Goal: Information Seeking & Learning: Learn about a topic

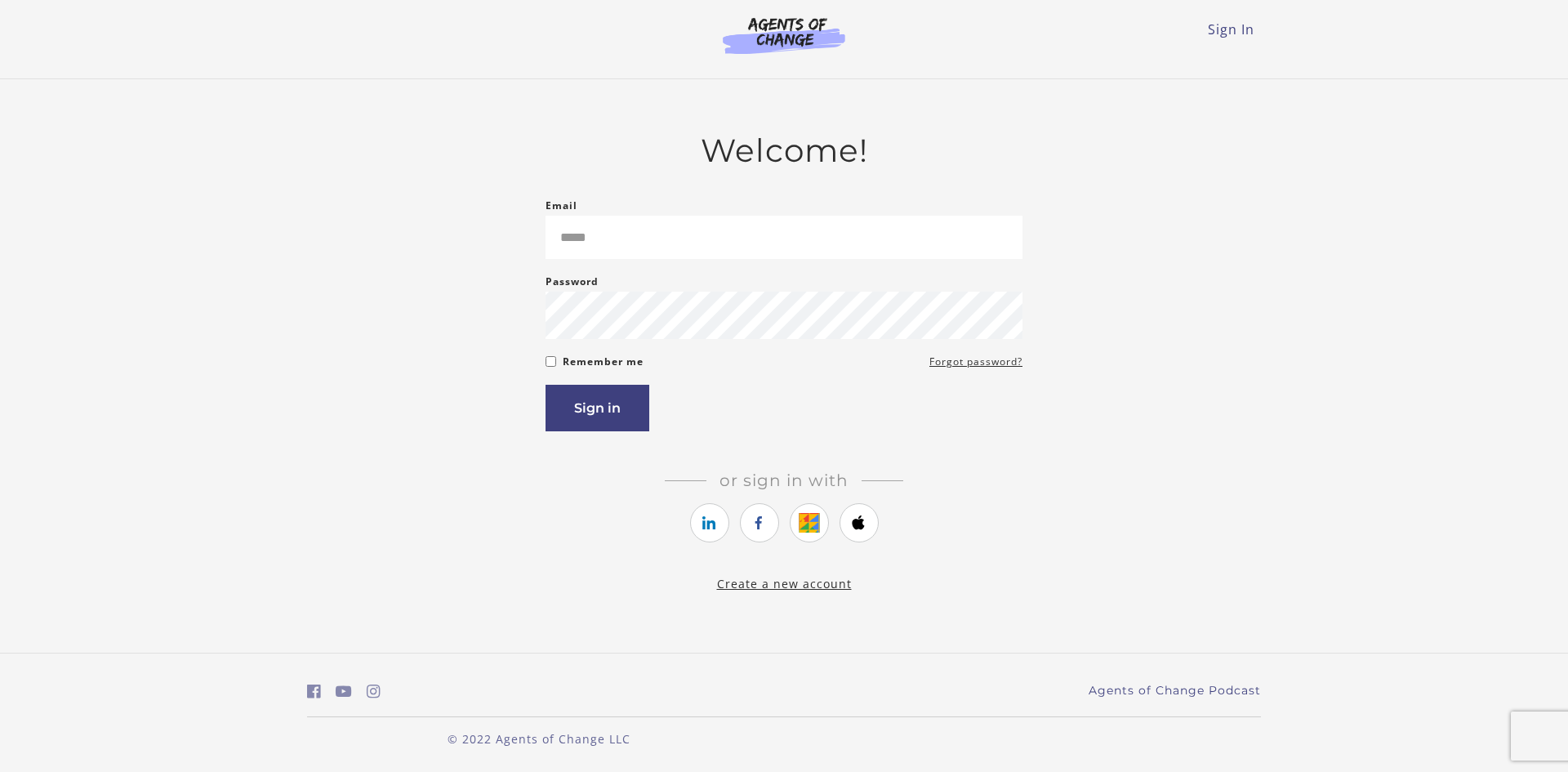
type input "**********"
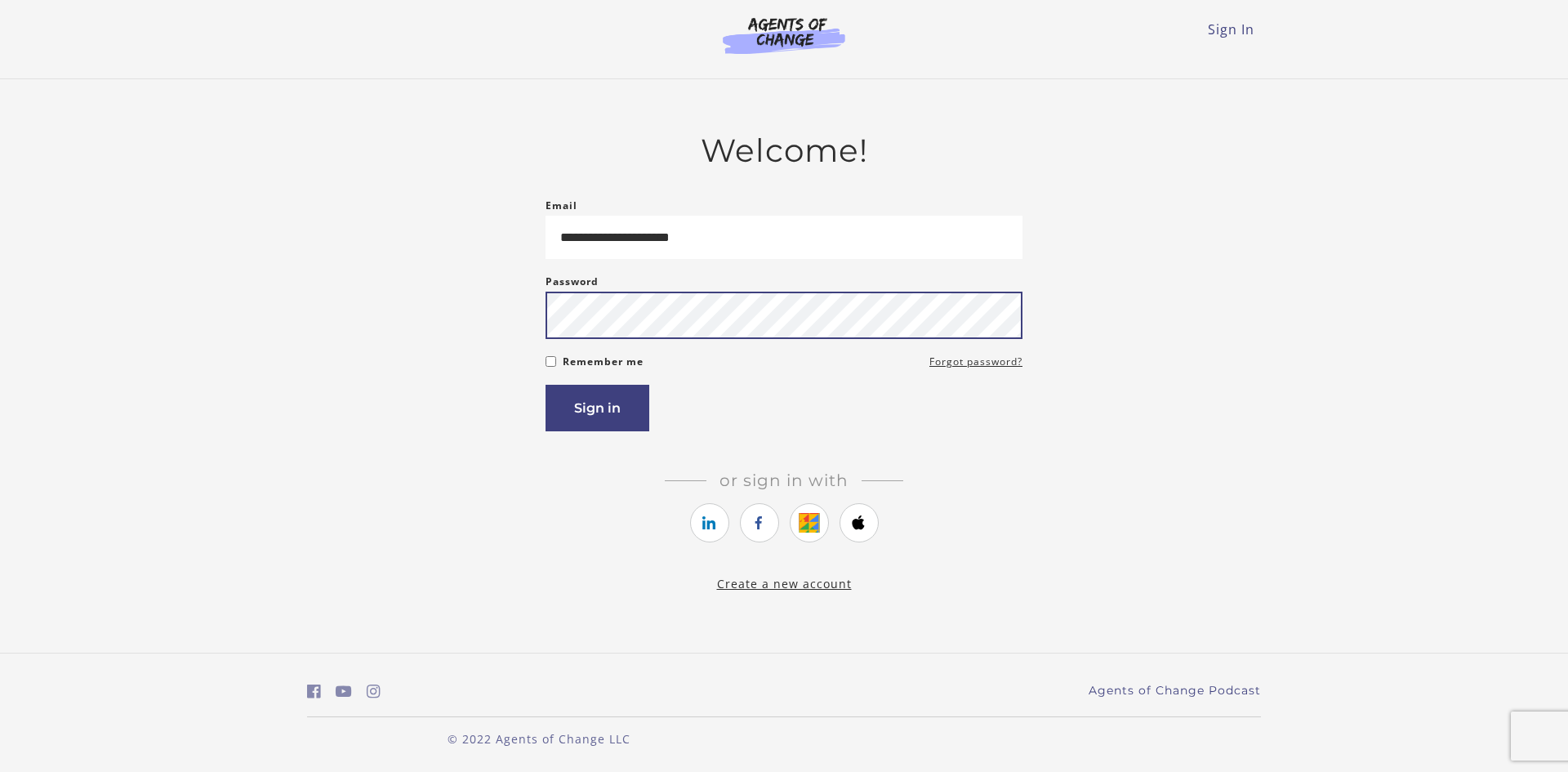
click at [545, 385] on button "Sign in" at bounding box center [597, 408] width 104 height 47
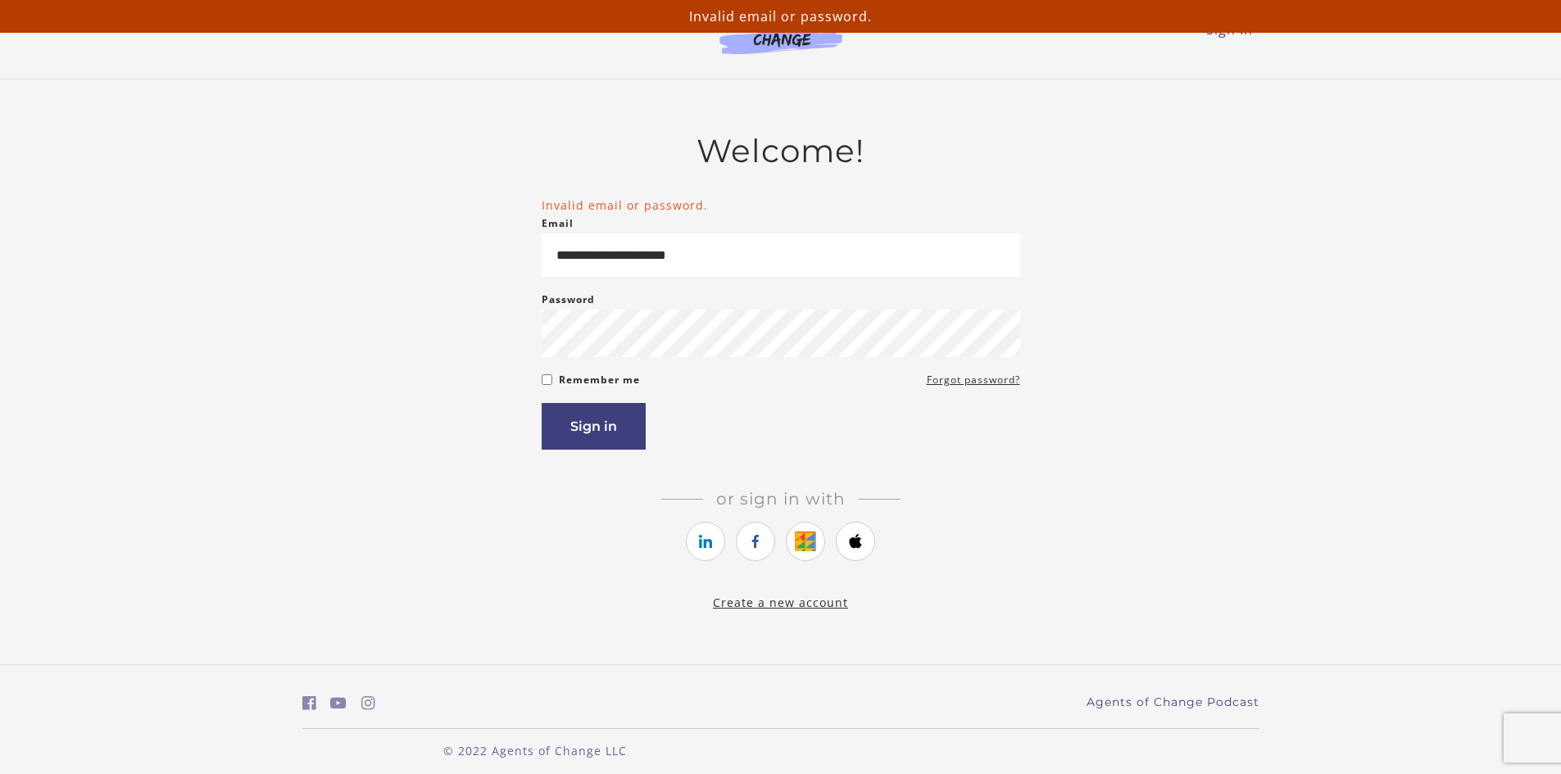
click at [986, 383] on link "Forgot password?" at bounding box center [973, 380] width 93 height 20
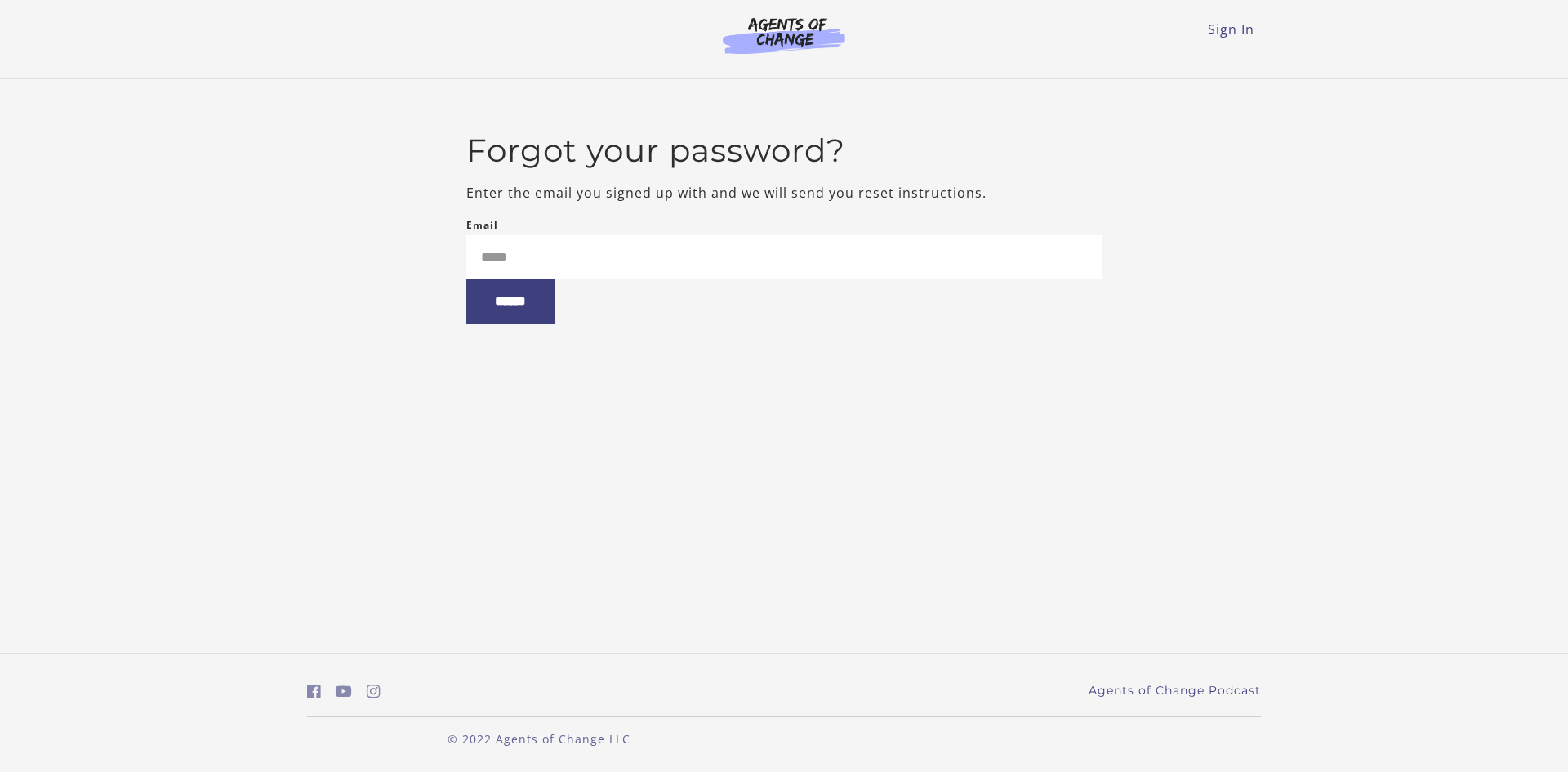
click at [486, 254] on input "Email" at bounding box center [784, 256] width 636 height 43
type input "**********"
click at [508, 305] on input "******" at bounding box center [510, 300] width 88 height 45
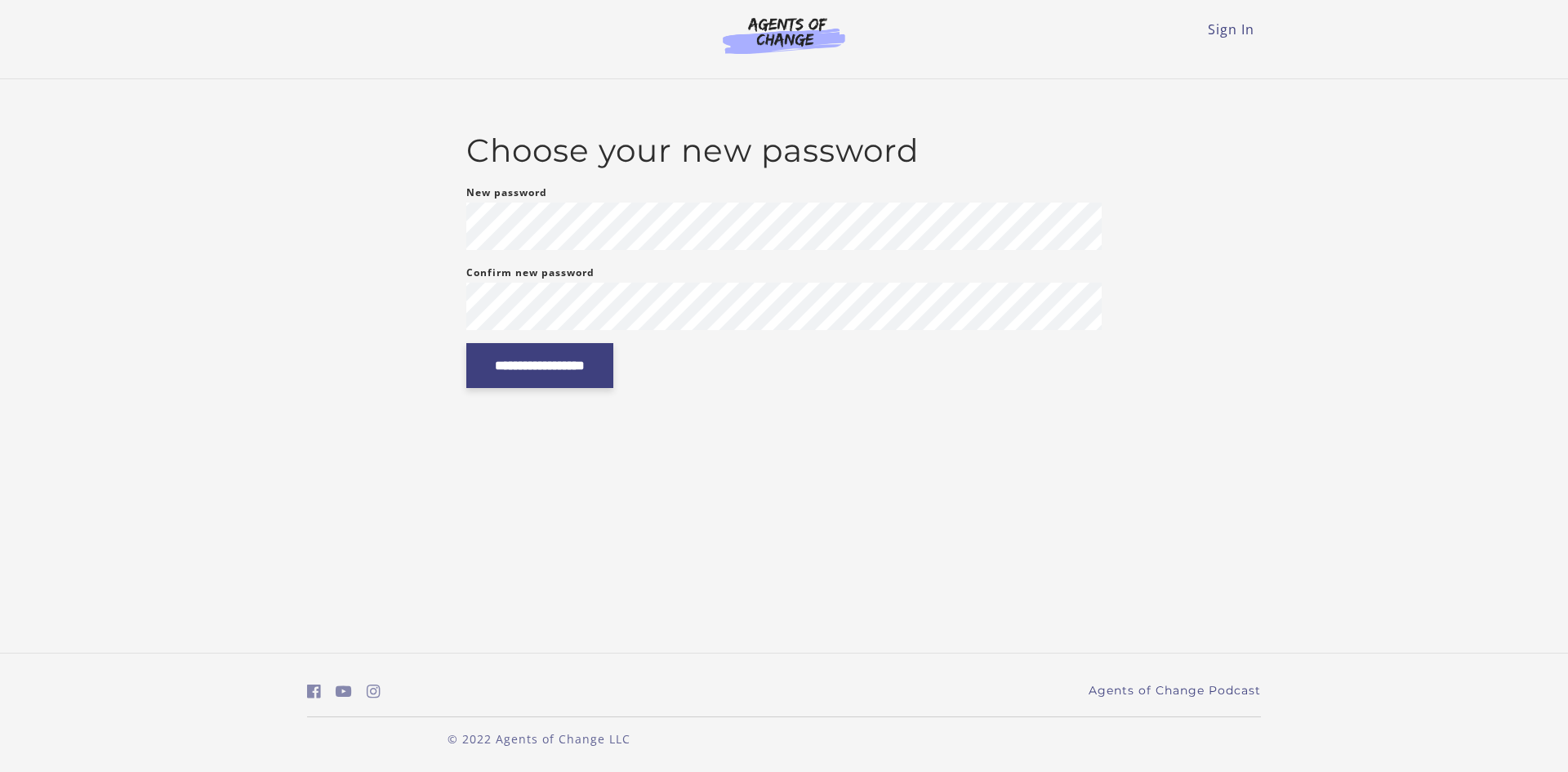
click at [581, 373] on input "**********" at bounding box center [539, 365] width 147 height 45
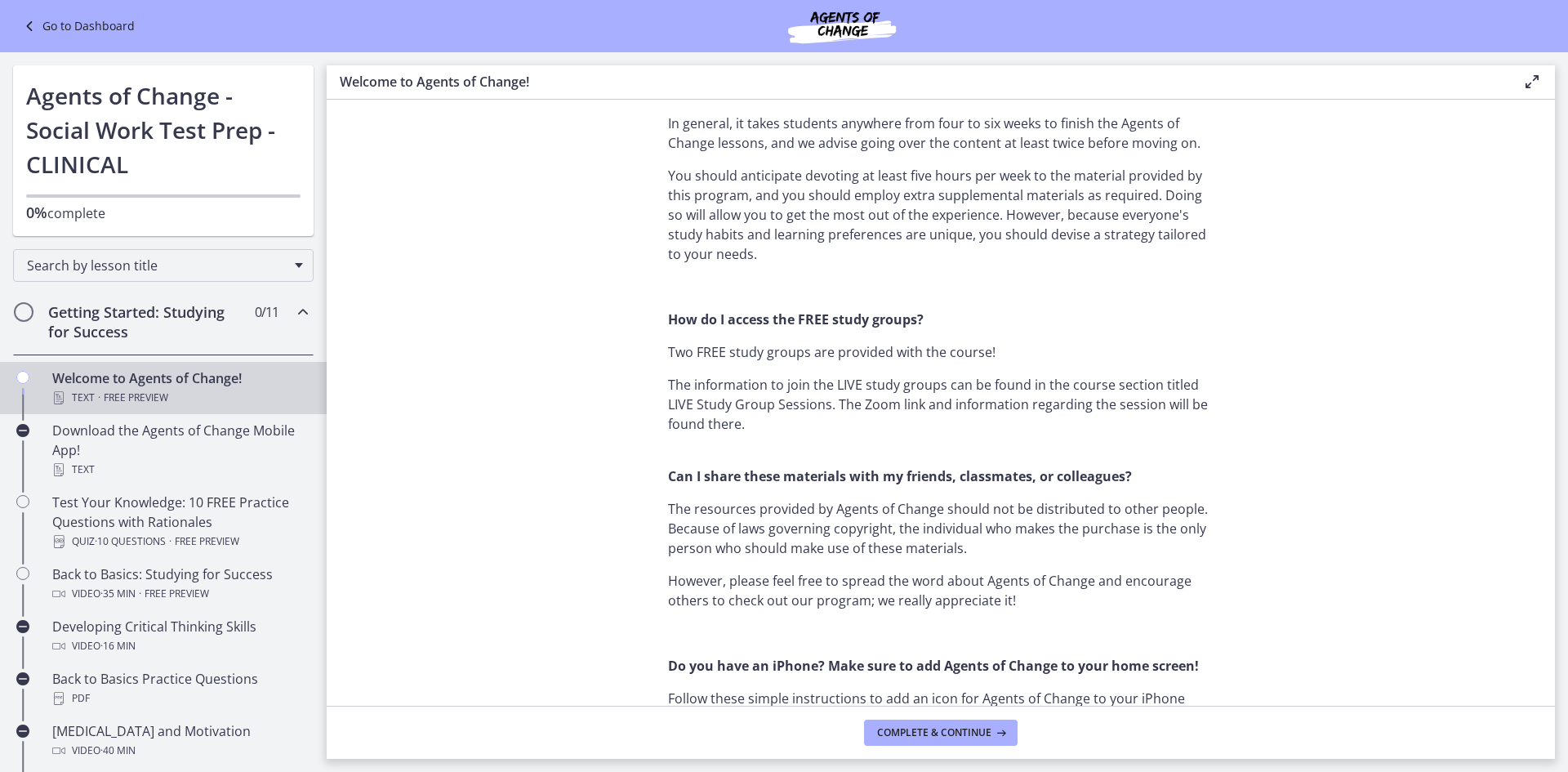
scroll to position [1226, 0]
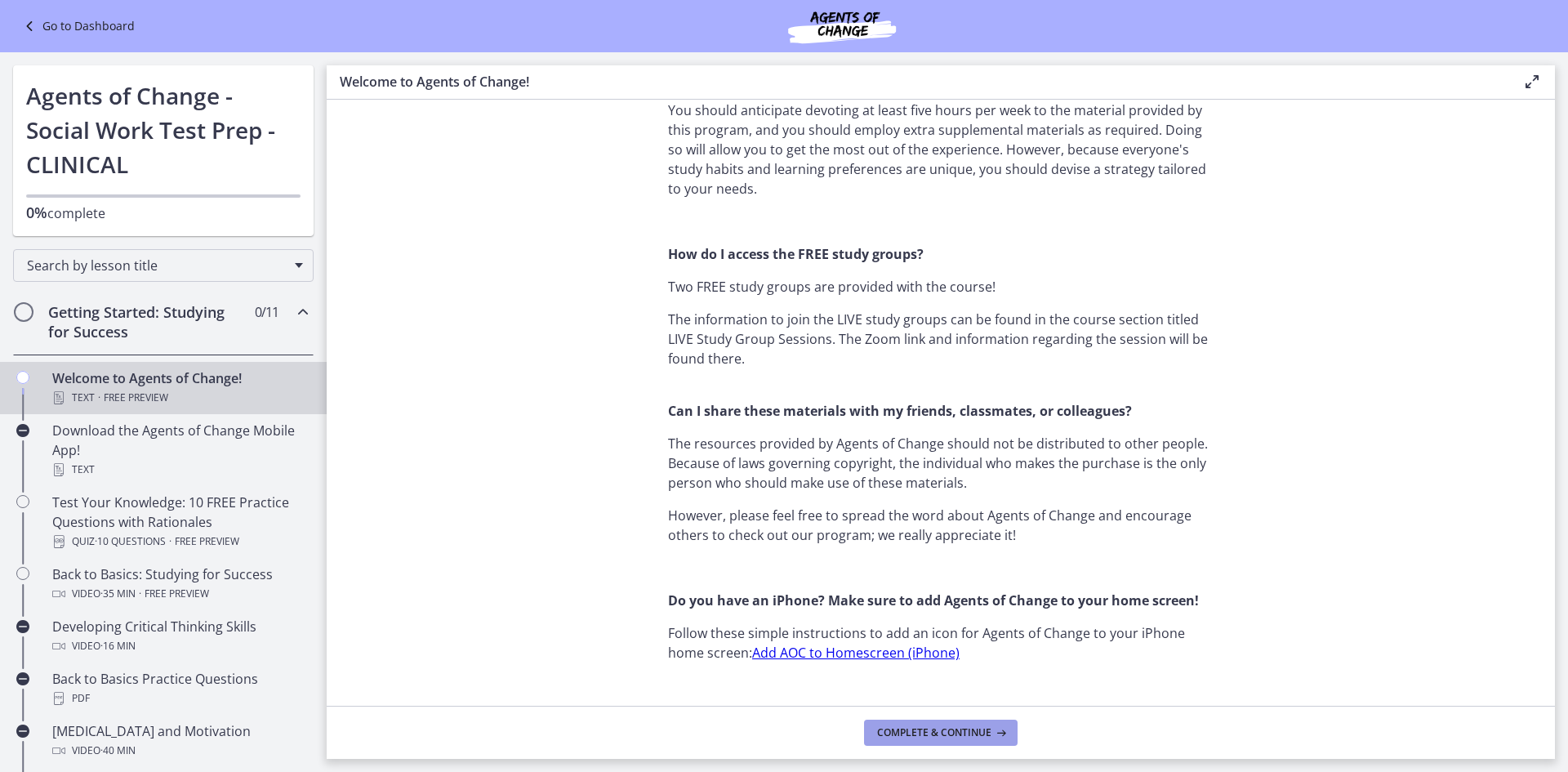
click at [907, 722] on button "Complete & continue" at bounding box center [941, 733] width 154 height 26
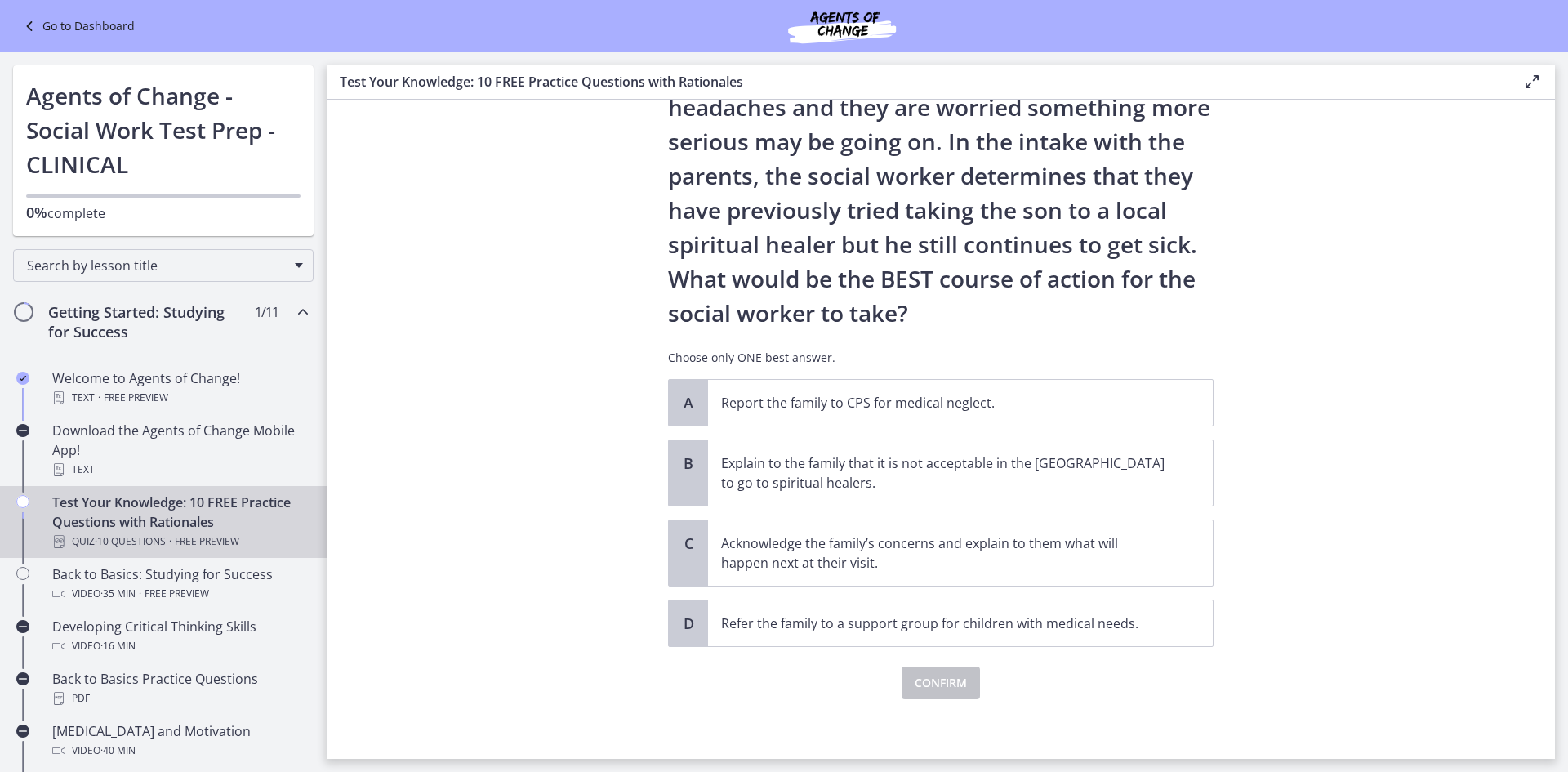
scroll to position [205, 0]
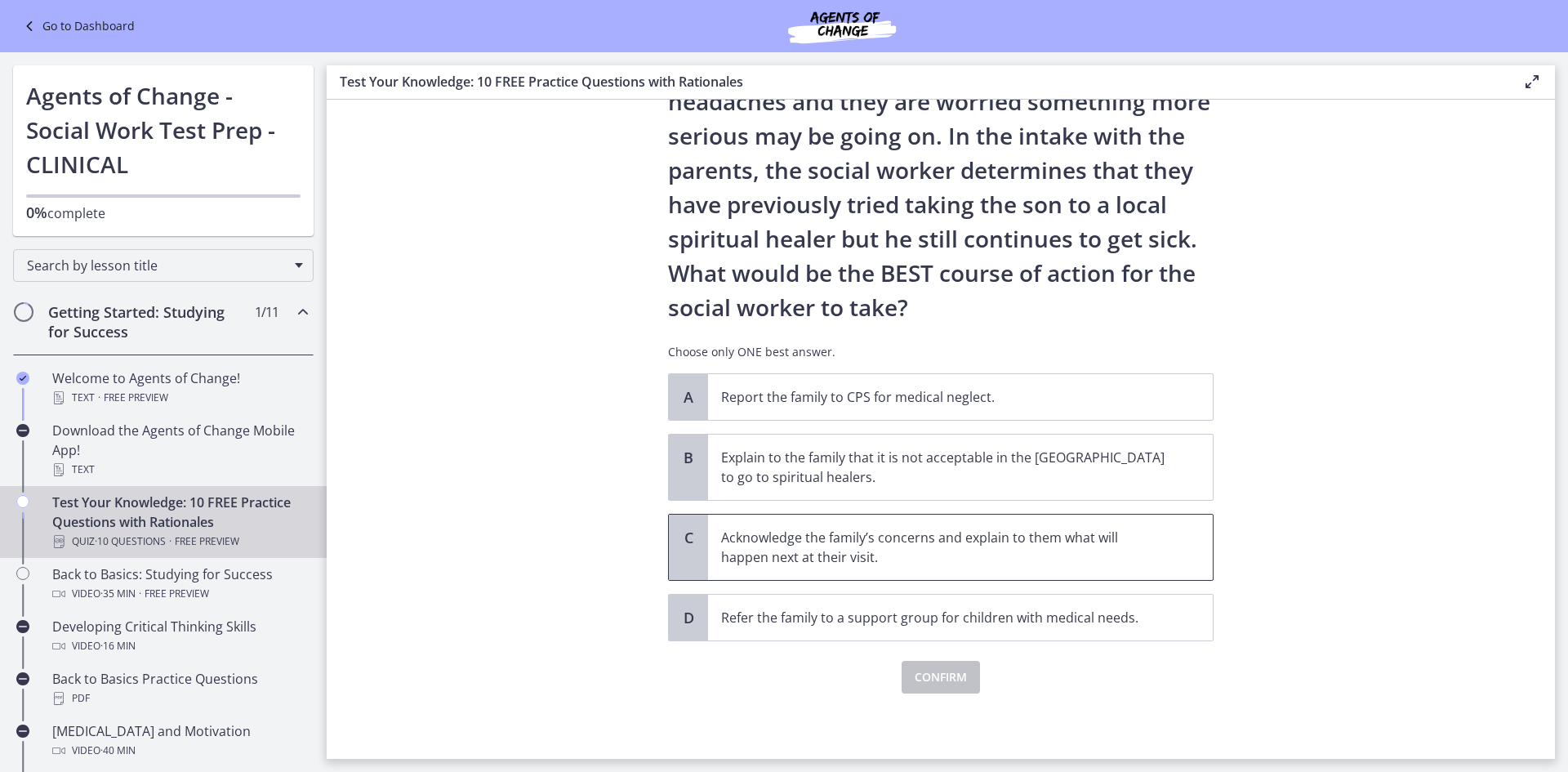
click at [885, 542] on p "Acknowledge the family’s concerns and explain to them what will happen next at …" at bounding box center [943, 547] width 446 height 39
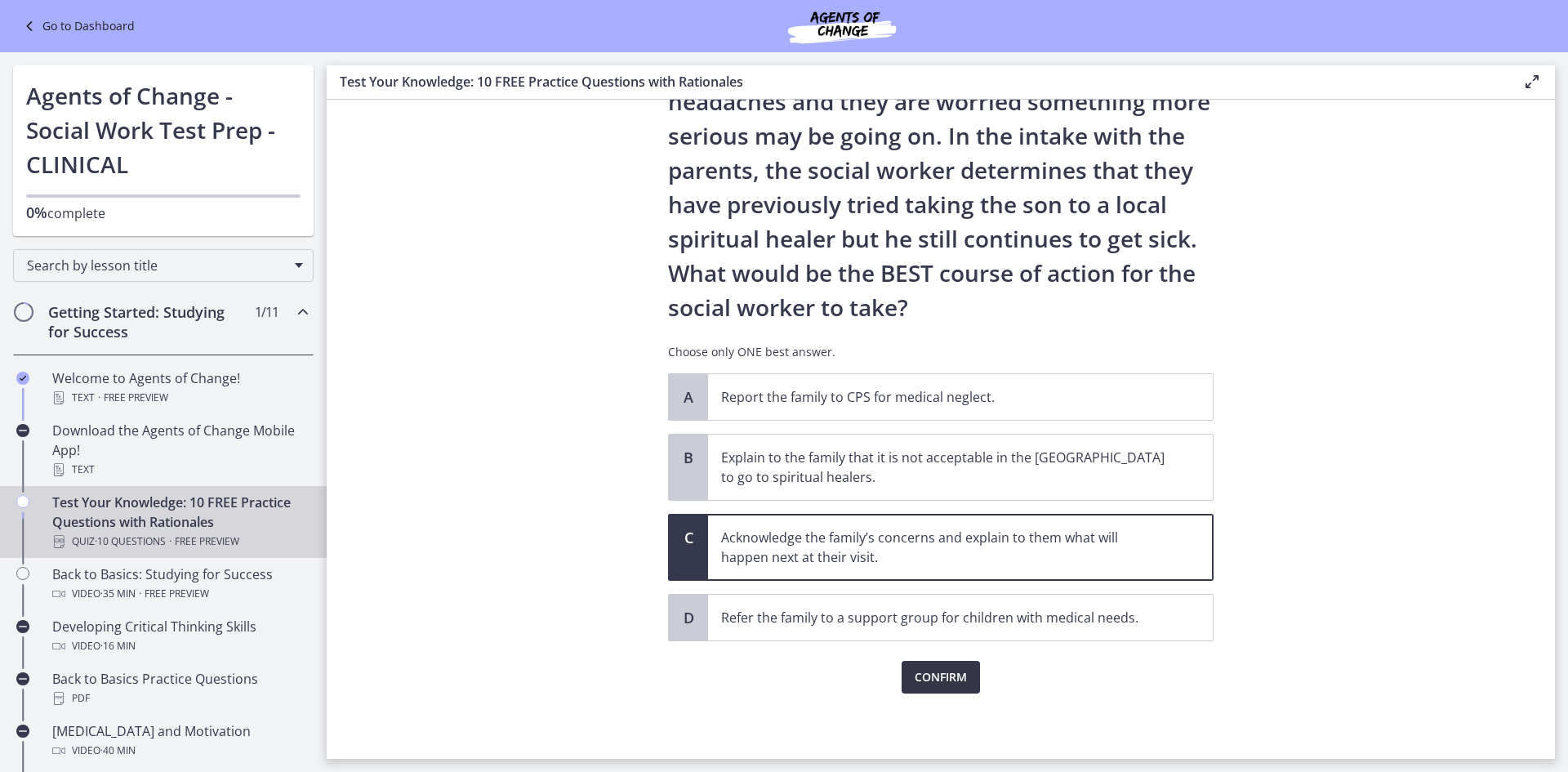
click at [920, 680] on span "Confirm" at bounding box center [941, 677] width 52 height 20
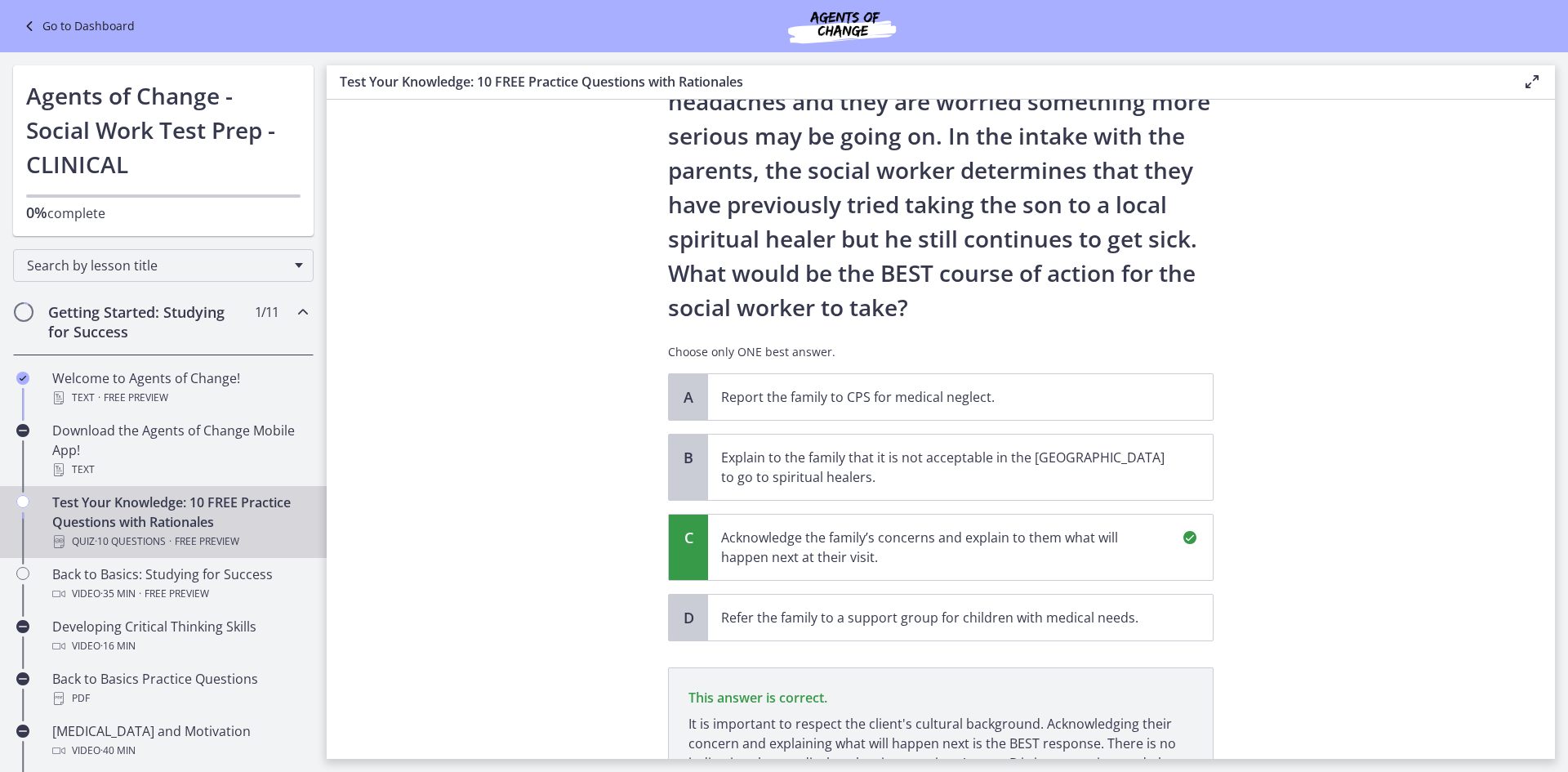
scroll to position [396, 0]
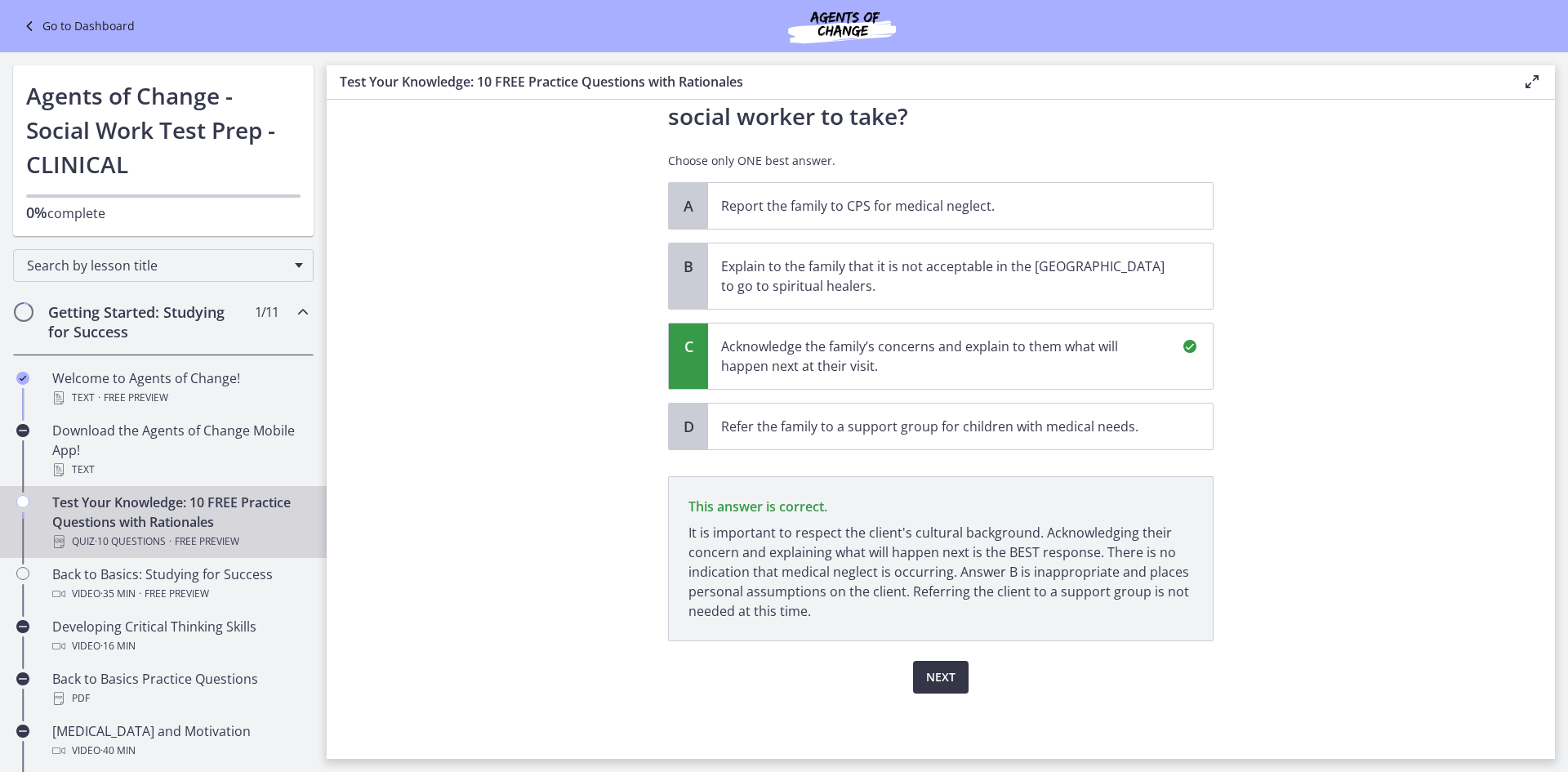
click at [926, 669] on span "Next" at bounding box center [940, 677] width 29 height 20
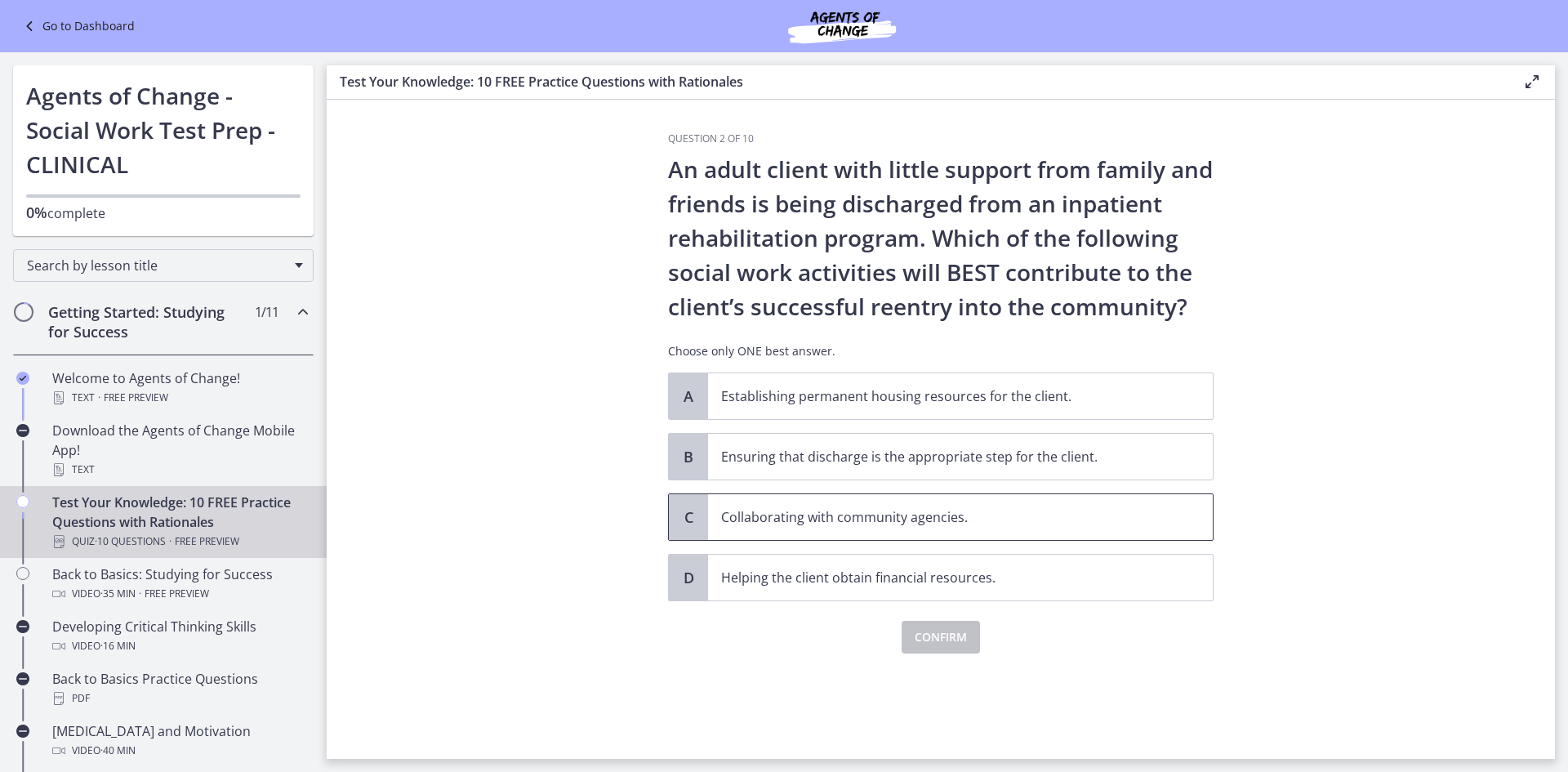
click at [852, 518] on p "Collaborating with community agencies." at bounding box center [943, 518] width 446 height 20
click at [945, 639] on span "Confirm" at bounding box center [941, 637] width 52 height 20
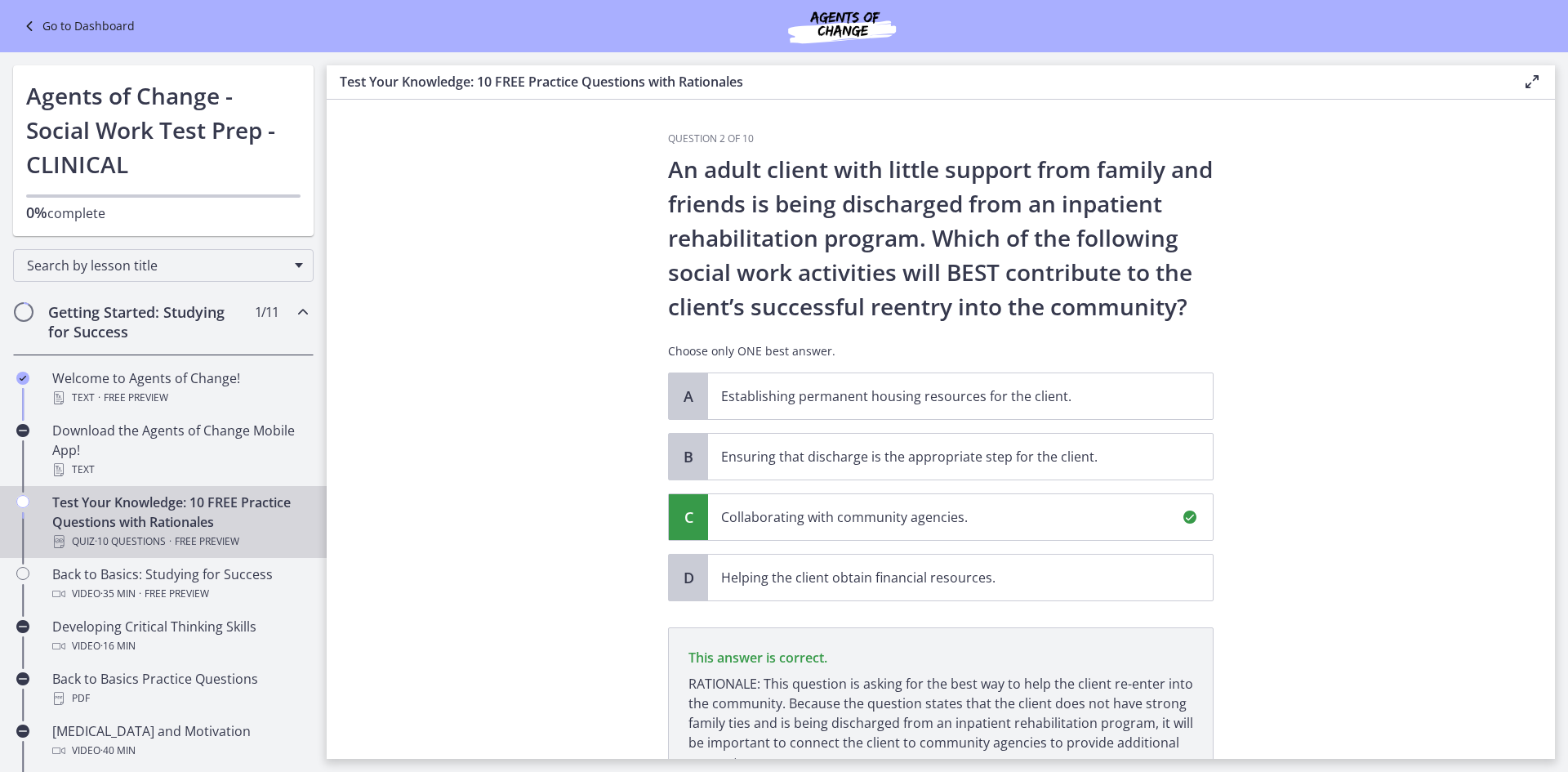
scroll to position [152, 0]
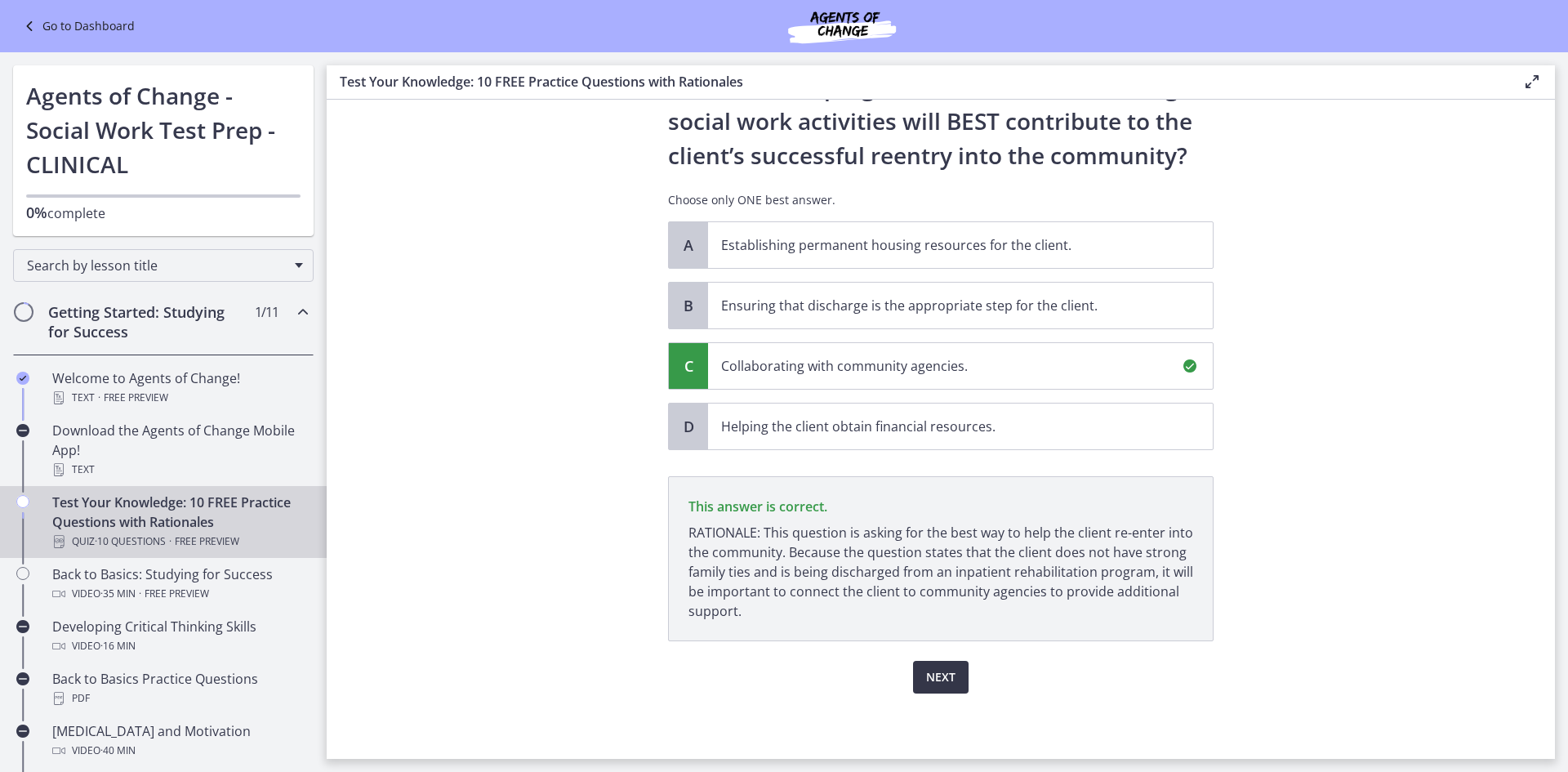
click at [931, 676] on span "Next" at bounding box center [940, 677] width 29 height 20
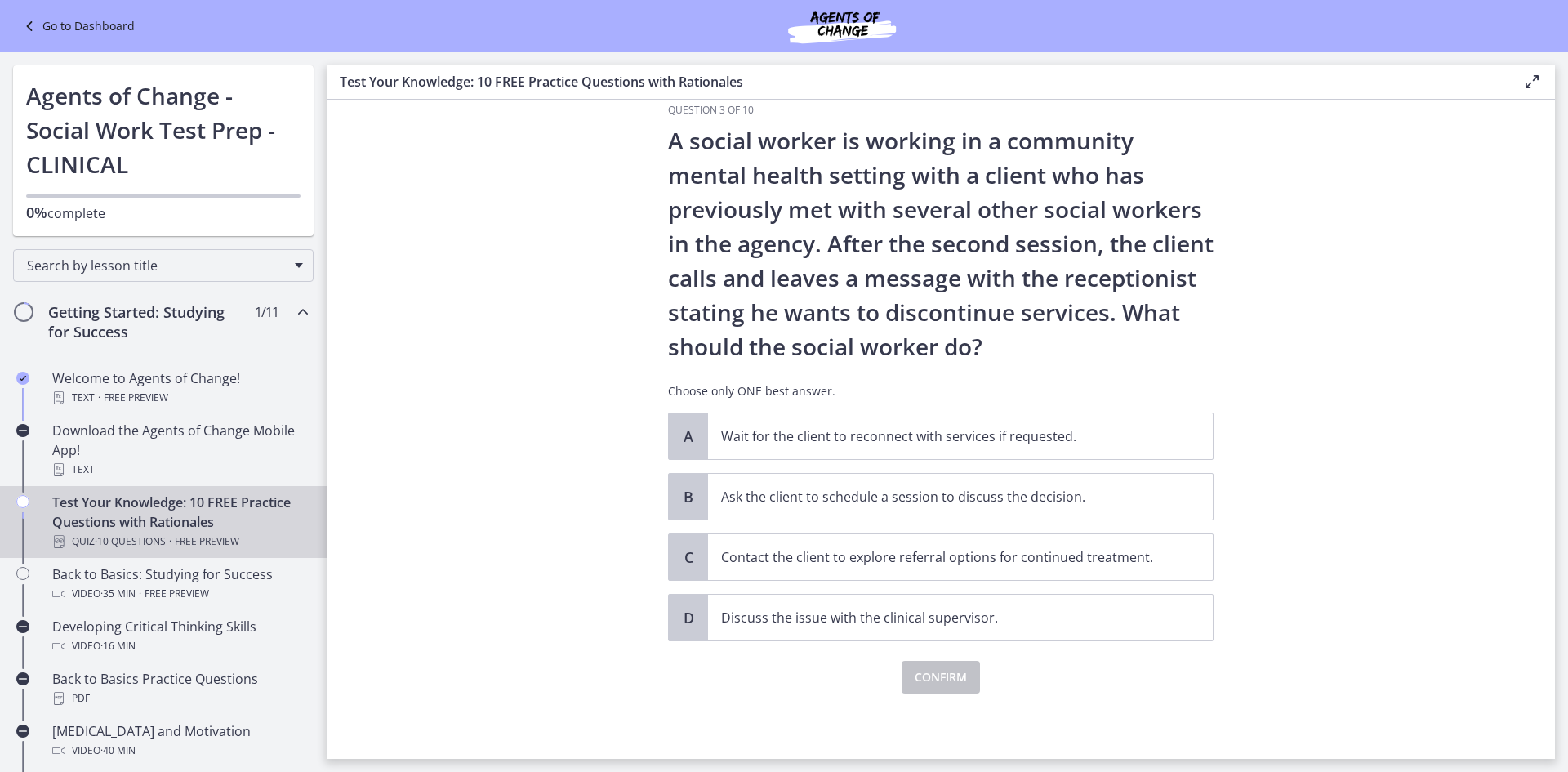
scroll to position [0, 0]
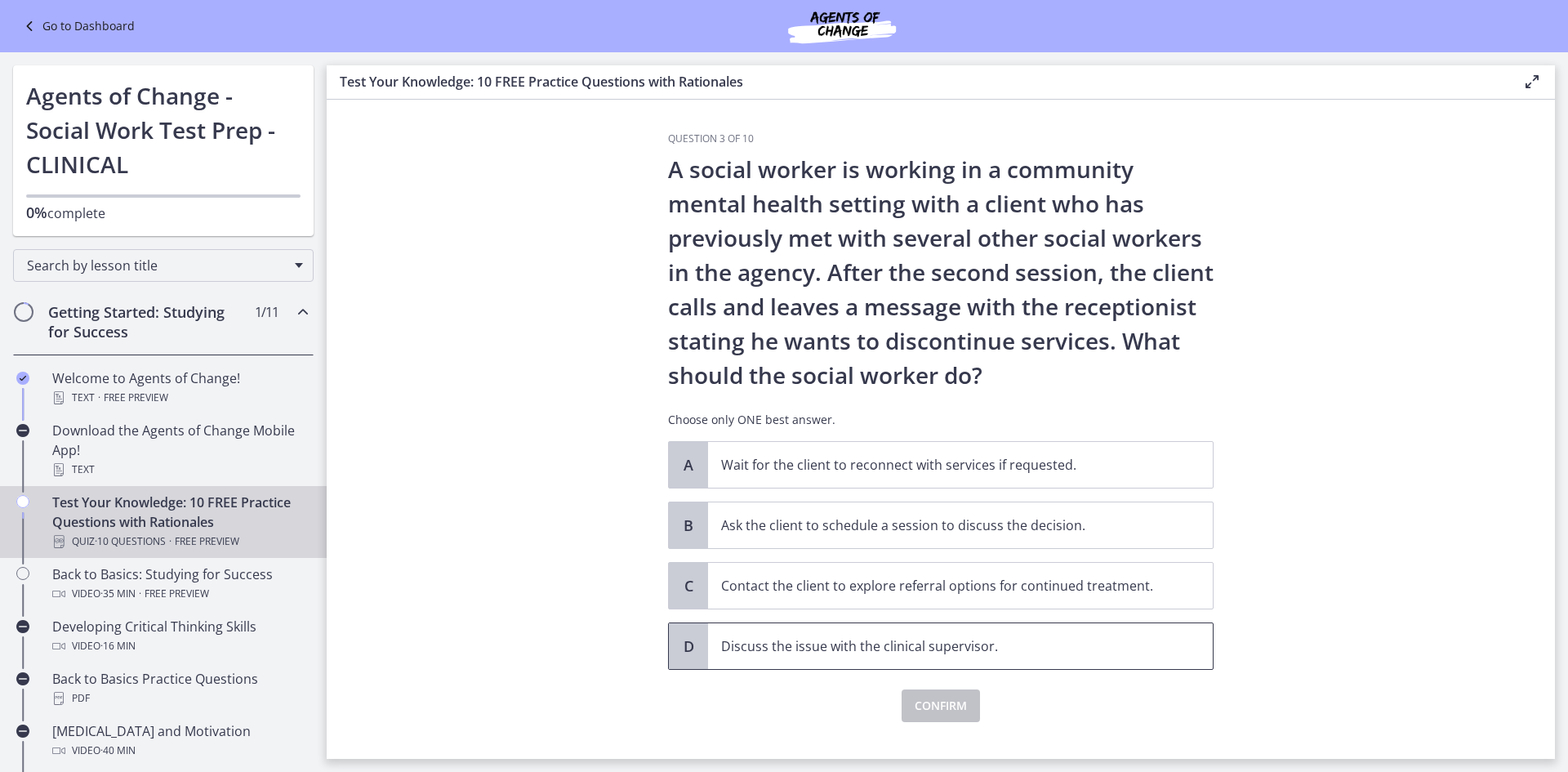
click at [957, 646] on p "Discuss the issue with the clinical supervisor." at bounding box center [943, 646] width 446 height 20
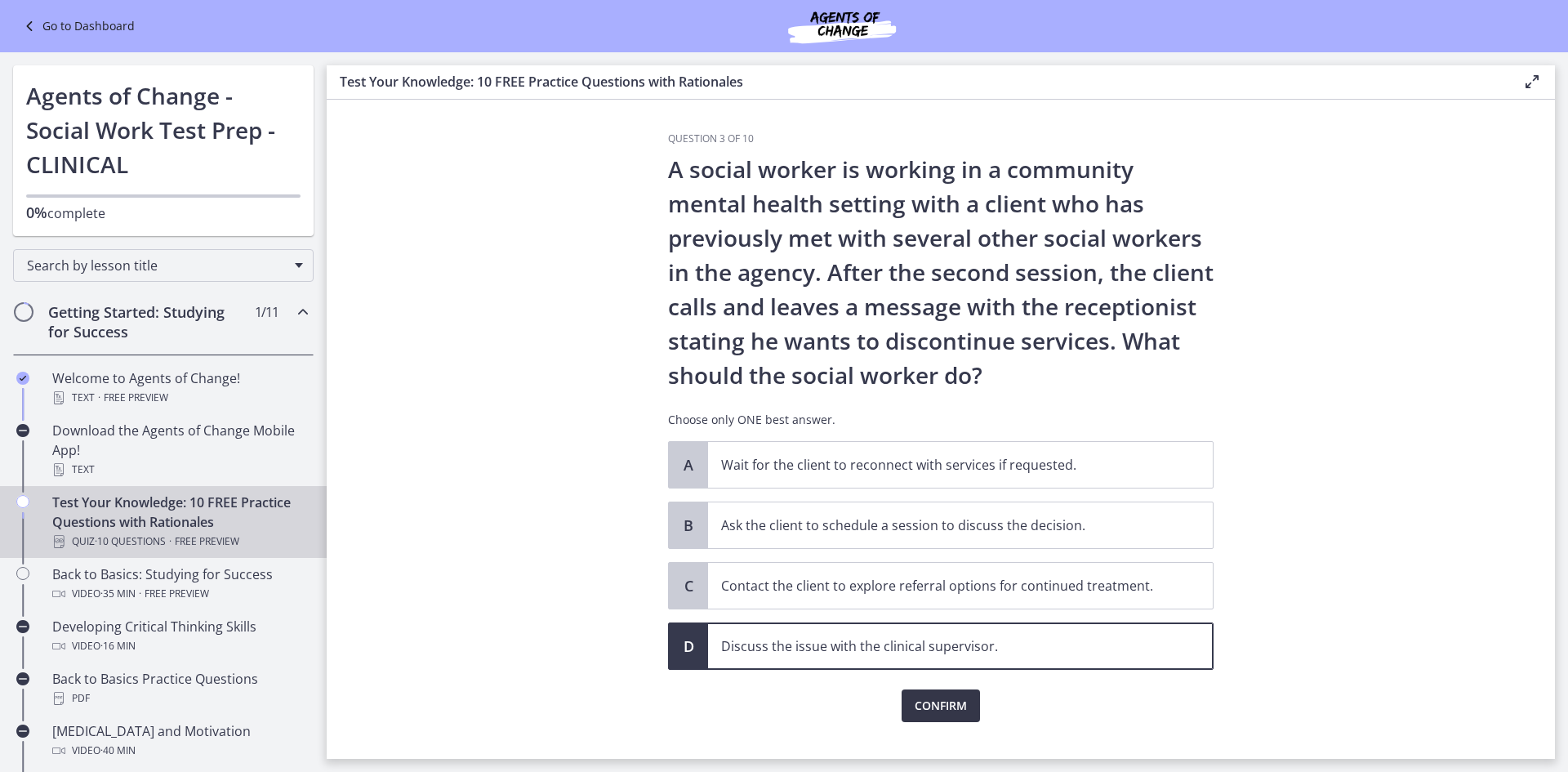
click at [955, 712] on span "Confirm" at bounding box center [941, 706] width 52 height 20
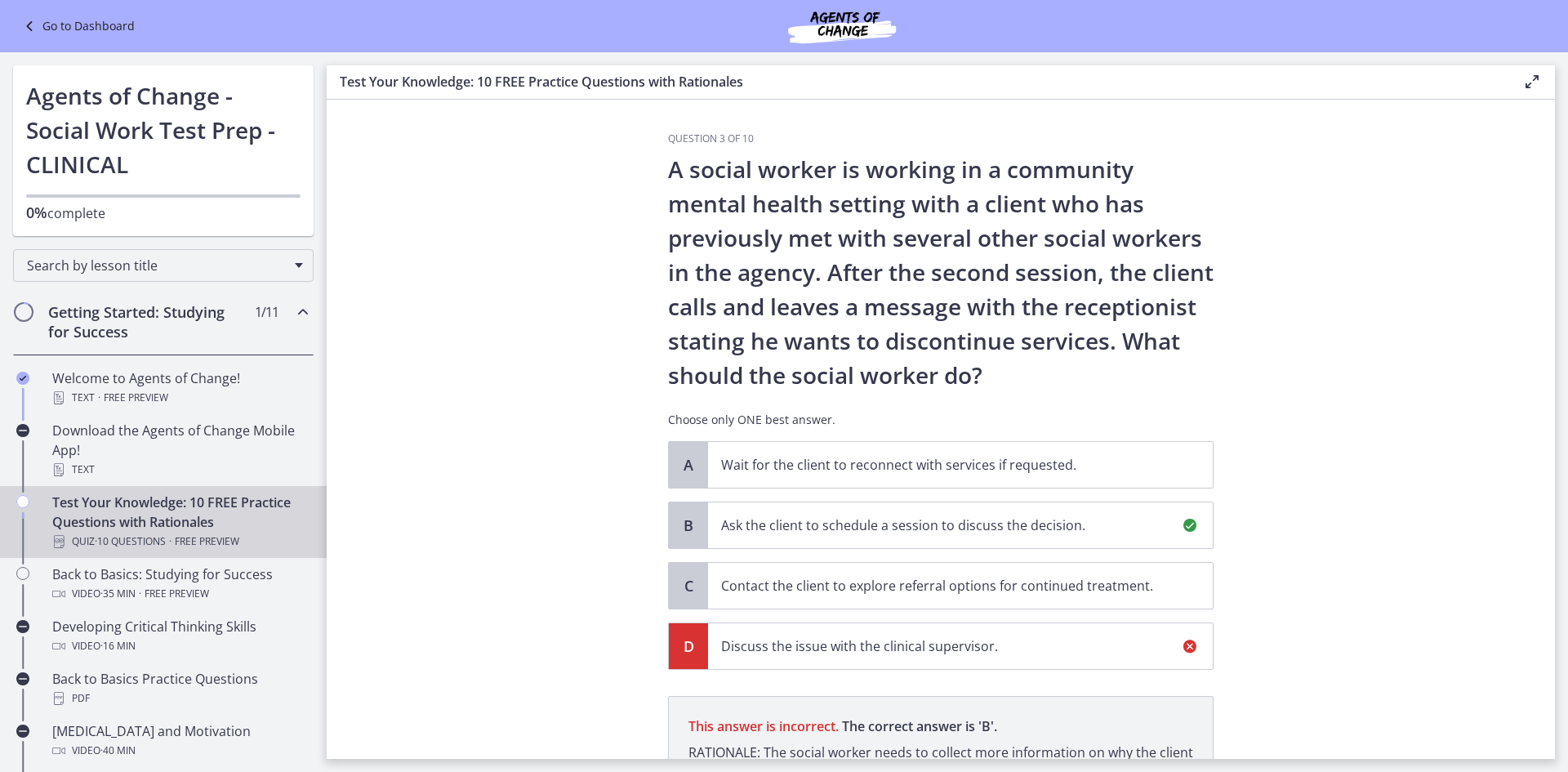
scroll to position [219, 0]
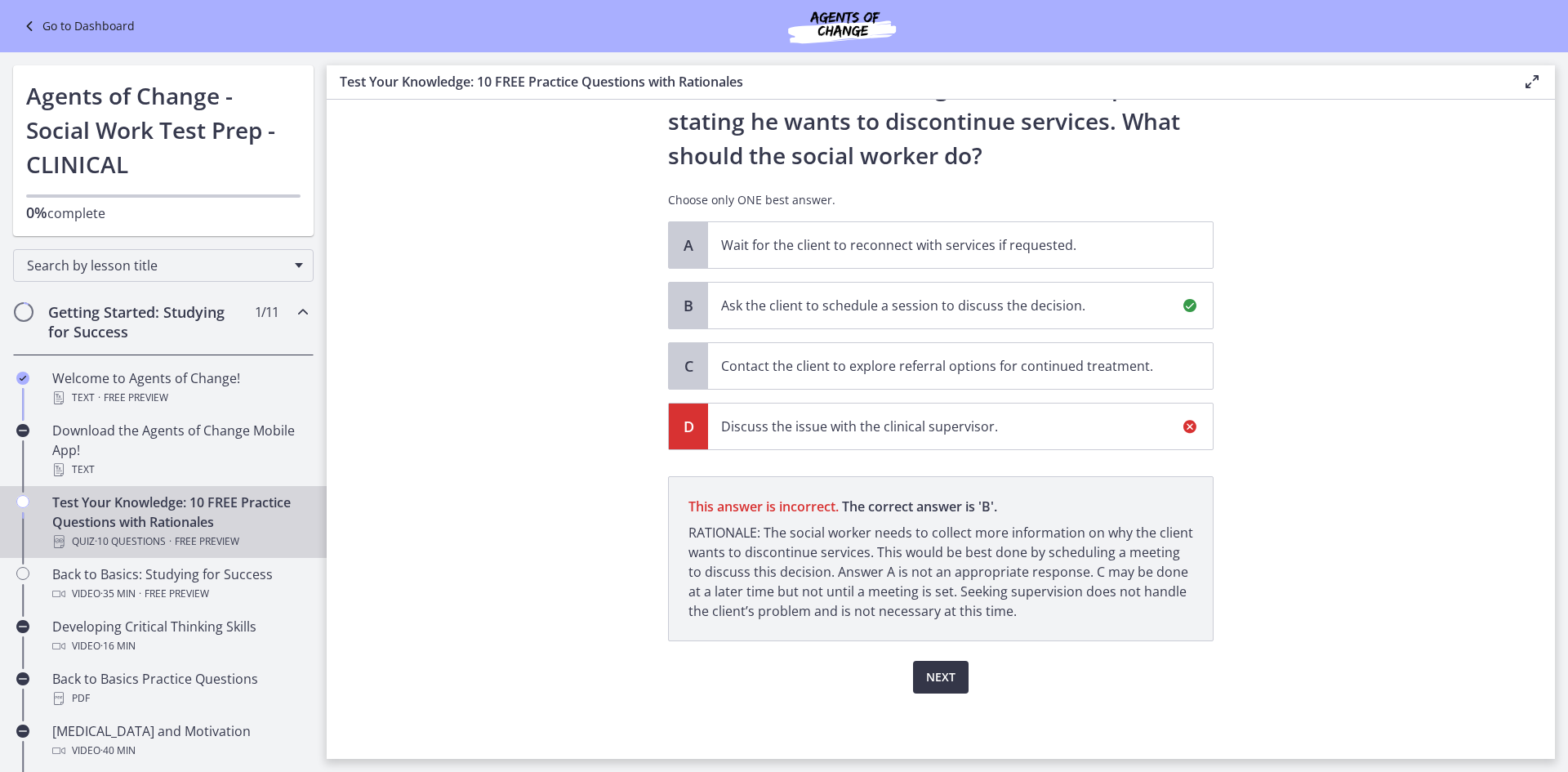
click at [938, 673] on span "Next" at bounding box center [940, 677] width 29 height 20
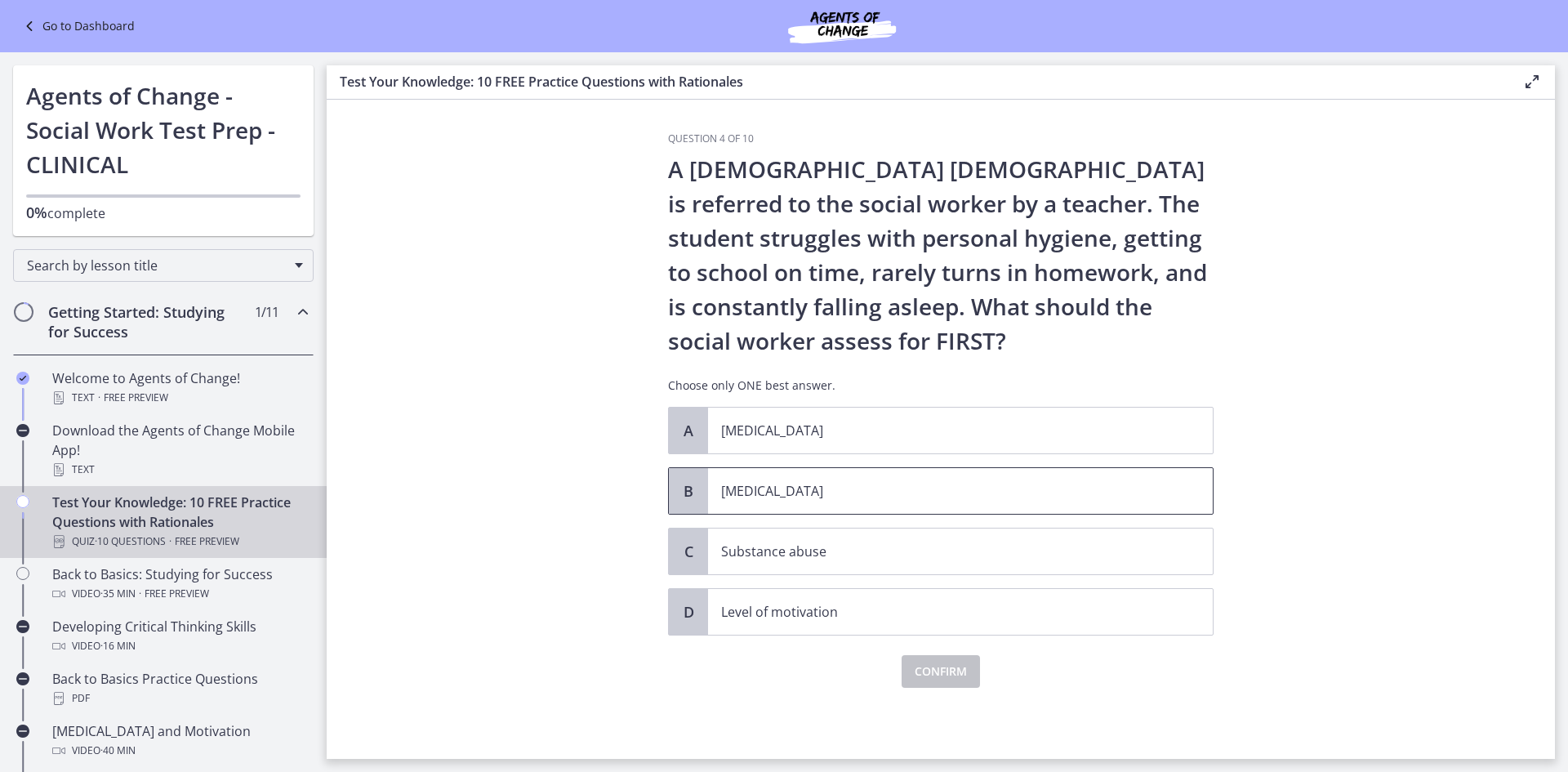
click at [961, 501] on span "[MEDICAL_DATA]" at bounding box center [960, 491] width 504 height 46
click at [950, 670] on span "Confirm" at bounding box center [941, 672] width 52 height 20
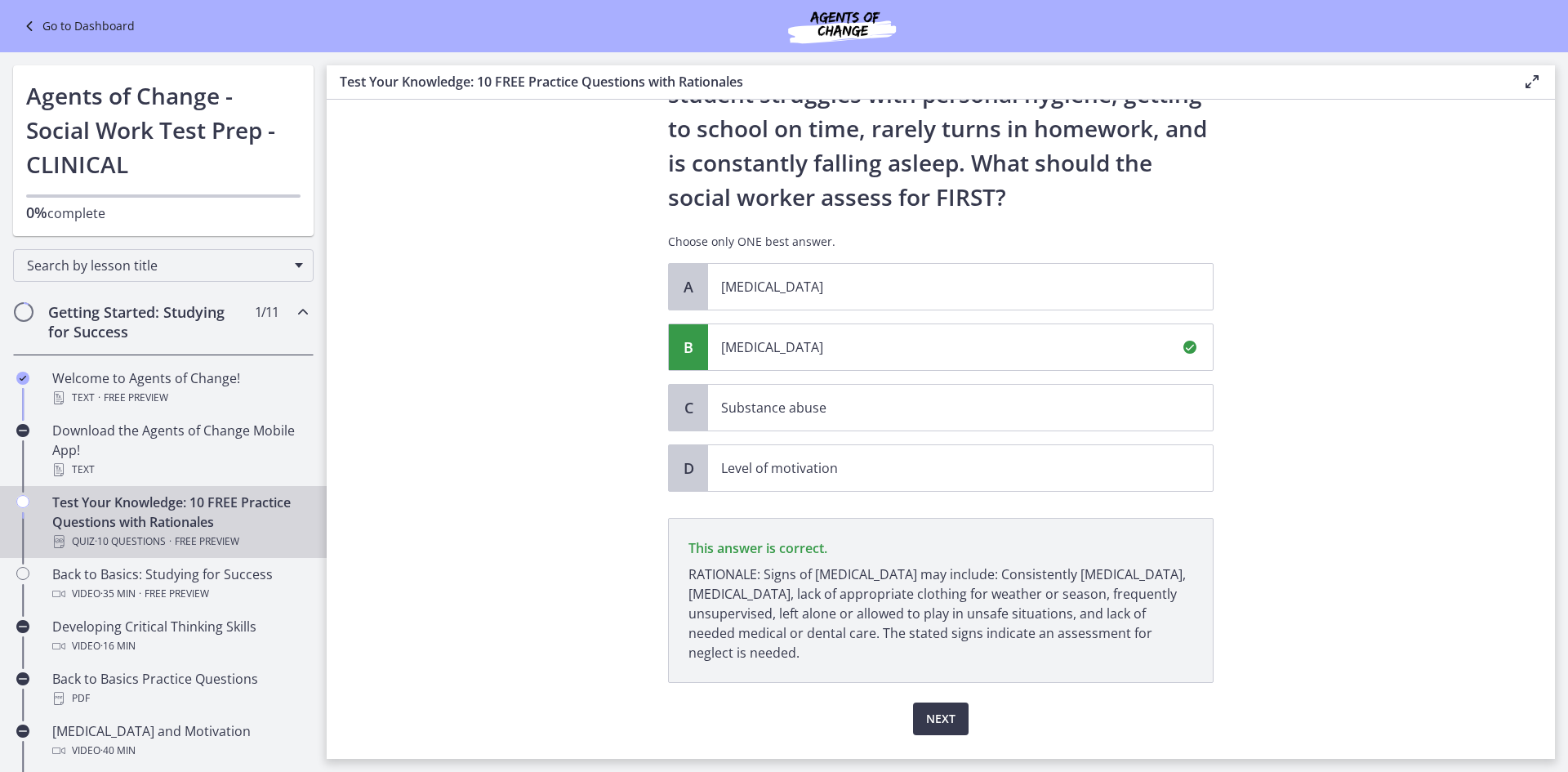
scroll to position [186, 0]
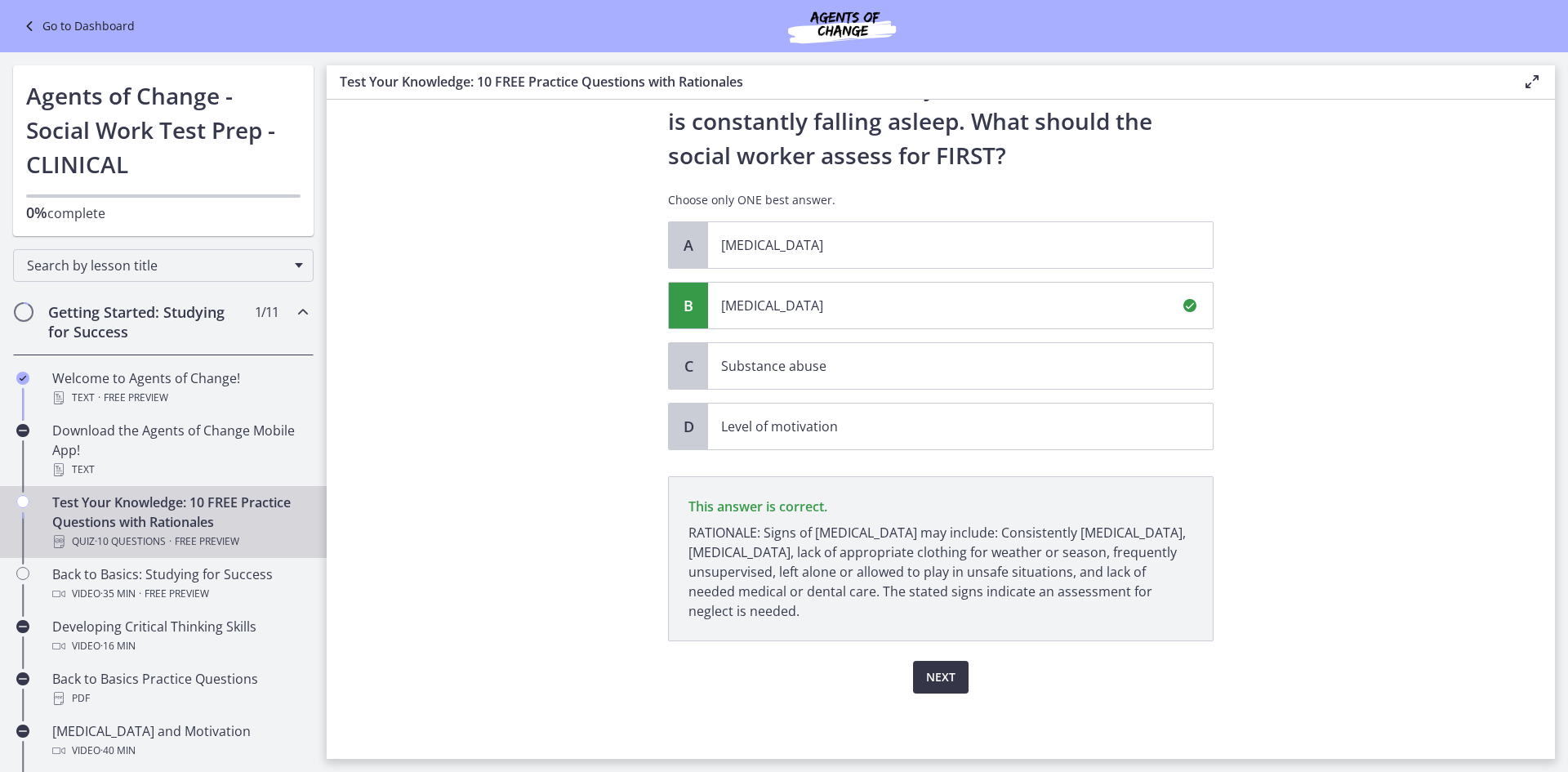
click at [943, 664] on button "Next" at bounding box center [941, 677] width 56 height 33
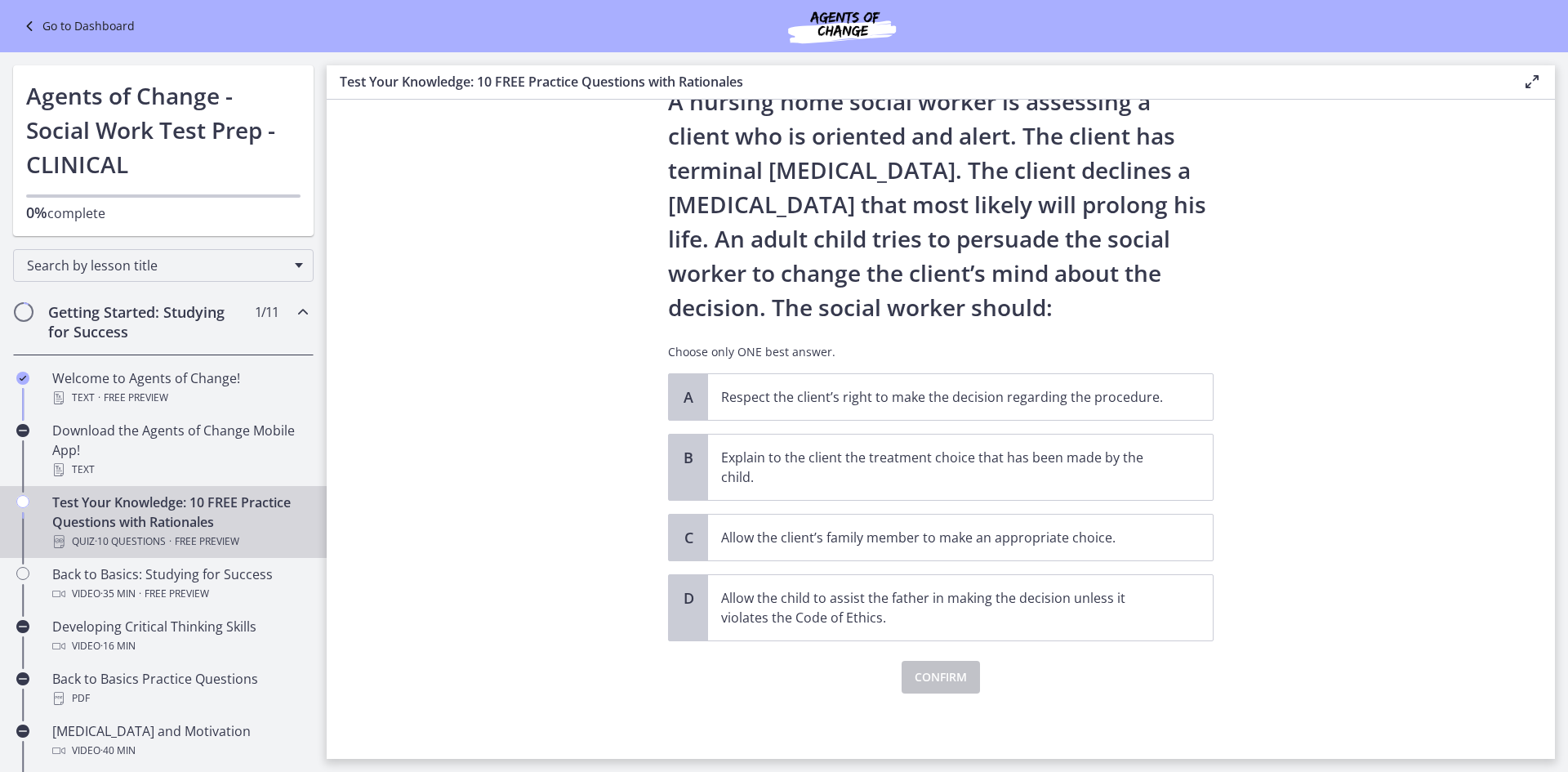
scroll to position [0, 0]
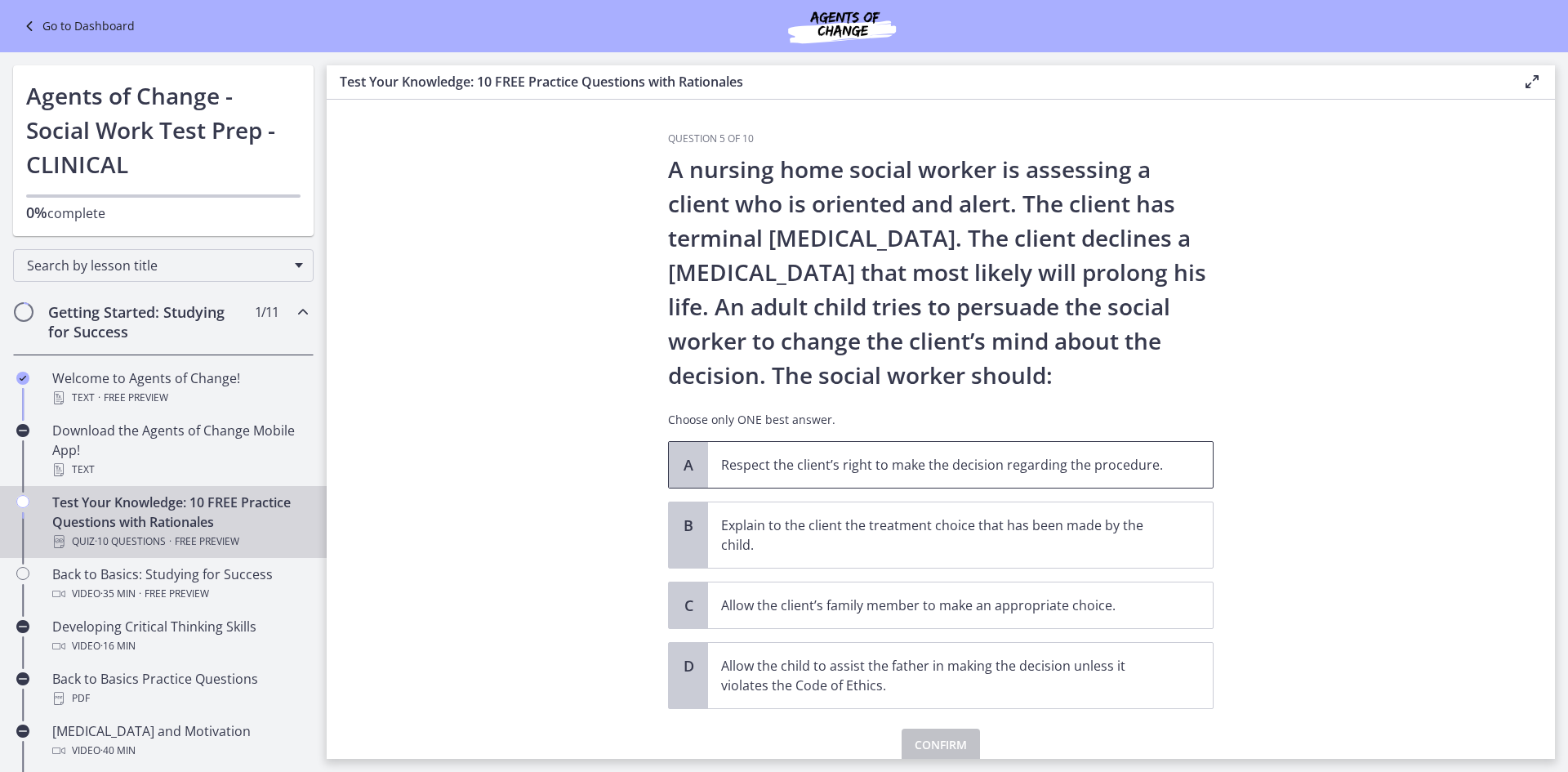
click at [947, 460] on p "Respect the client’s right to make the decision regarding the procedure." at bounding box center [943, 465] width 446 height 20
click at [935, 741] on span "Confirm" at bounding box center [941, 745] width 52 height 20
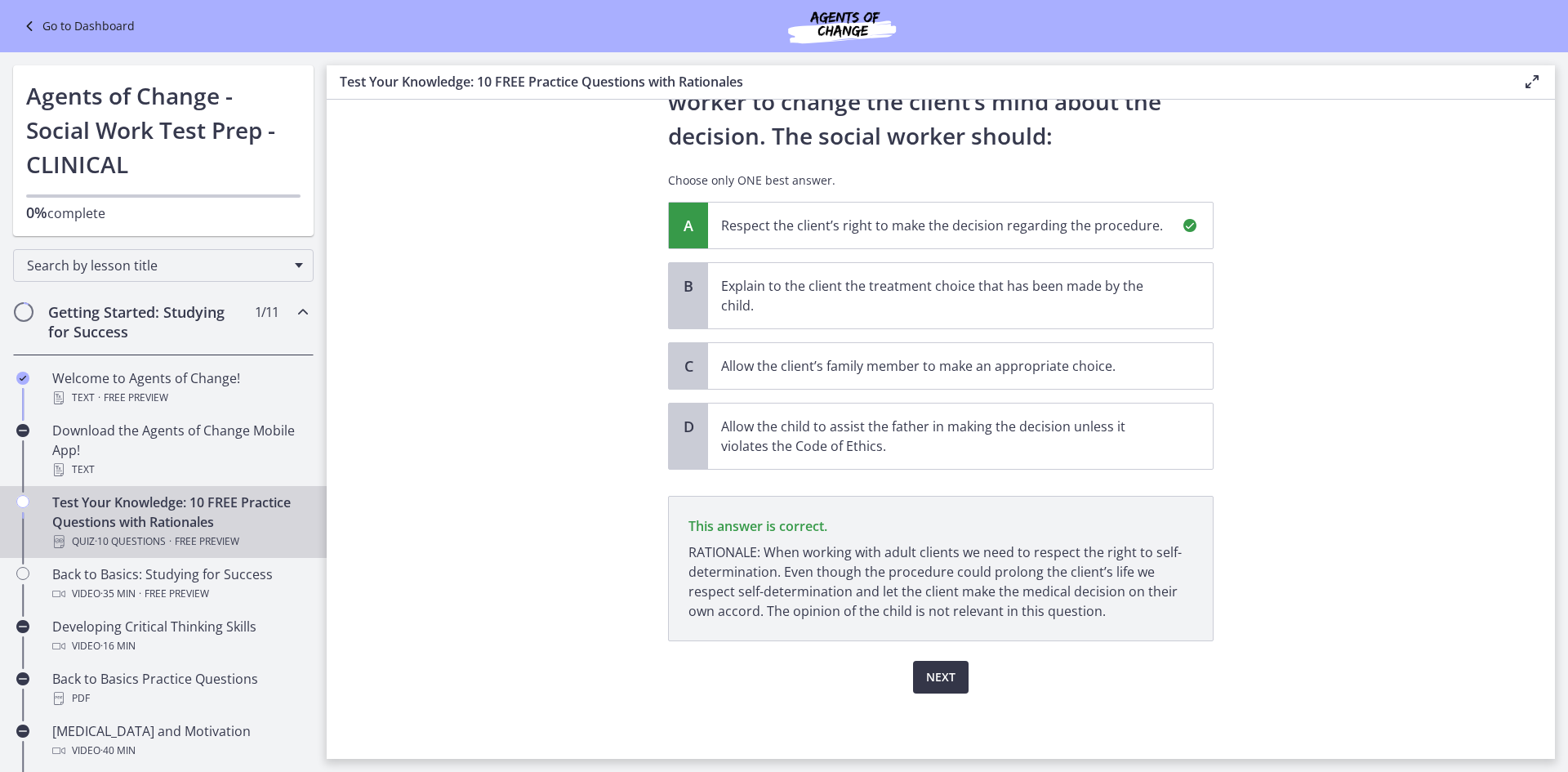
click at [924, 662] on button "Next" at bounding box center [941, 677] width 56 height 33
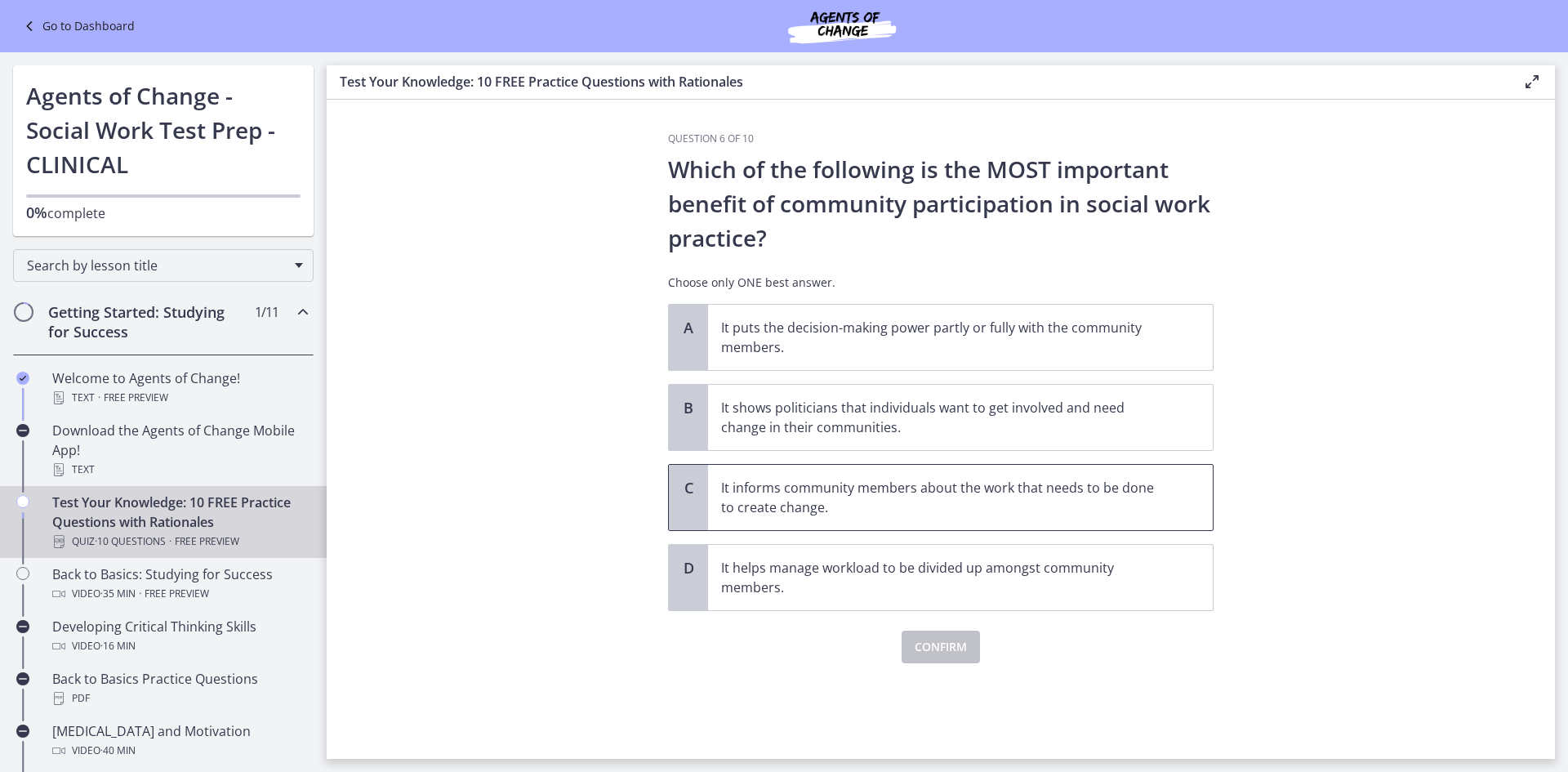
click at [1083, 482] on p "It informs community members about the work that needs to be done to create cha…" at bounding box center [943, 497] width 446 height 39
click at [951, 651] on span "Confirm" at bounding box center [941, 647] width 52 height 20
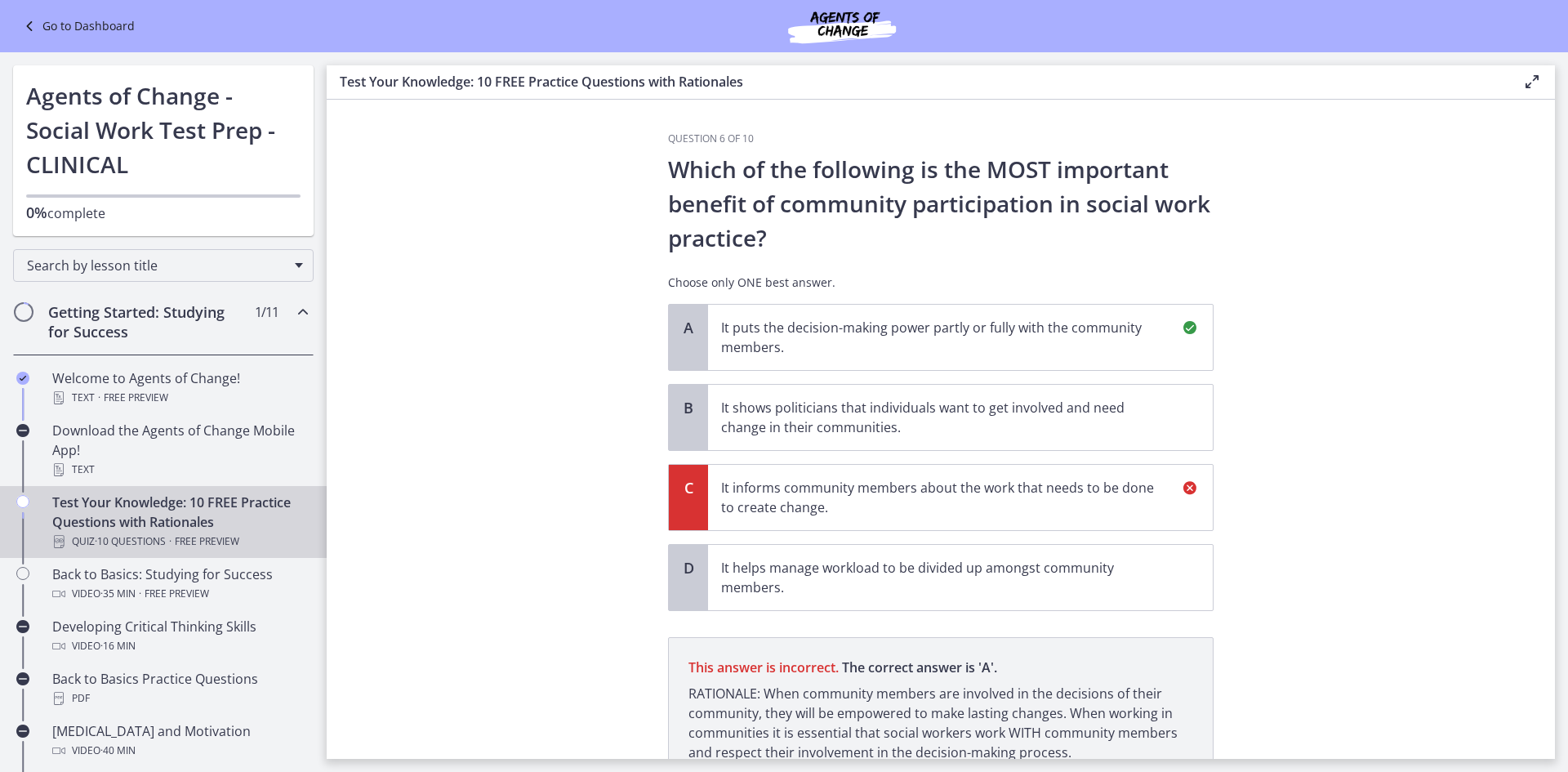
scroll to position [142, 0]
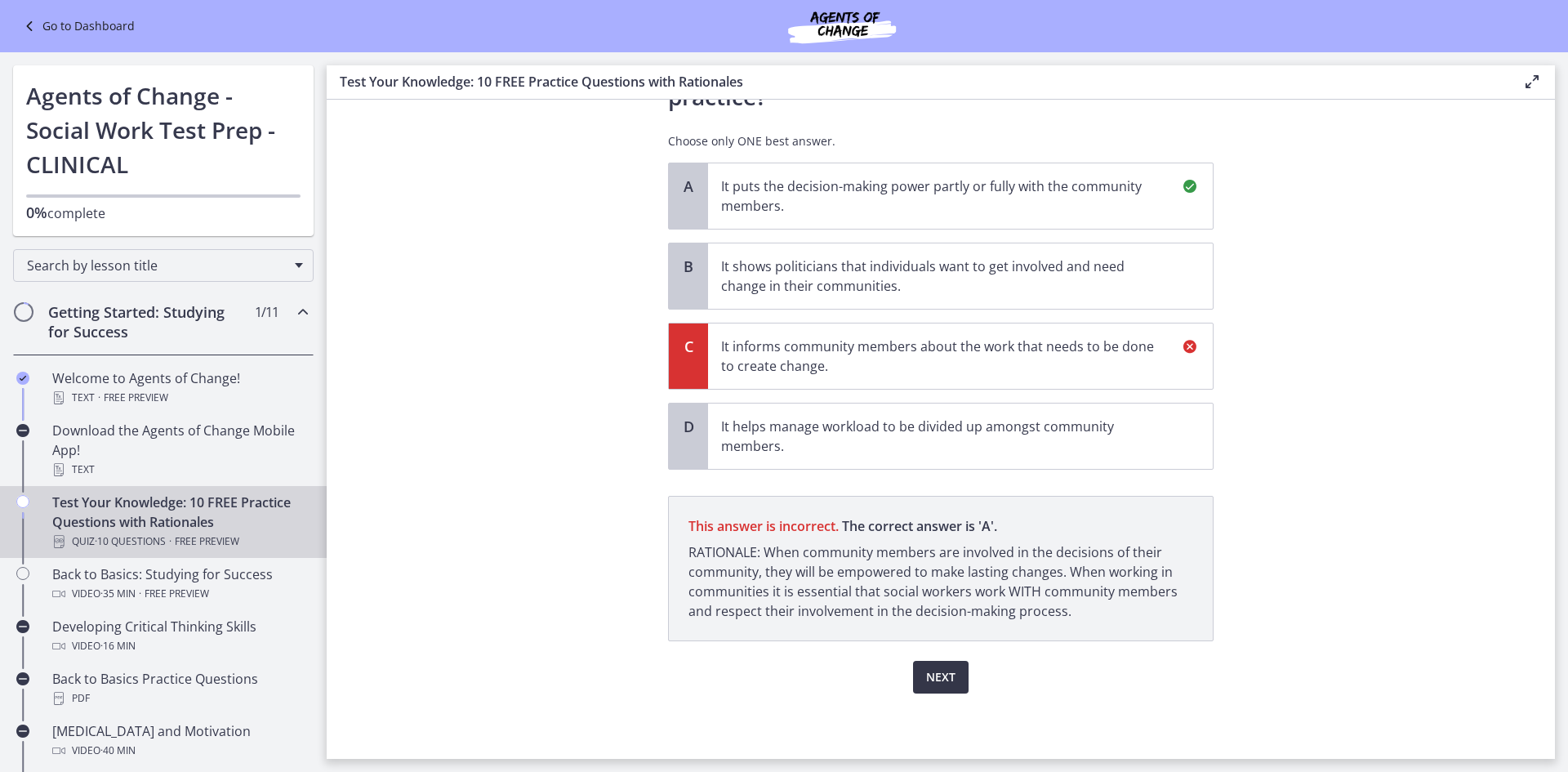
click at [938, 683] on span "Next" at bounding box center [940, 677] width 29 height 20
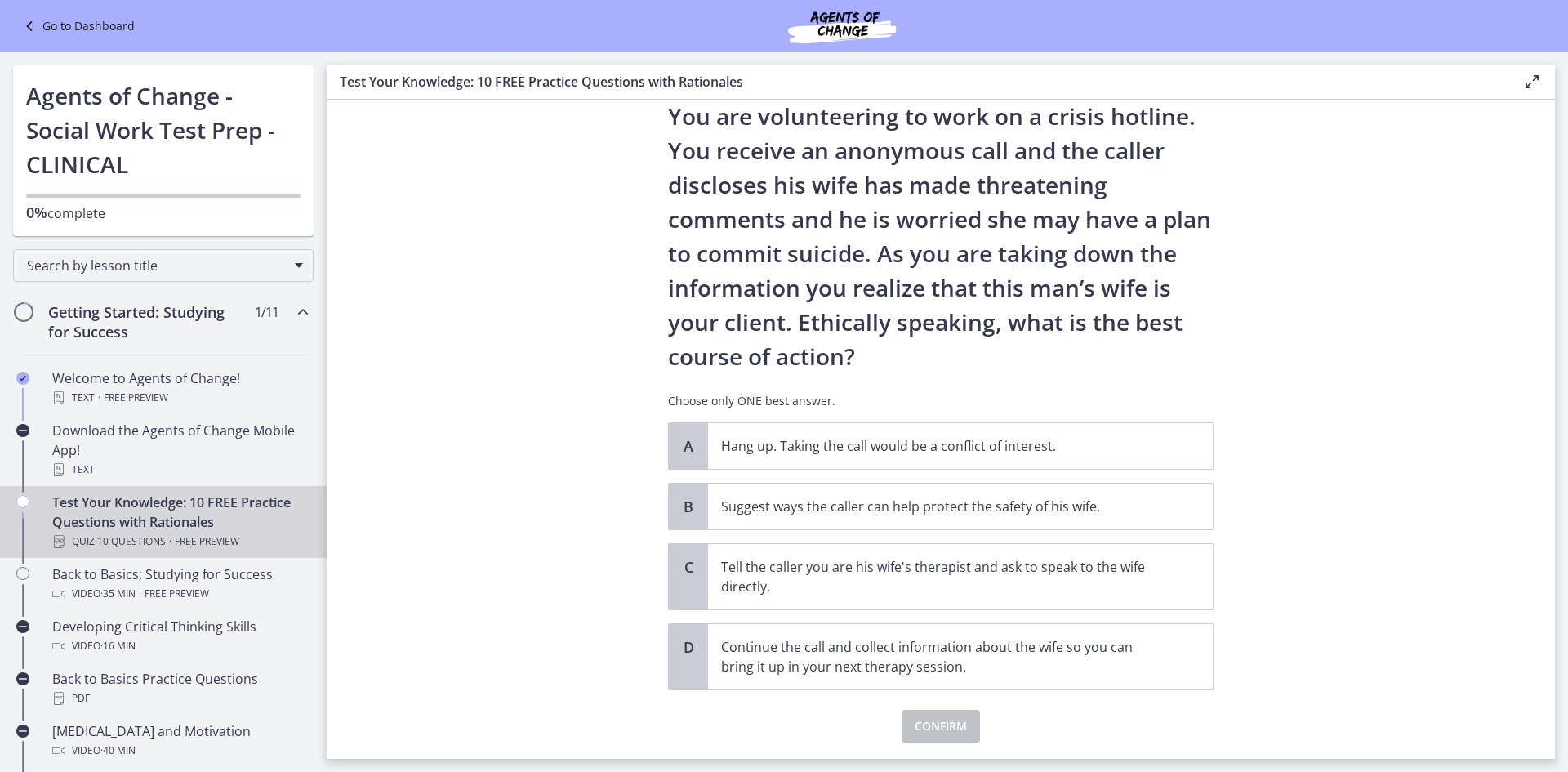
scroll to position [82, 0]
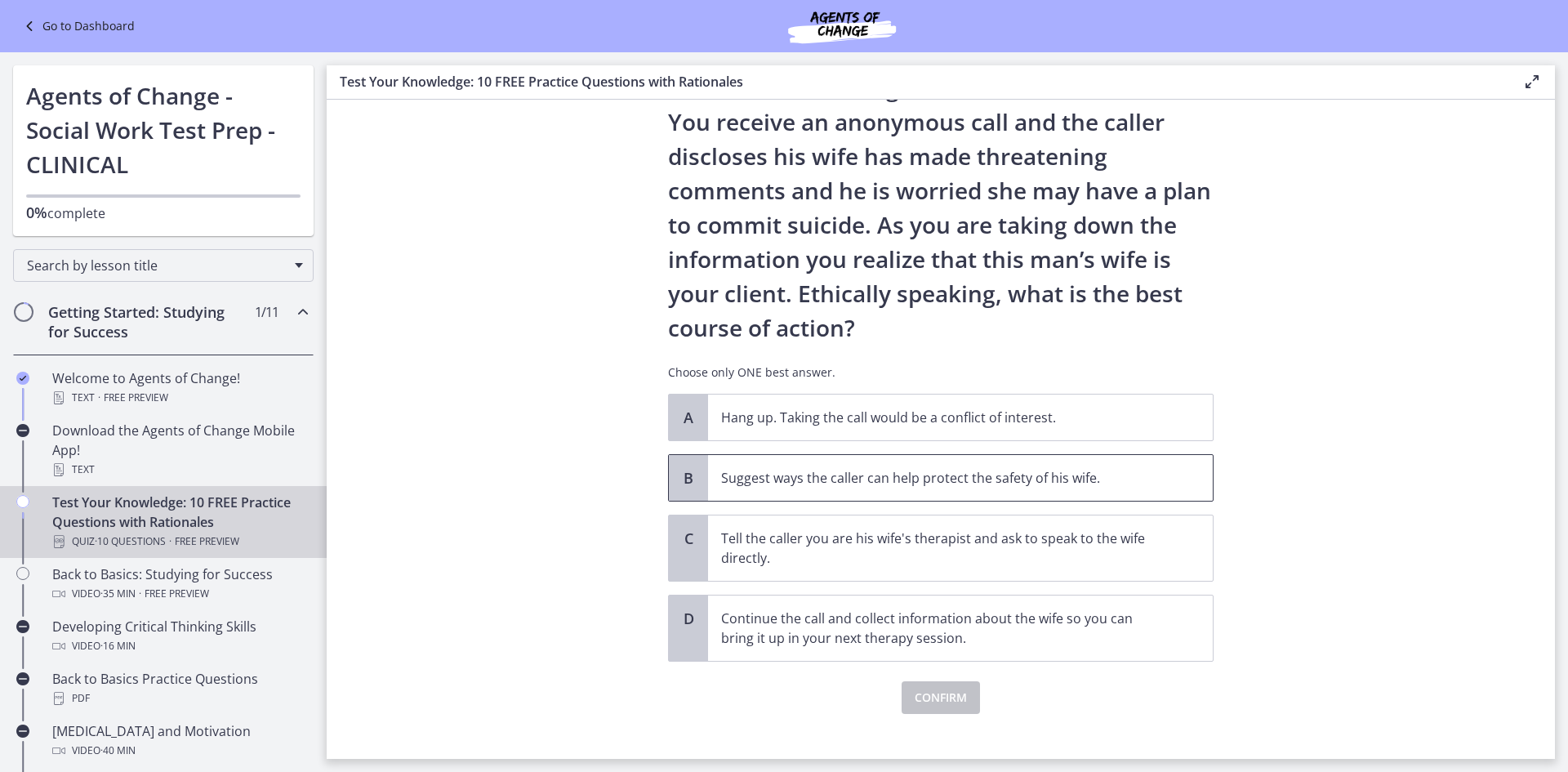
click at [969, 470] on p "Suggest ways the caller can help protect the safety of his wife." at bounding box center [943, 478] width 446 height 20
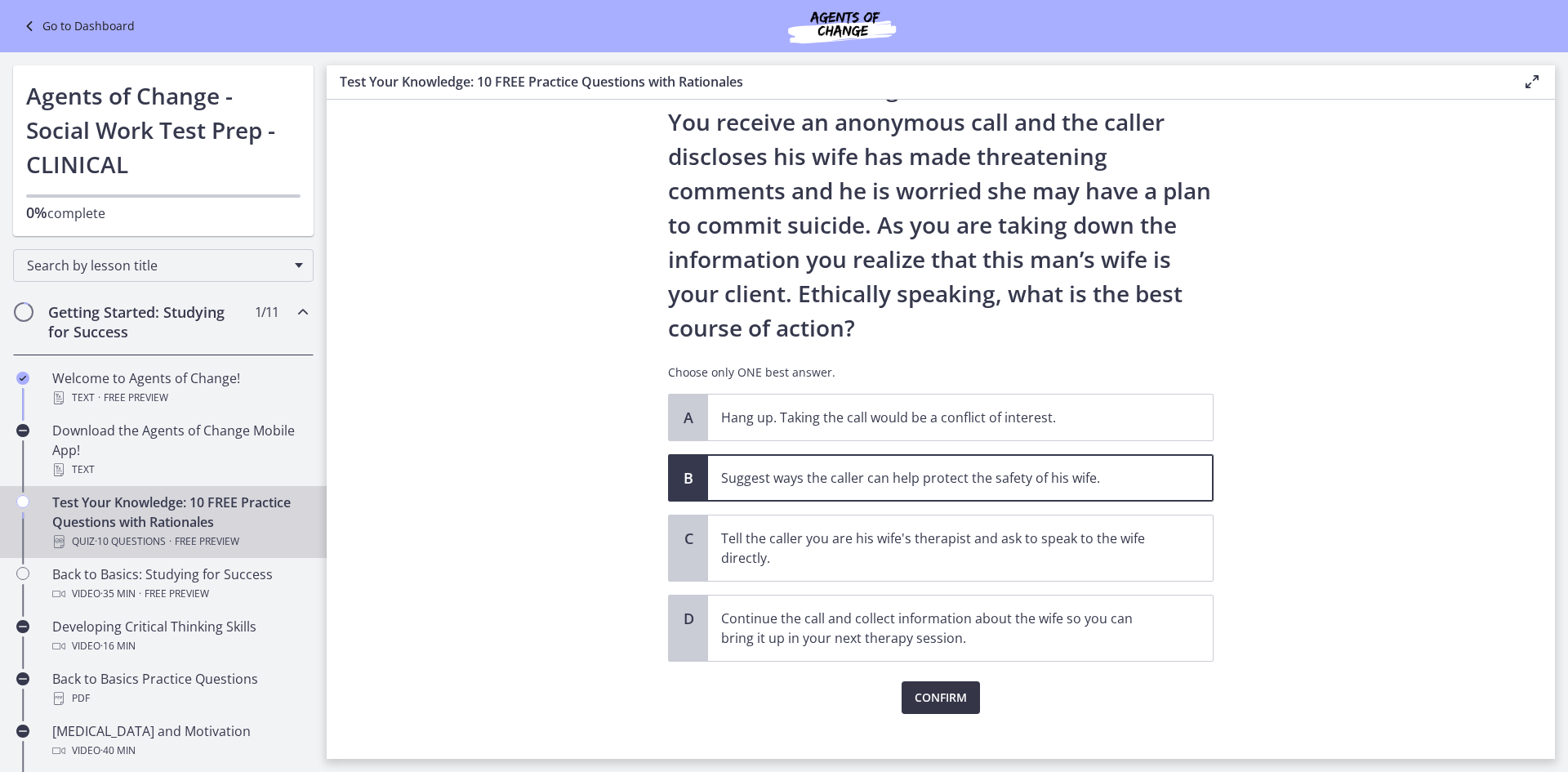
click at [947, 694] on span "Confirm" at bounding box center [941, 698] width 52 height 20
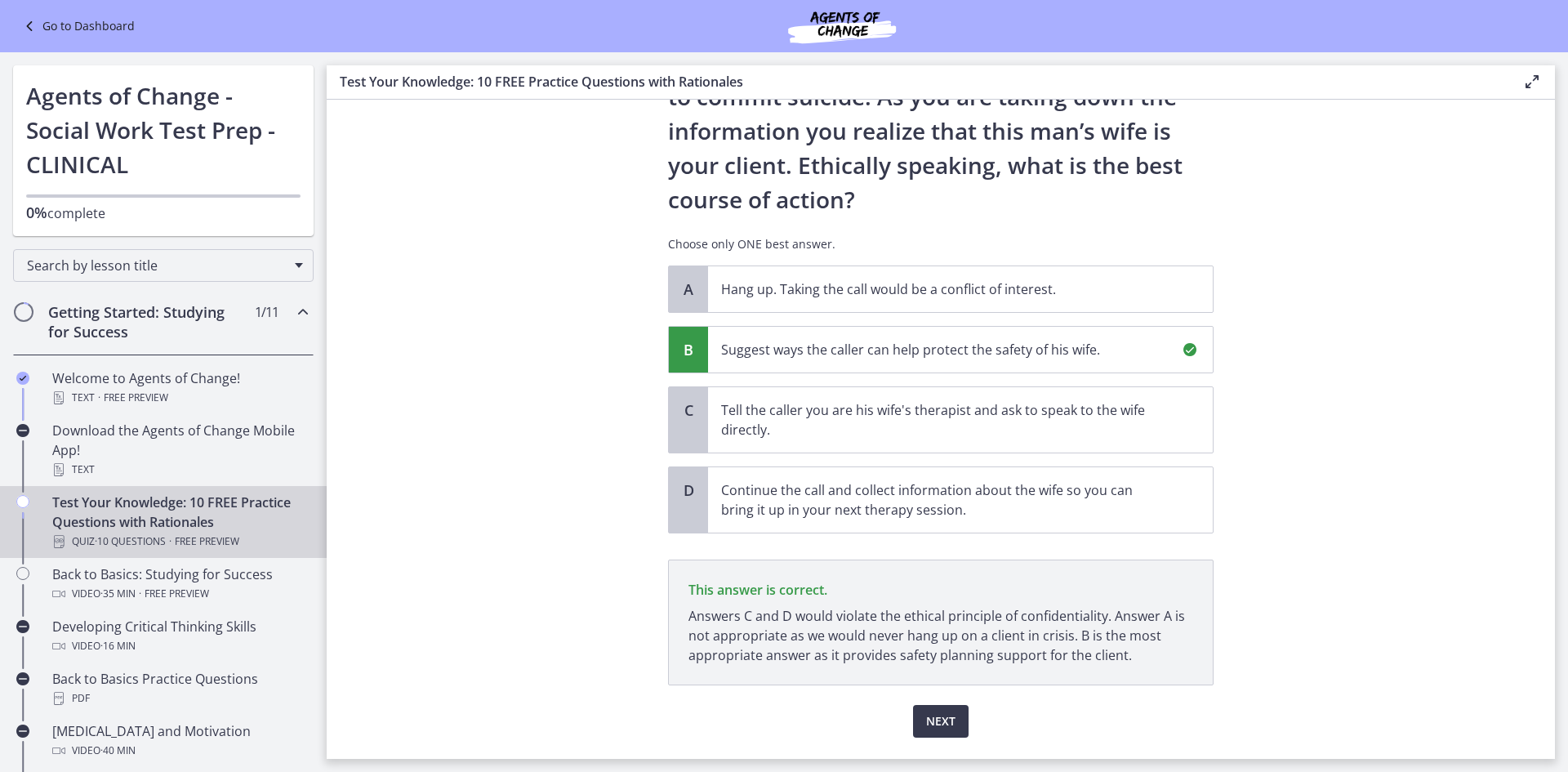
scroll to position [254, 0]
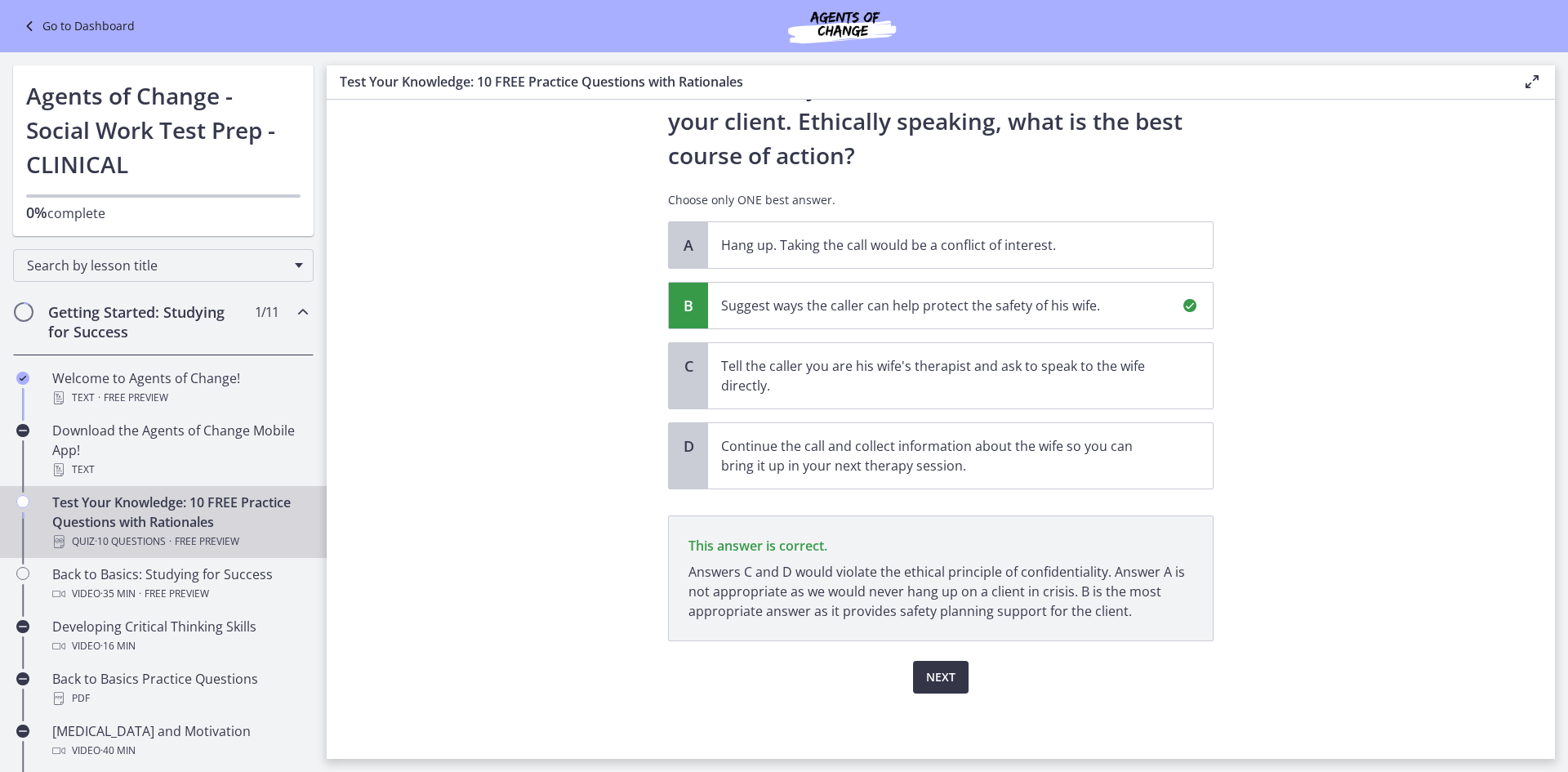
click at [943, 666] on button "Next" at bounding box center [941, 677] width 56 height 33
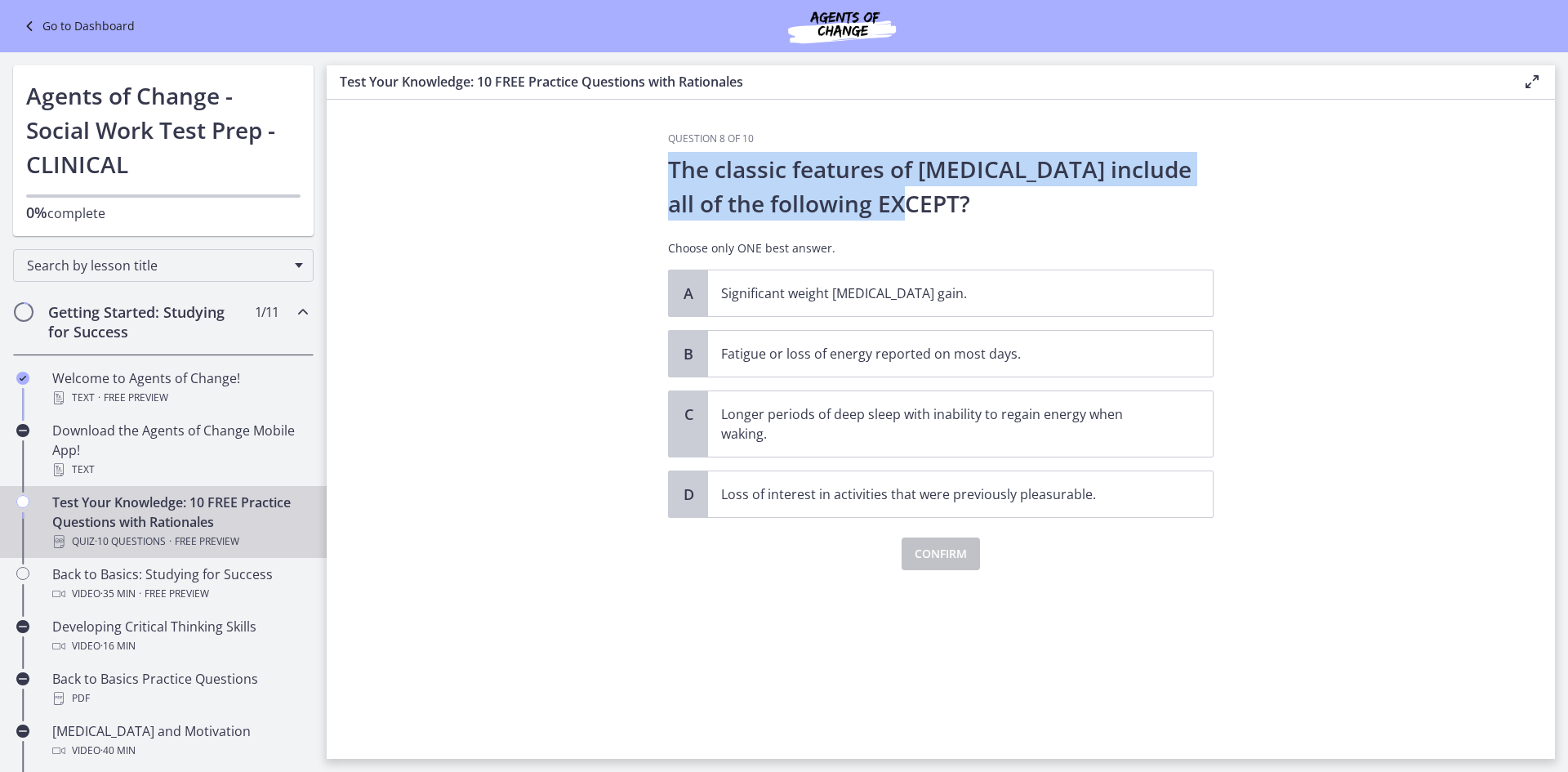
drag, startPoint x: 654, startPoint y: 156, endPoint x: 895, endPoint y: 196, distance: 244.3
click at [897, 196] on section "Question 8 of 10 The classic features of [MEDICAL_DATA] include all of the foll…" at bounding box center [941, 429] width 1228 height 659
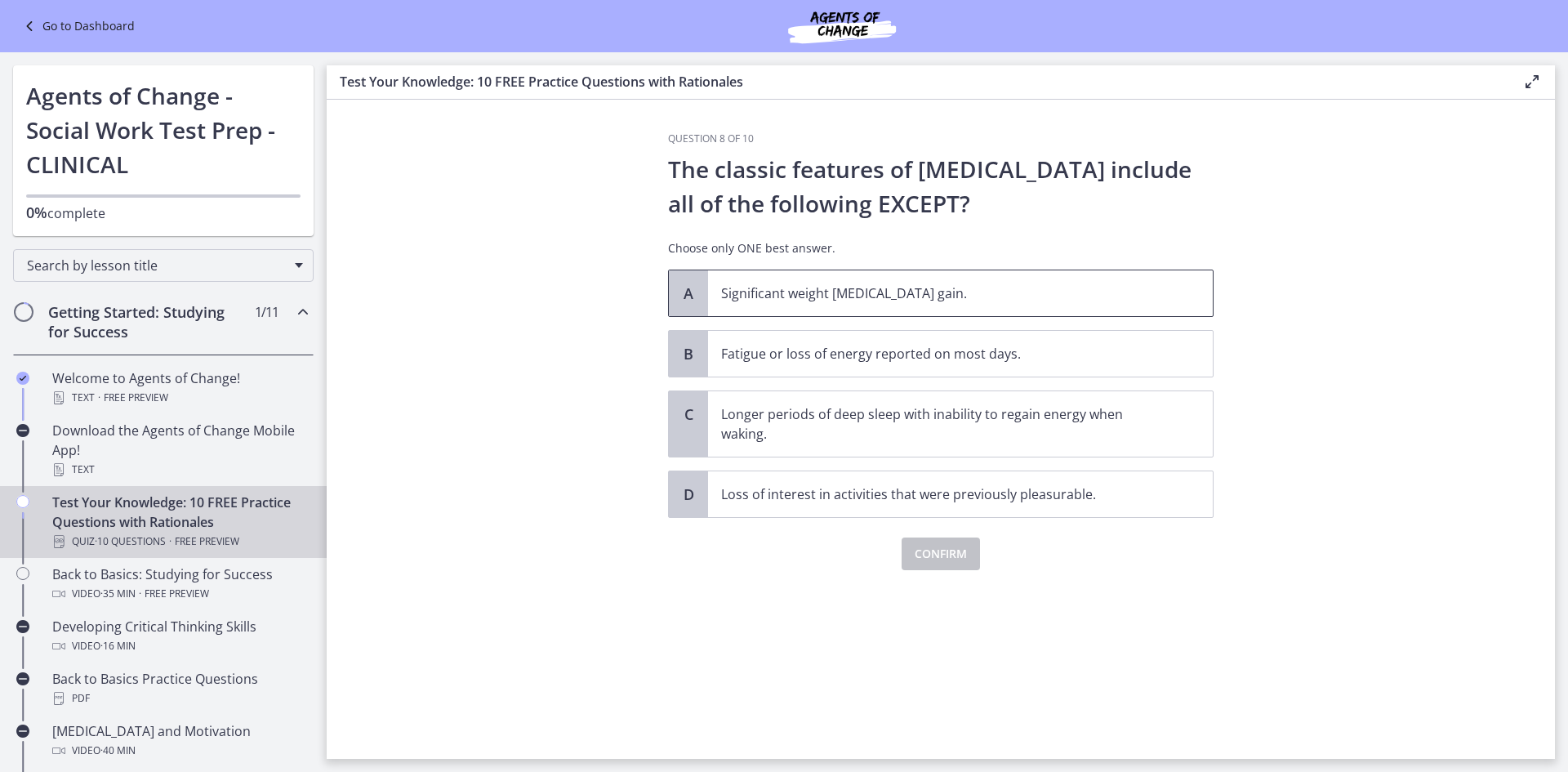
click at [857, 292] on p "Significant weight [MEDICAL_DATA] gain." at bounding box center [943, 293] width 446 height 20
click at [942, 552] on span "Confirm" at bounding box center [941, 555] width 52 height 20
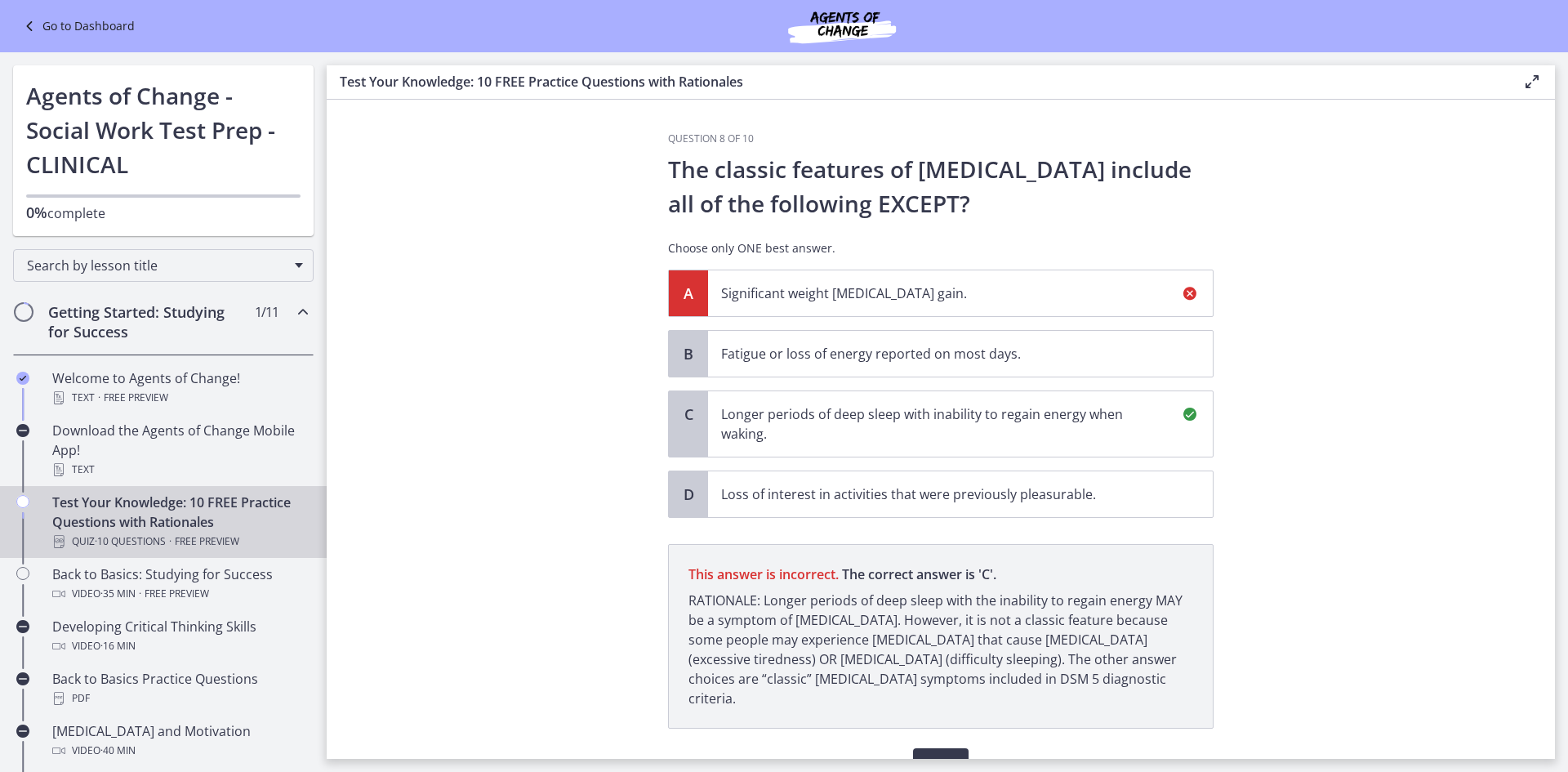
scroll to position [68, 0]
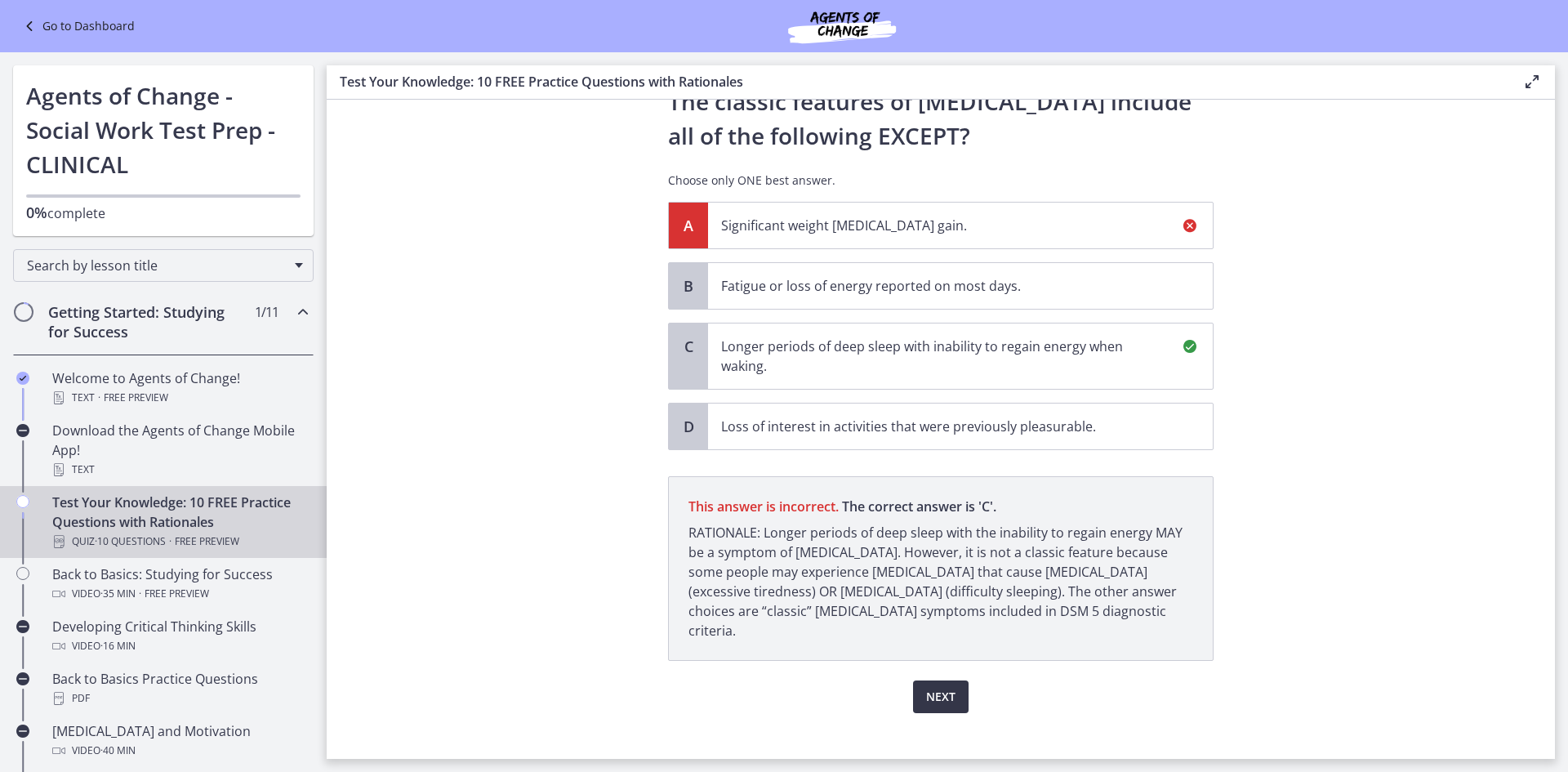
click at [942, 687] on span "Next" at bounding box center [940, 697] width 29 height 20
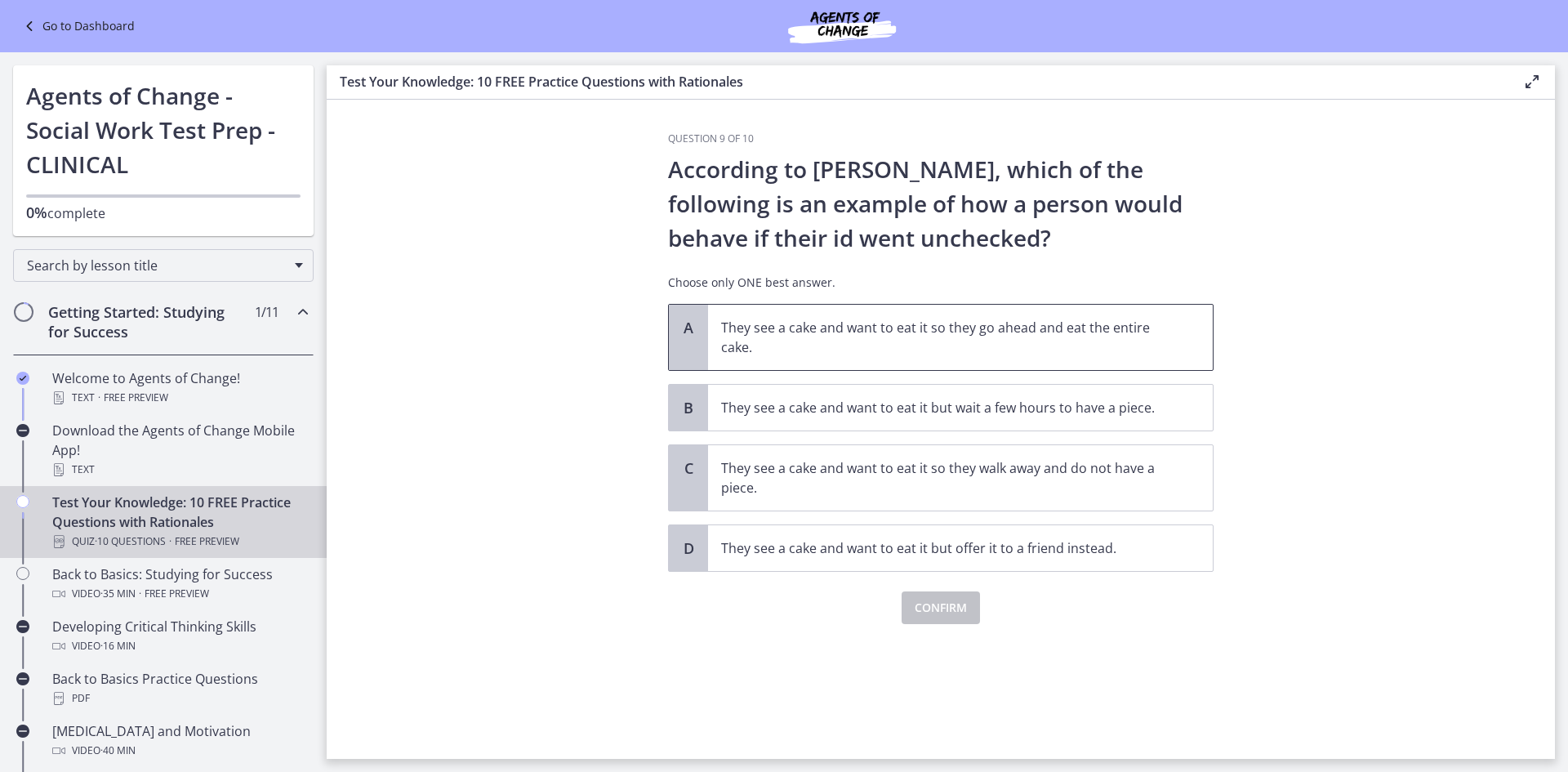
click at [942, 326] on p "They see a cake and want to eat it so they go ahead and eat the entire cake." at bounding box center [943, 337] width 446 height 39
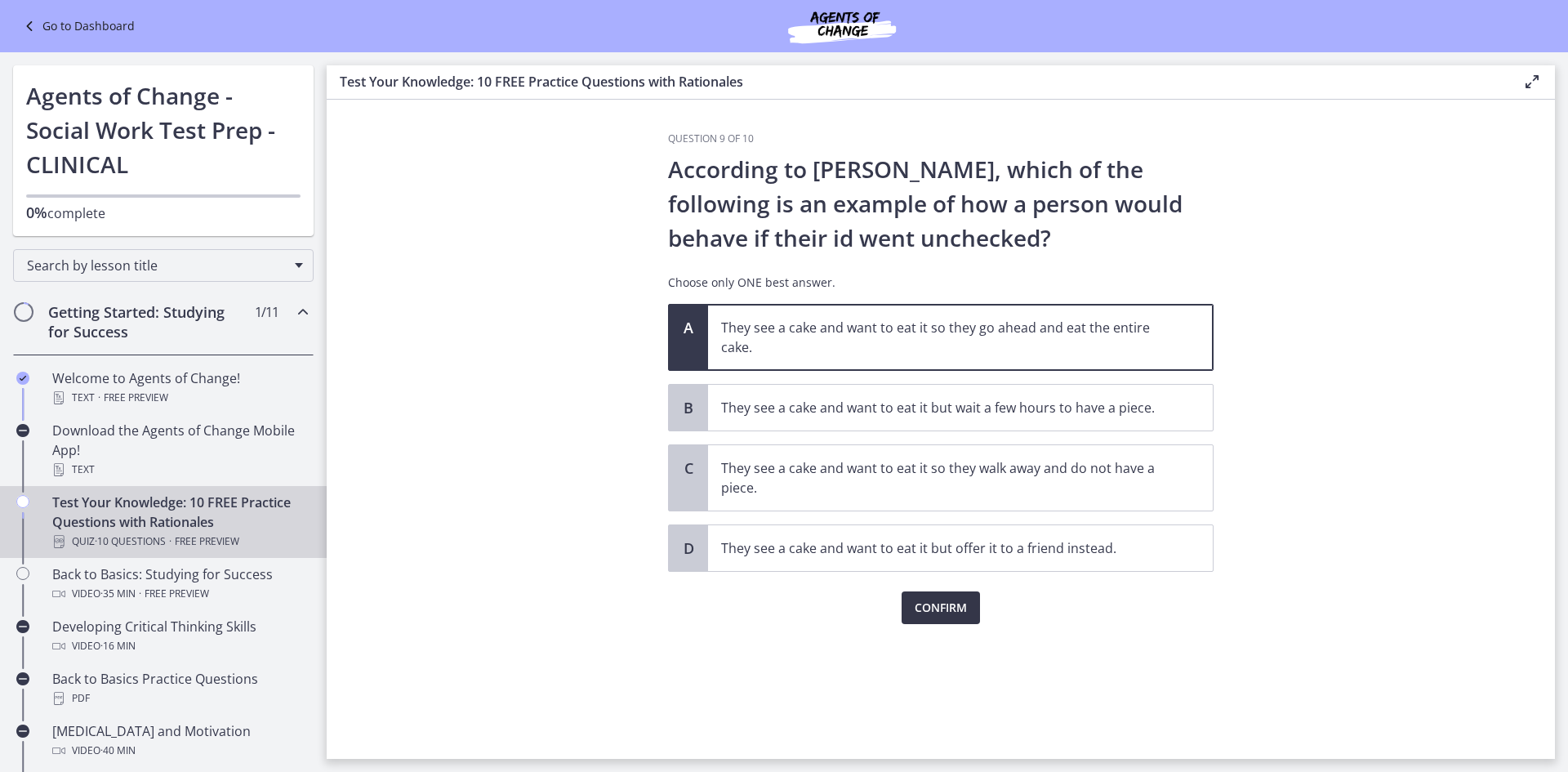
click at [964, 611] on span "Confirm" at bounding box center [941, 608] width 52 height 20
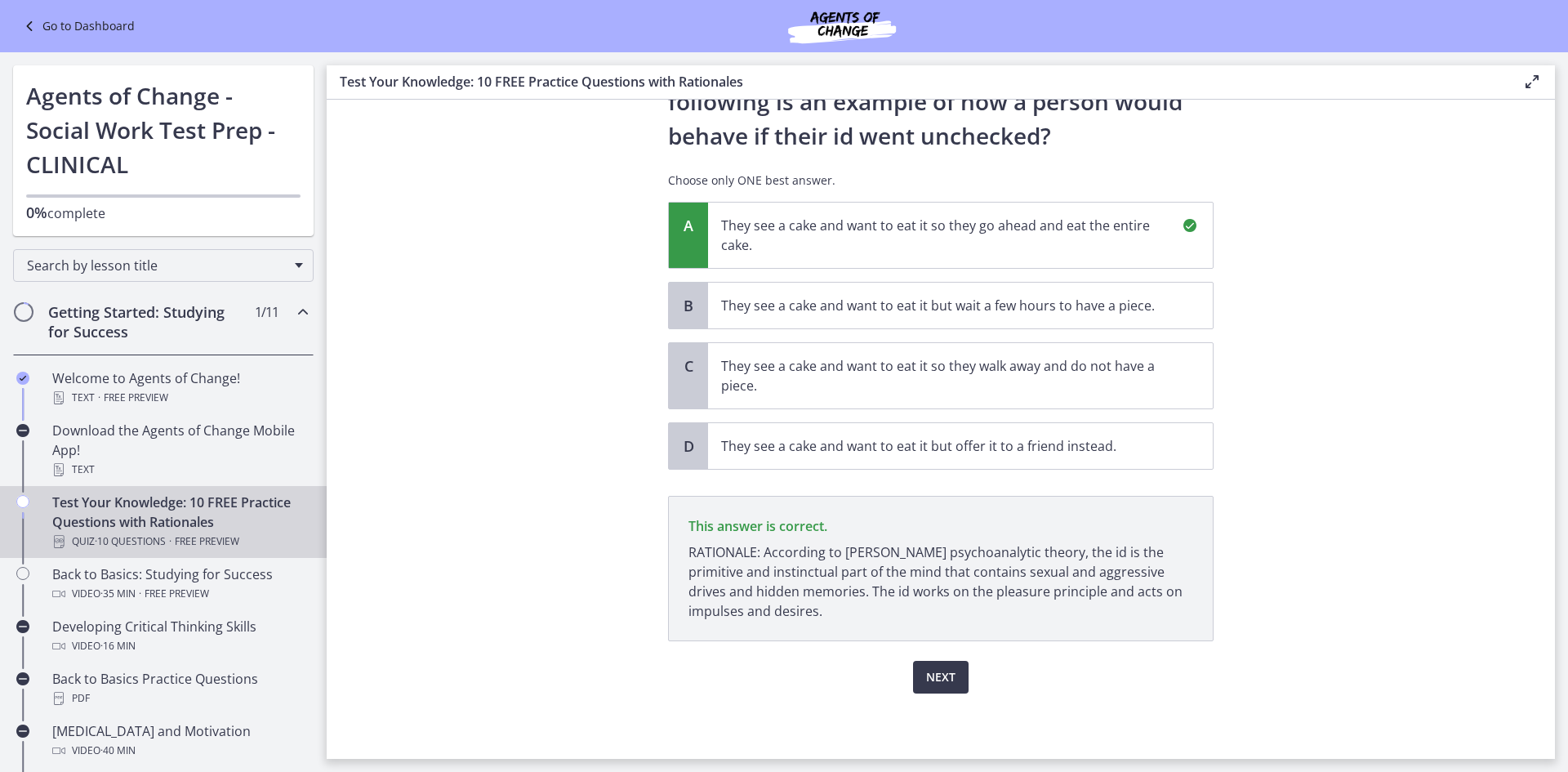
scroll to position [102, 0]
click at [944, 675] on span "Next" at bounding box center [940, 677] width 29 height 20
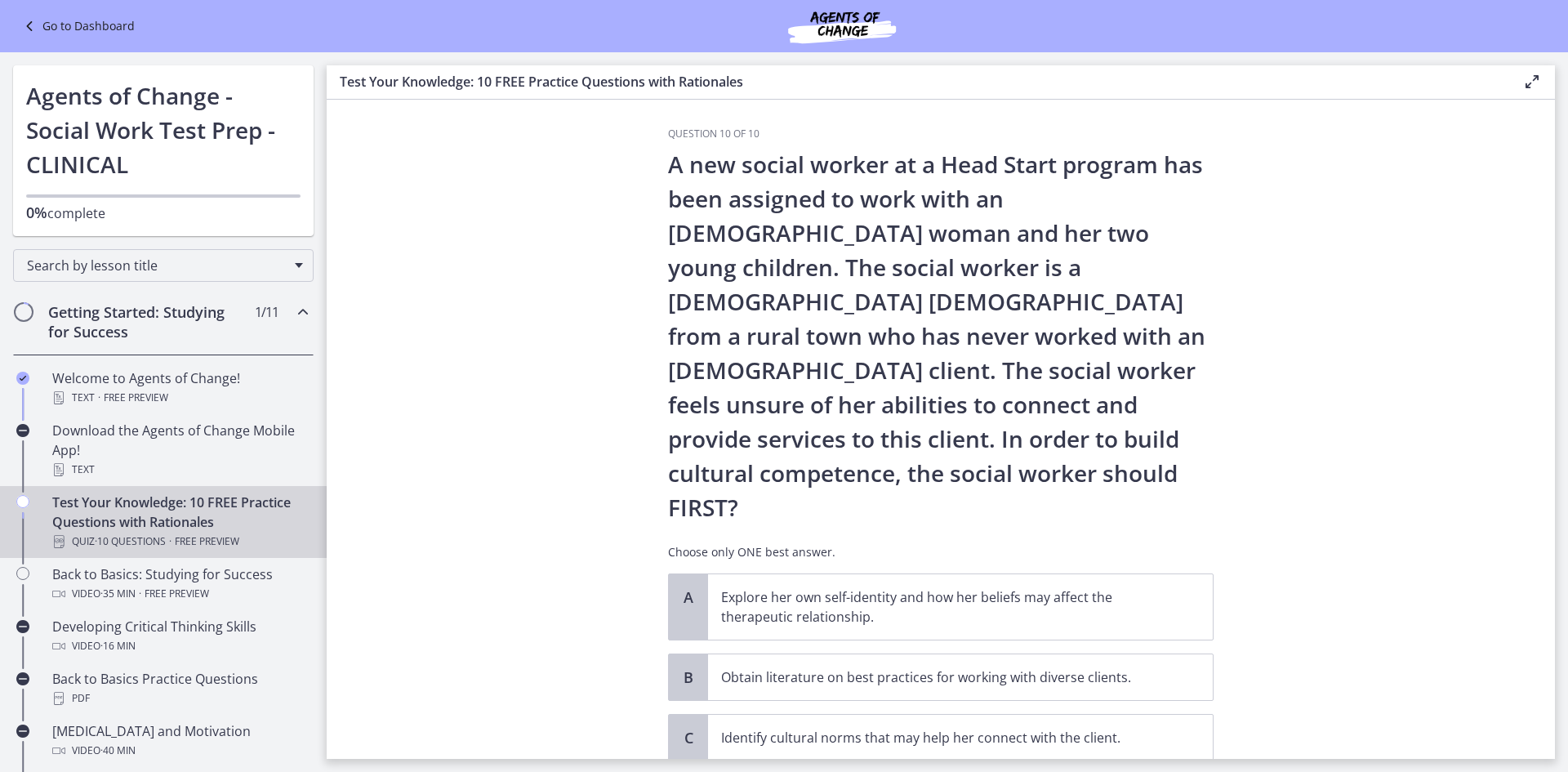
scroll to position [0, 0]
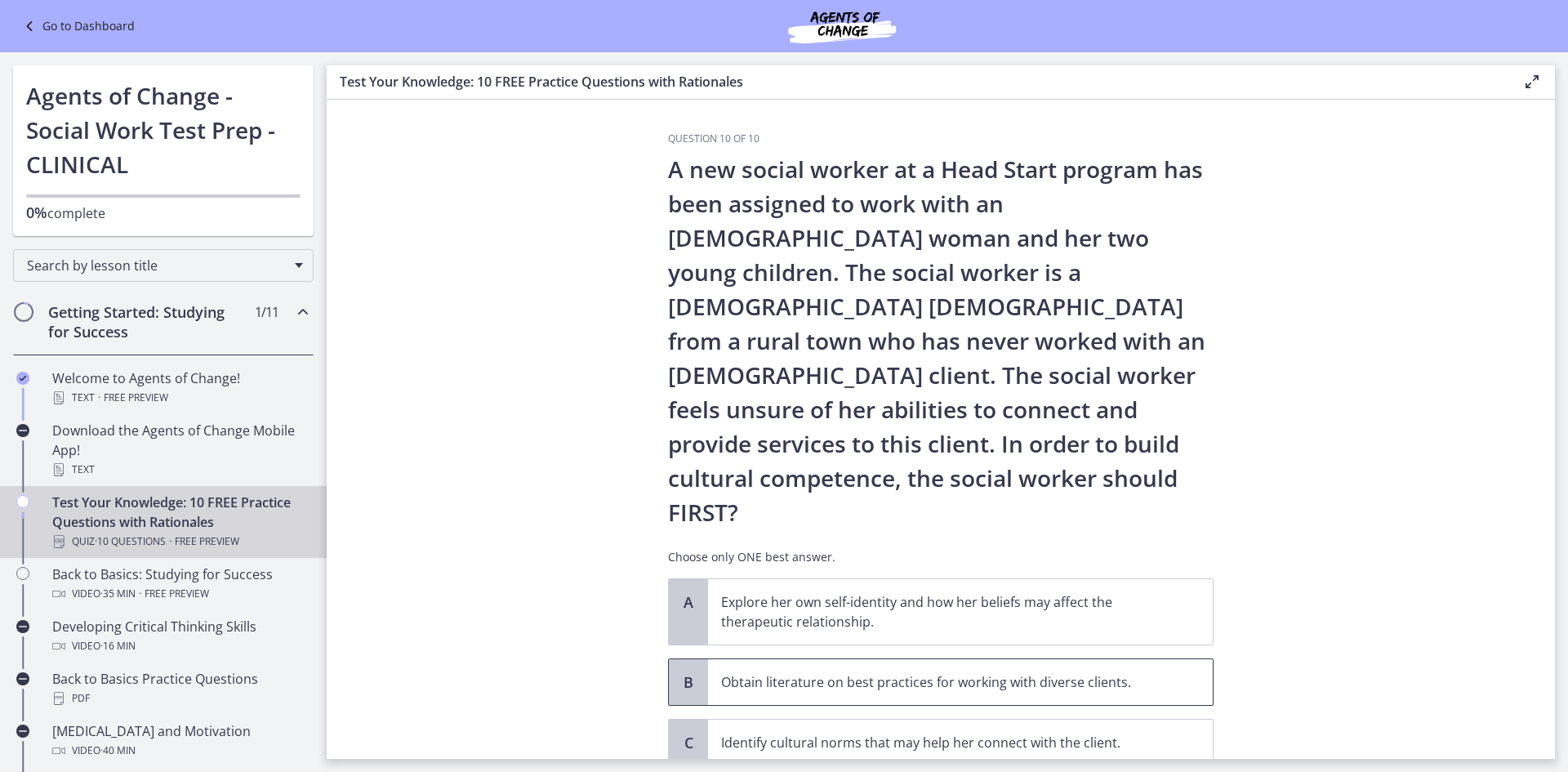
click at [879, 672] on p "Obtain literature on best practices for working with diverse clients." at bounding box center [943, 682] width 446 height 20
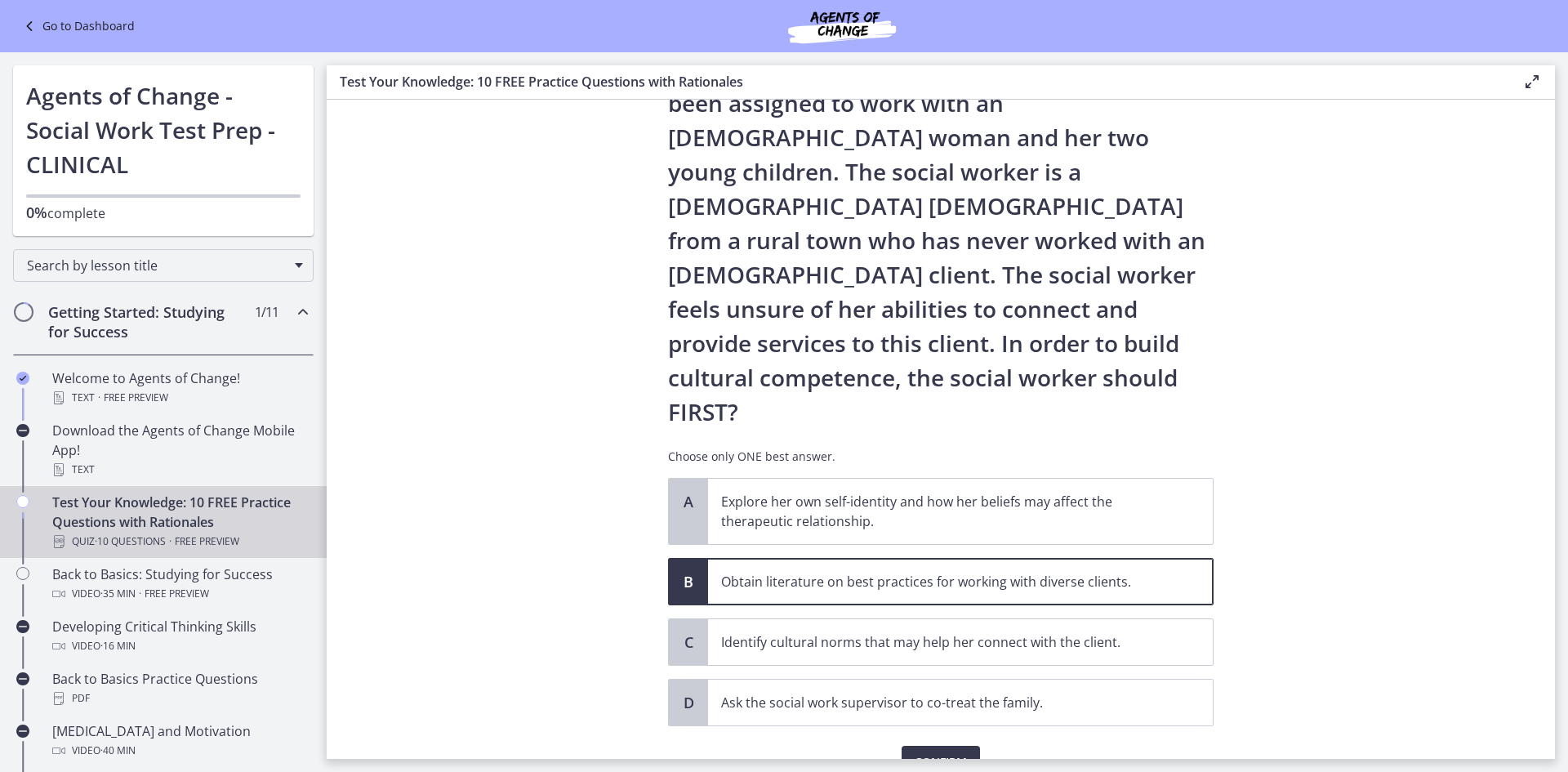
scroll to position [117, 0]
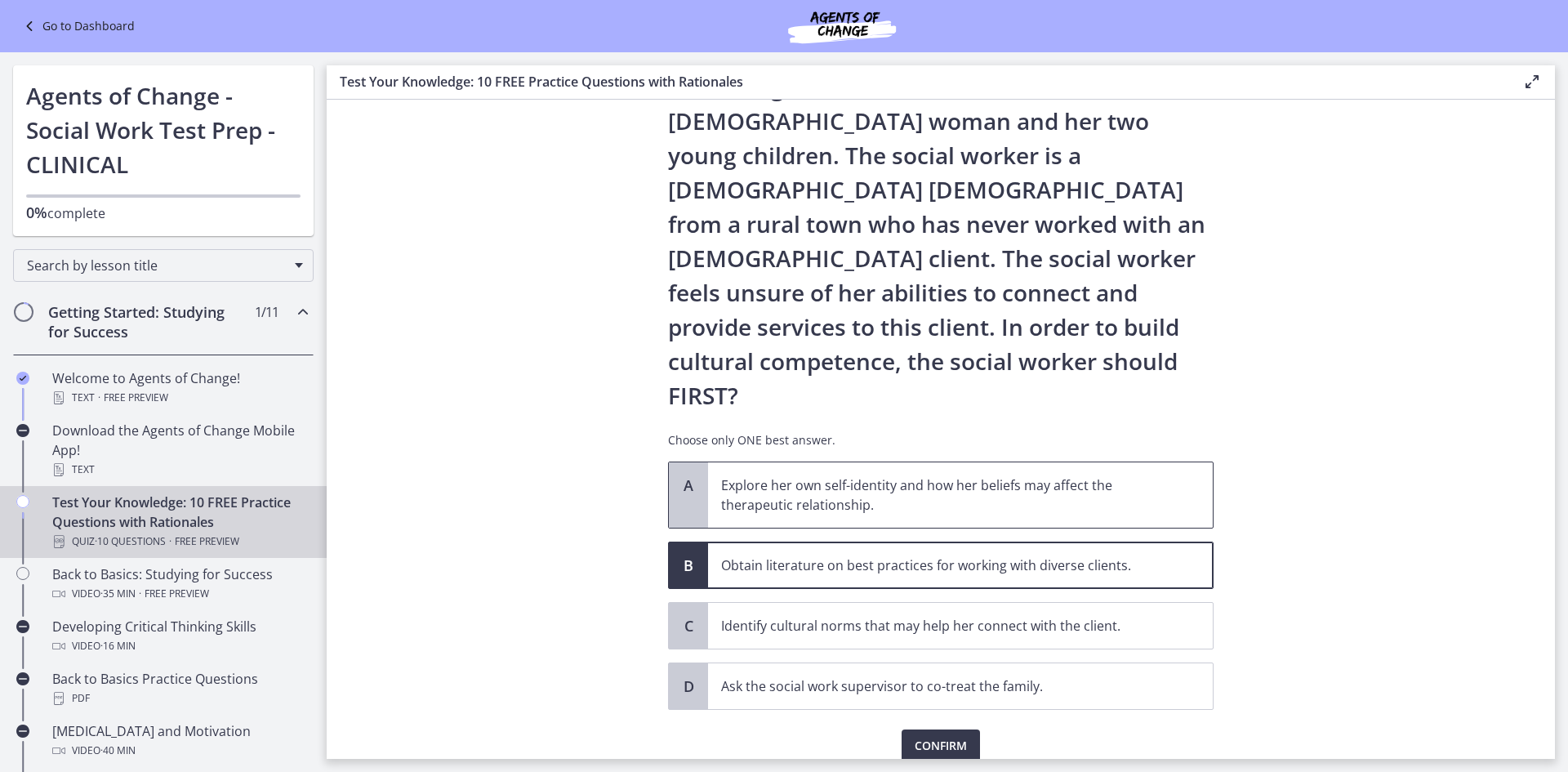
click at [837, 463] on span "Explore her own self-identity and how her beliefs may affect the therapeutic re…" at bounding box center [960, 496] width 504 height 66
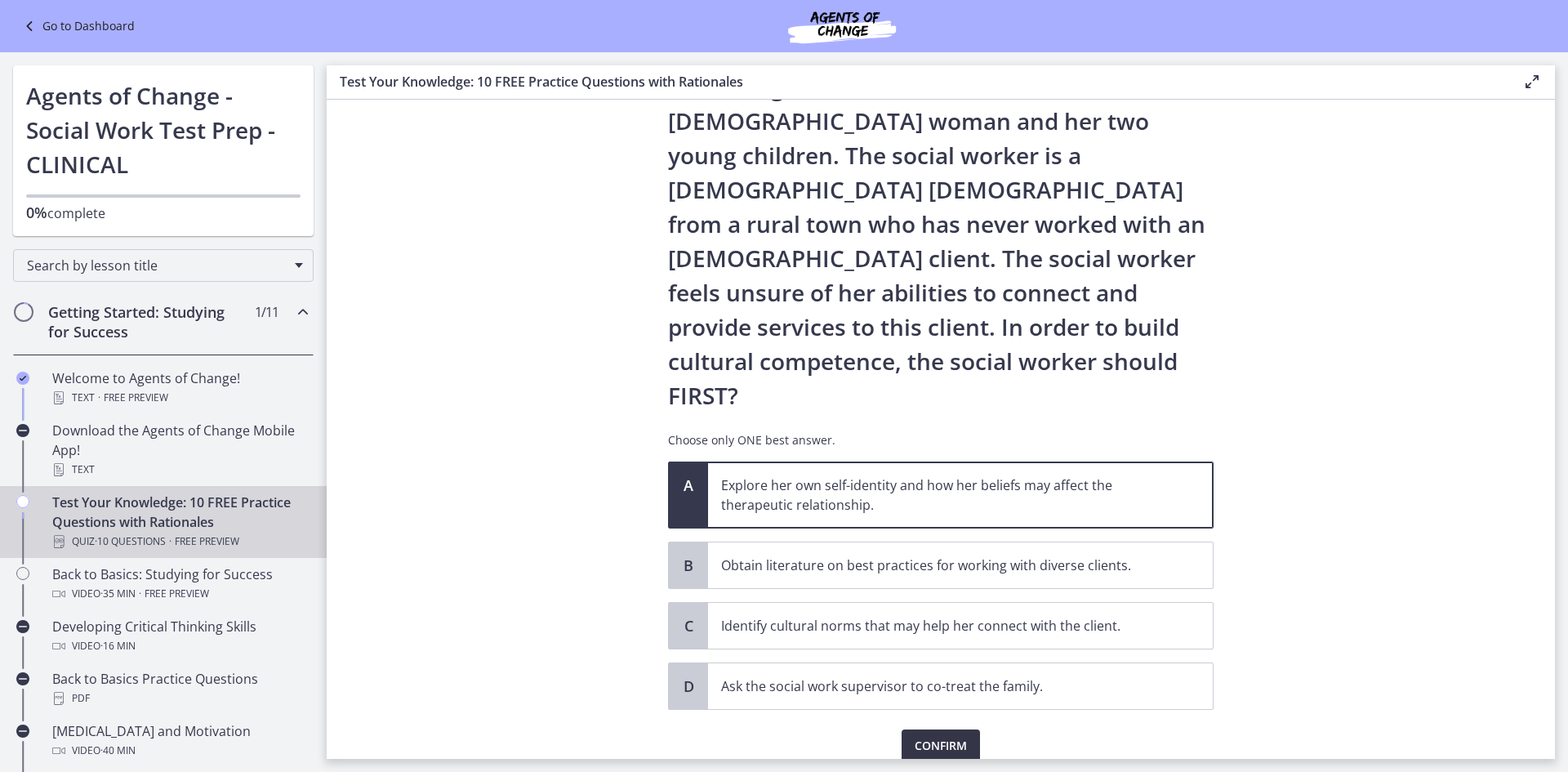
click at [915, 736] on span "Confirm" at bounding box center [941, 746] width 52 height 20
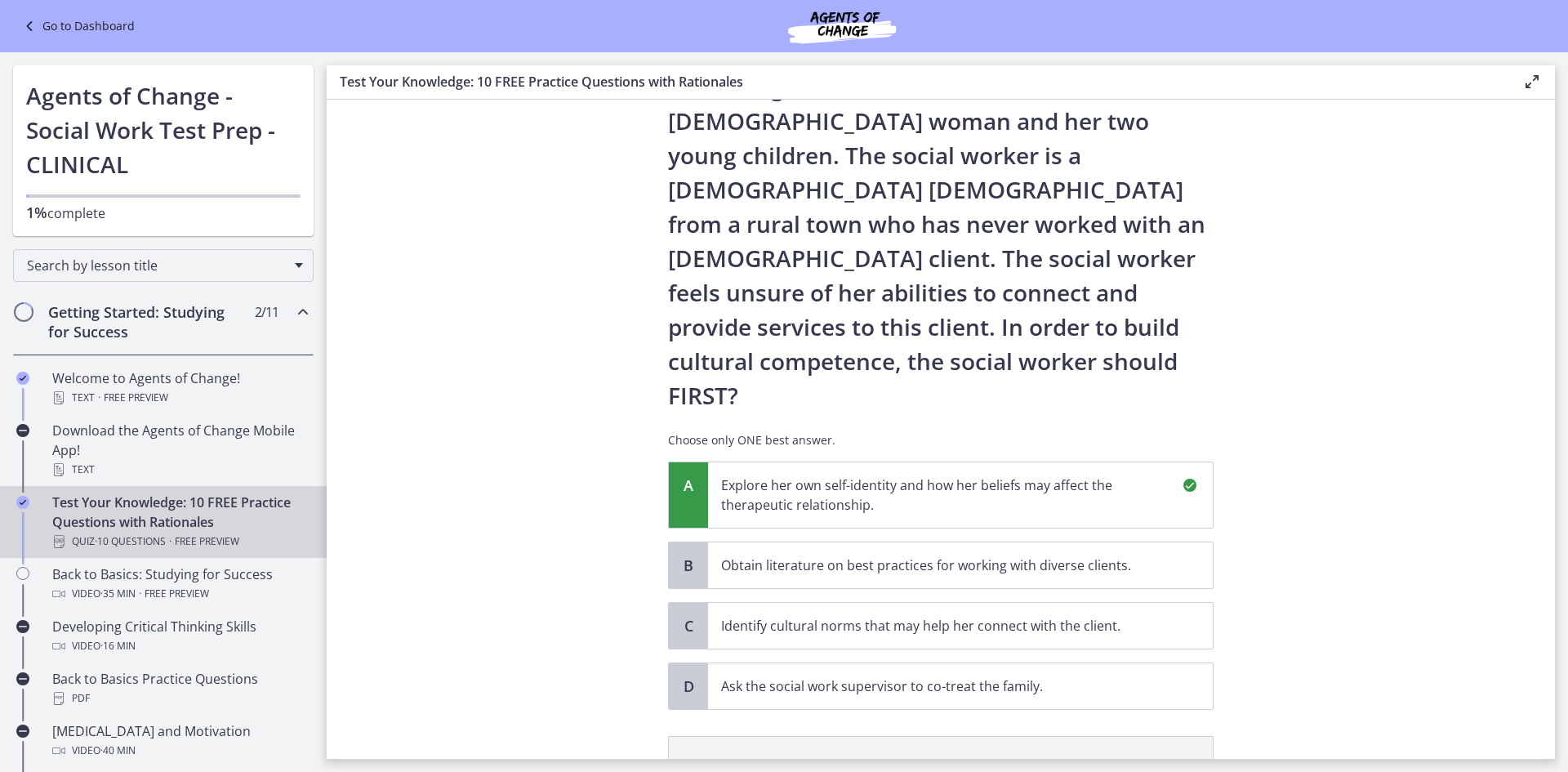
scroll to position [308, 0]
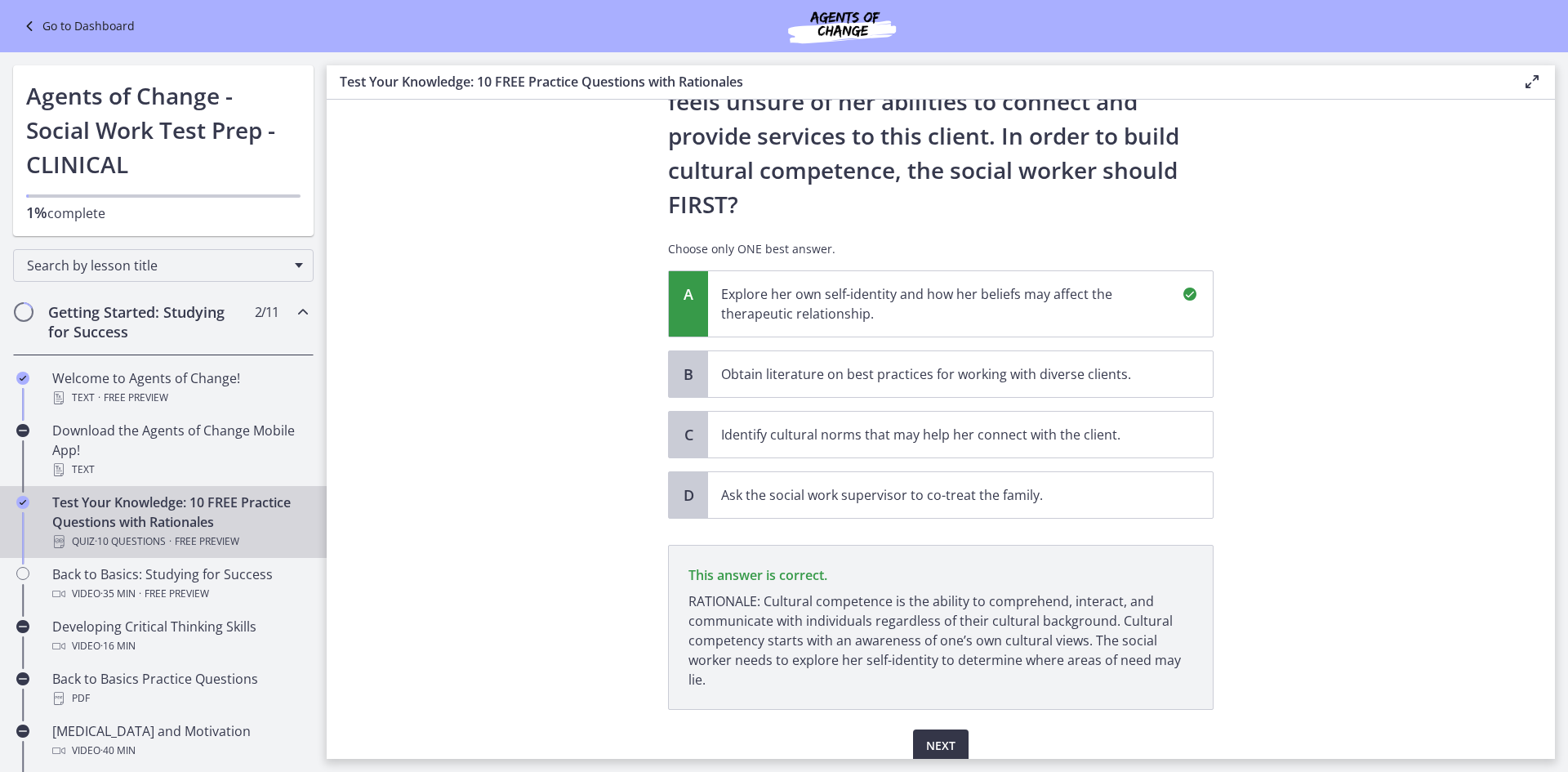
click at [940, 736] on span "Next" at bounding box center [940, 746] width 29 height 20
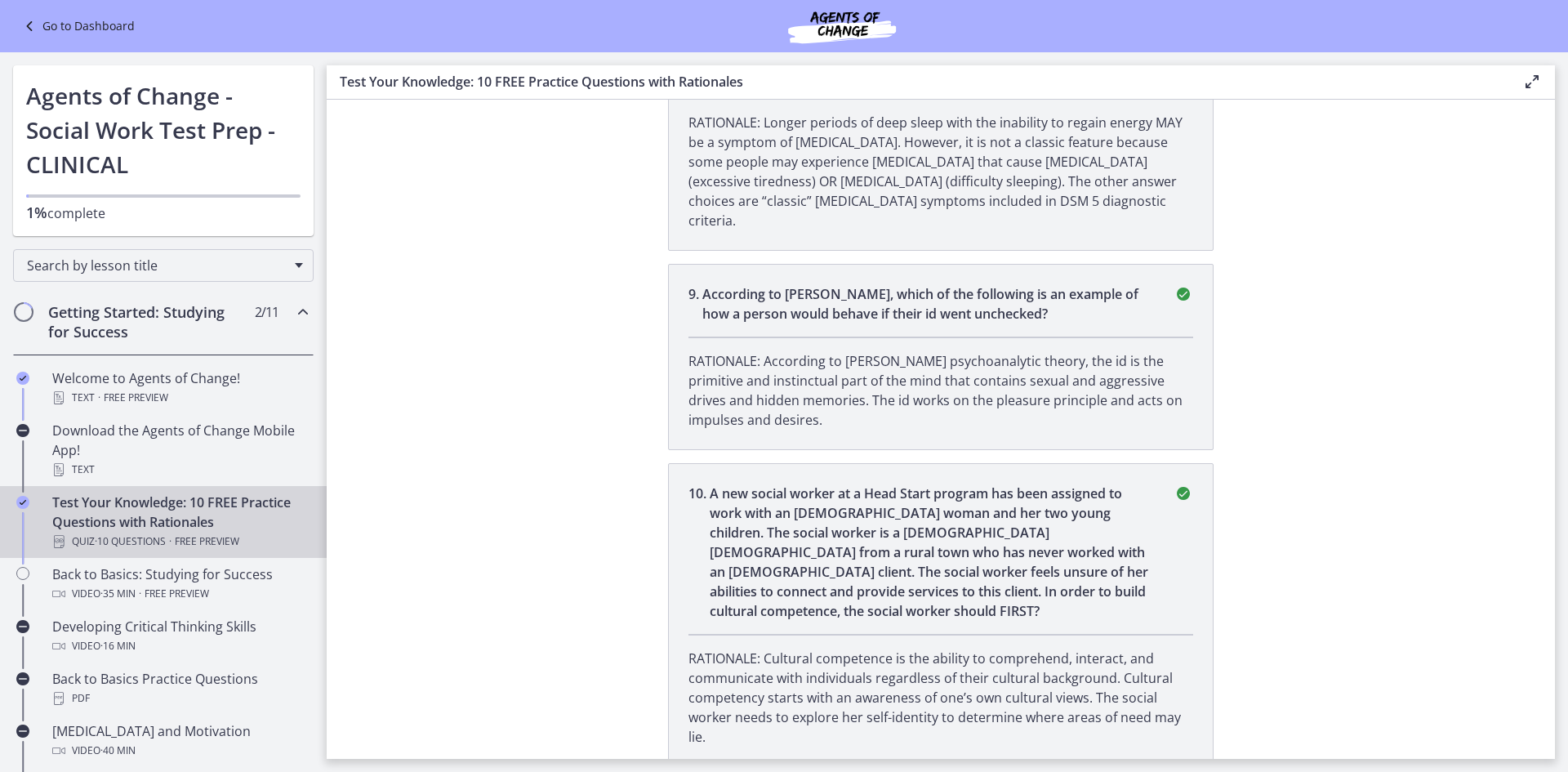
scroll to position [2250, 0]
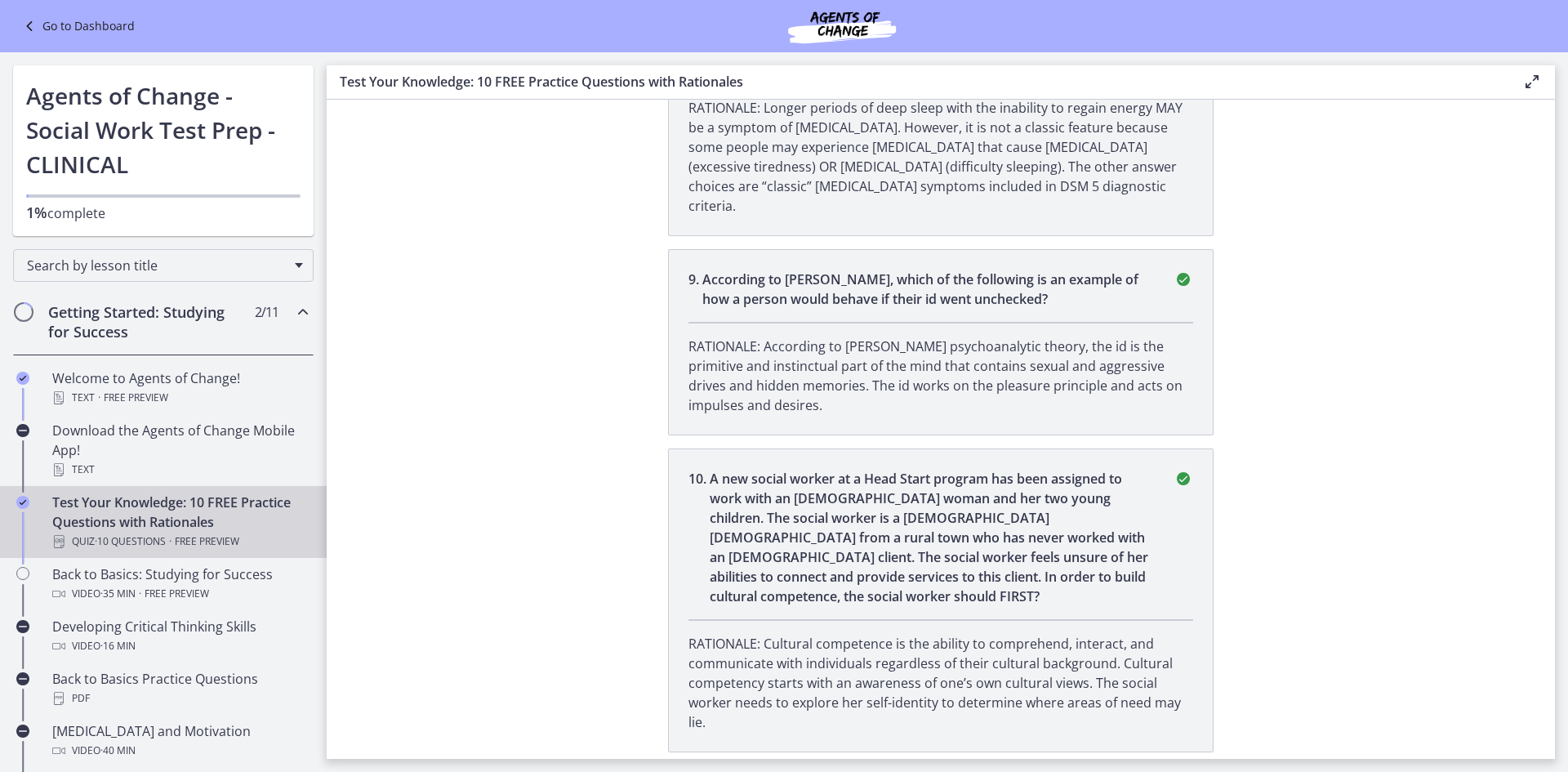
click at [230, 530] on div "Test Your Knowledge: 10 FREE Practice Questions with Rationales Quiz · 10 Quest…" at bounding box center [179, 522] width 255 height 59
click at [37, 579] on link "Back to Basics: Studying for Success Video · 35 min · Free preview" at bounding box center [163, 584] width 327 height 52
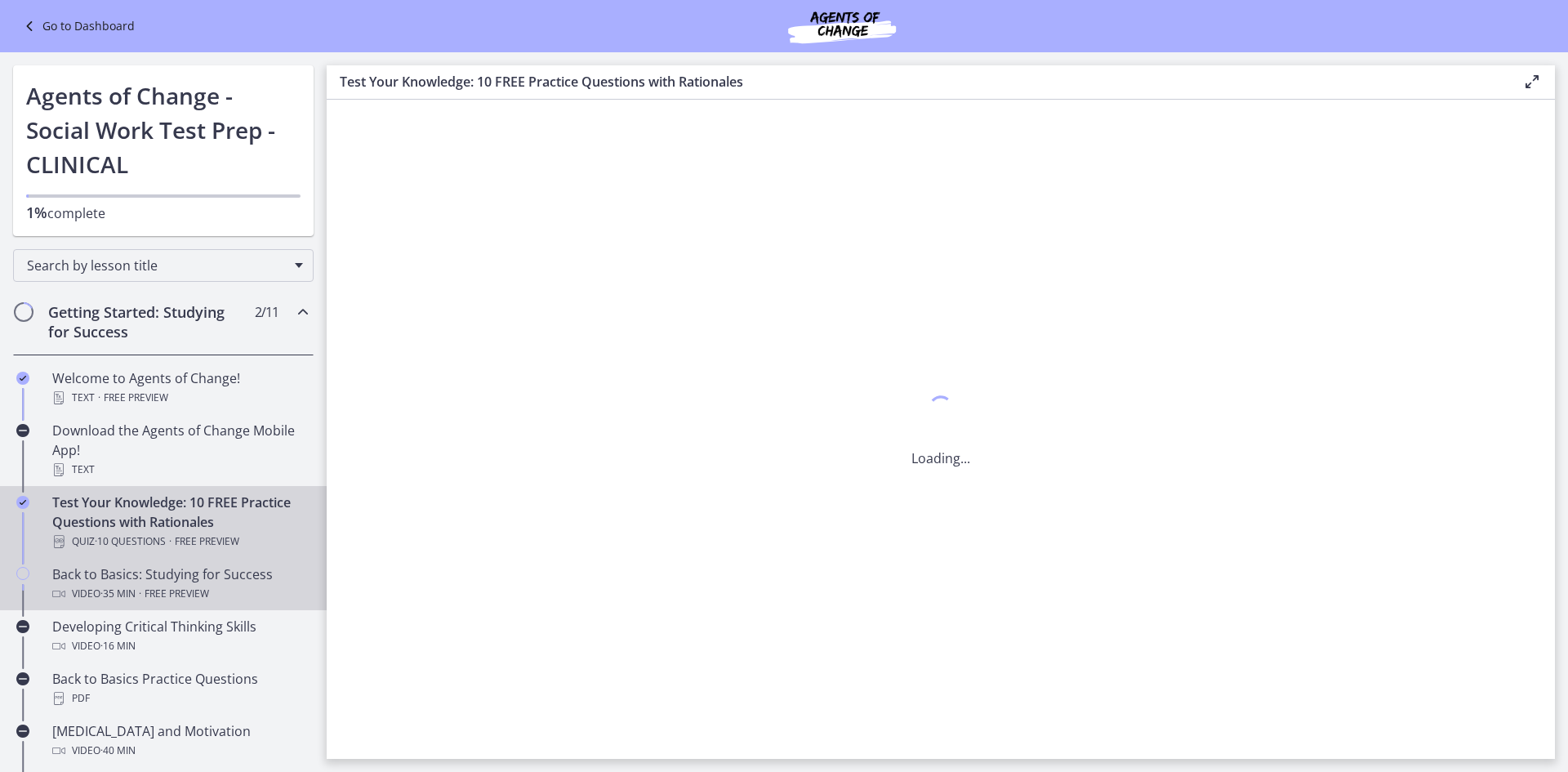
scroll to position [0, 0]
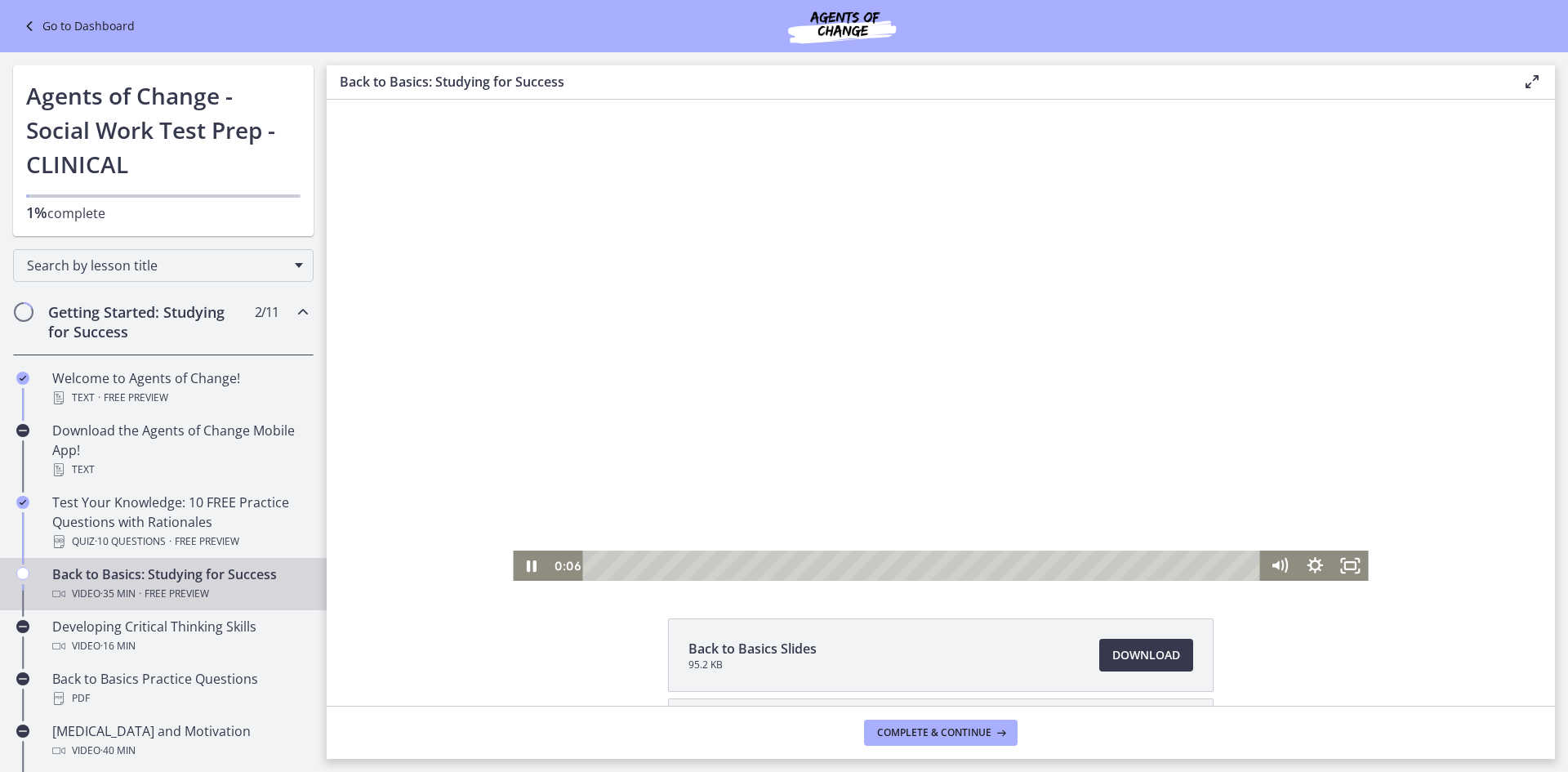
click at [1098, 325] on div at bounding box center [941, 340] width 855 height 482
click at [1268, 569] on icon "Mute" at bounding box center [1279, 566] width 43 height 36
click at [1274, 563] on icon "Unmute" at bounding box center [1277, 566] width 7 height 9
click at [1178, 390] on div at bounding box center [941, 340] width 855 height 482
click at [1272, 512] on div "Volume" at bounding box center [1280, 502] width 36 height 98
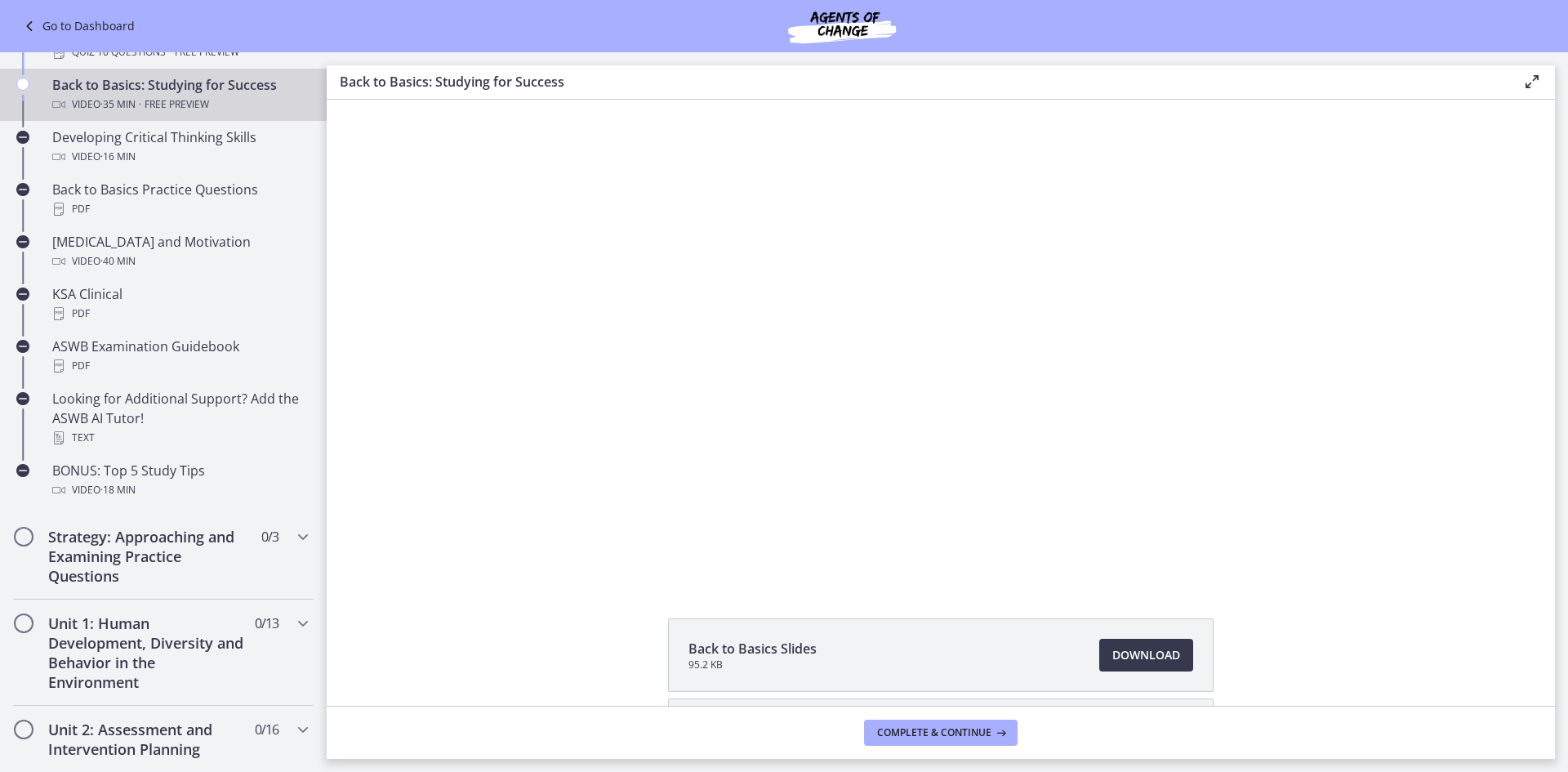
scroll to position [491, 0]
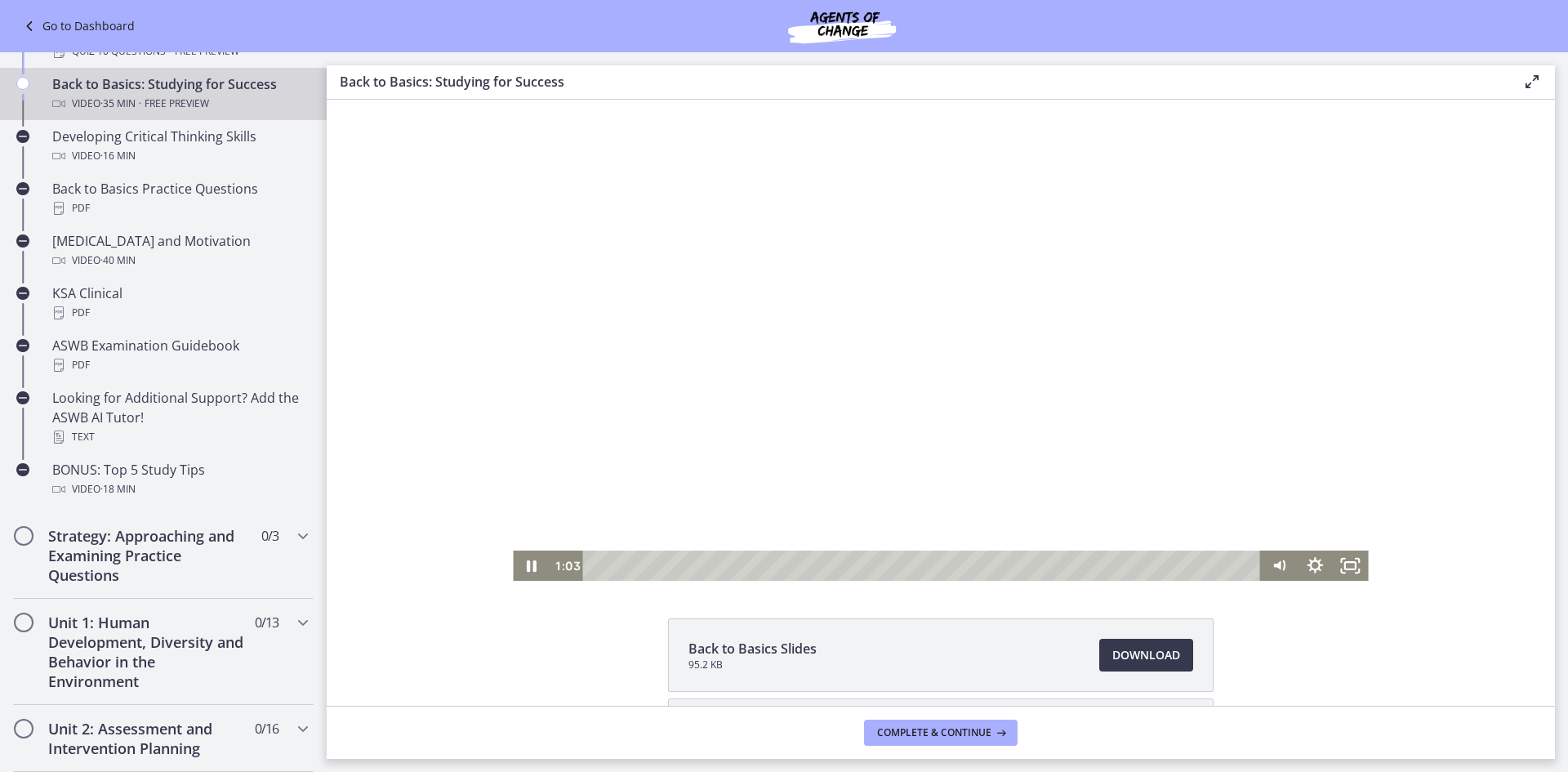
click at [932, 387] on div at bounding box center [941, 340] width 855 height 482
click at [848, 297] on div at bounding box center [941, 340] width 855 height 482
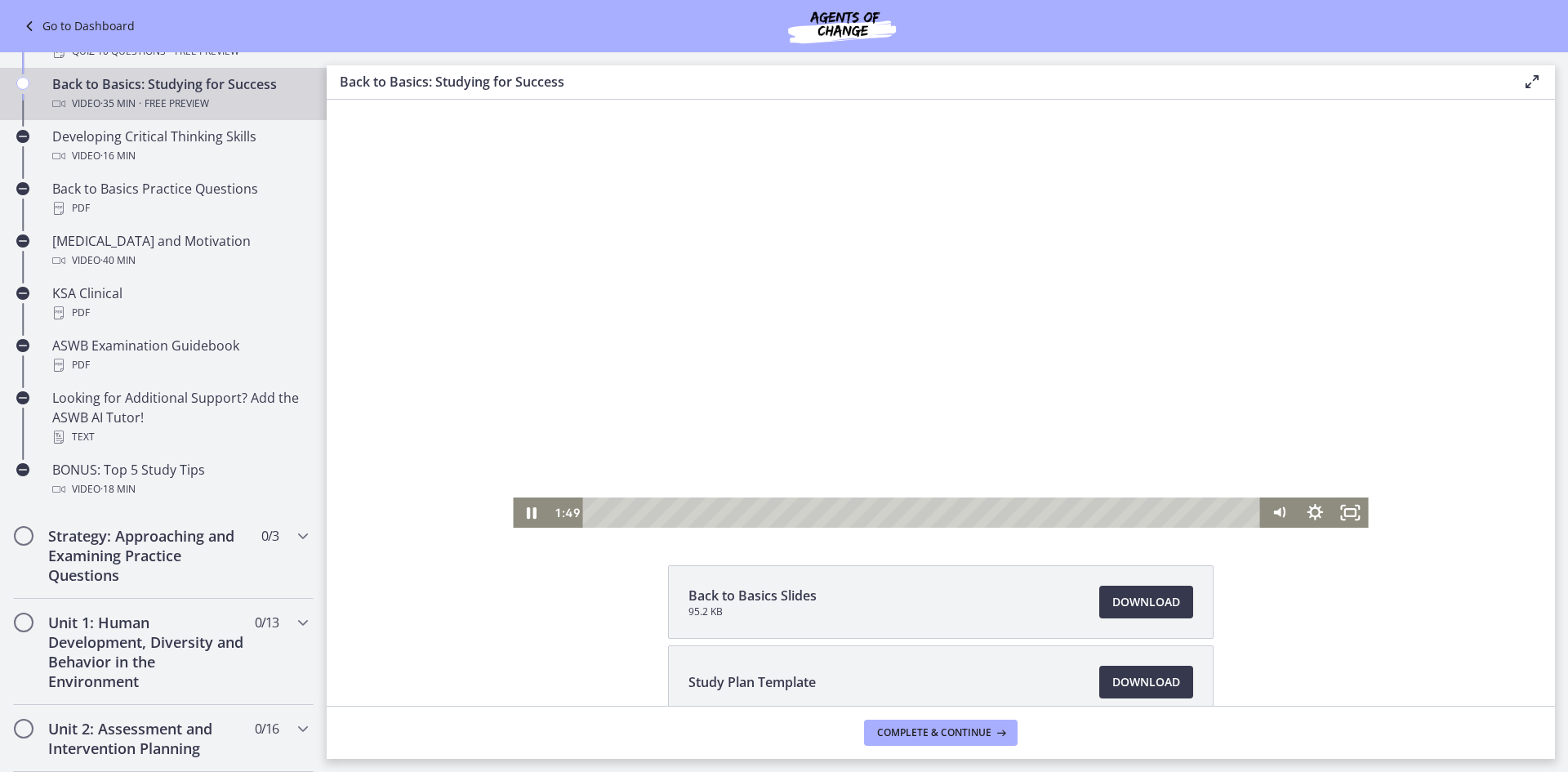
scroll to position [82, 0]
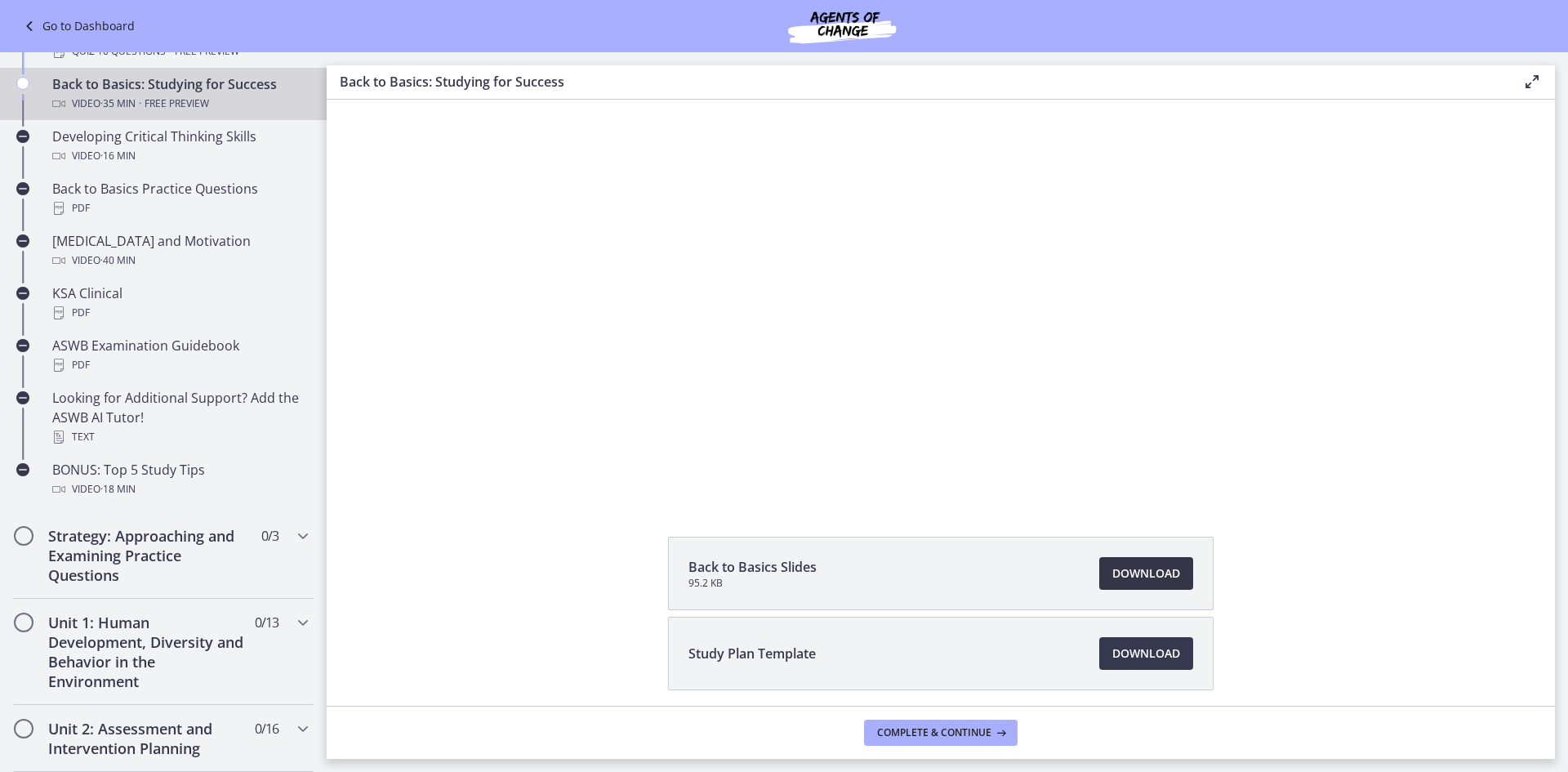
click at [1146, 573] on span "Download Opens in a new window" at bounding box center [1146, 574] width 68 height 20
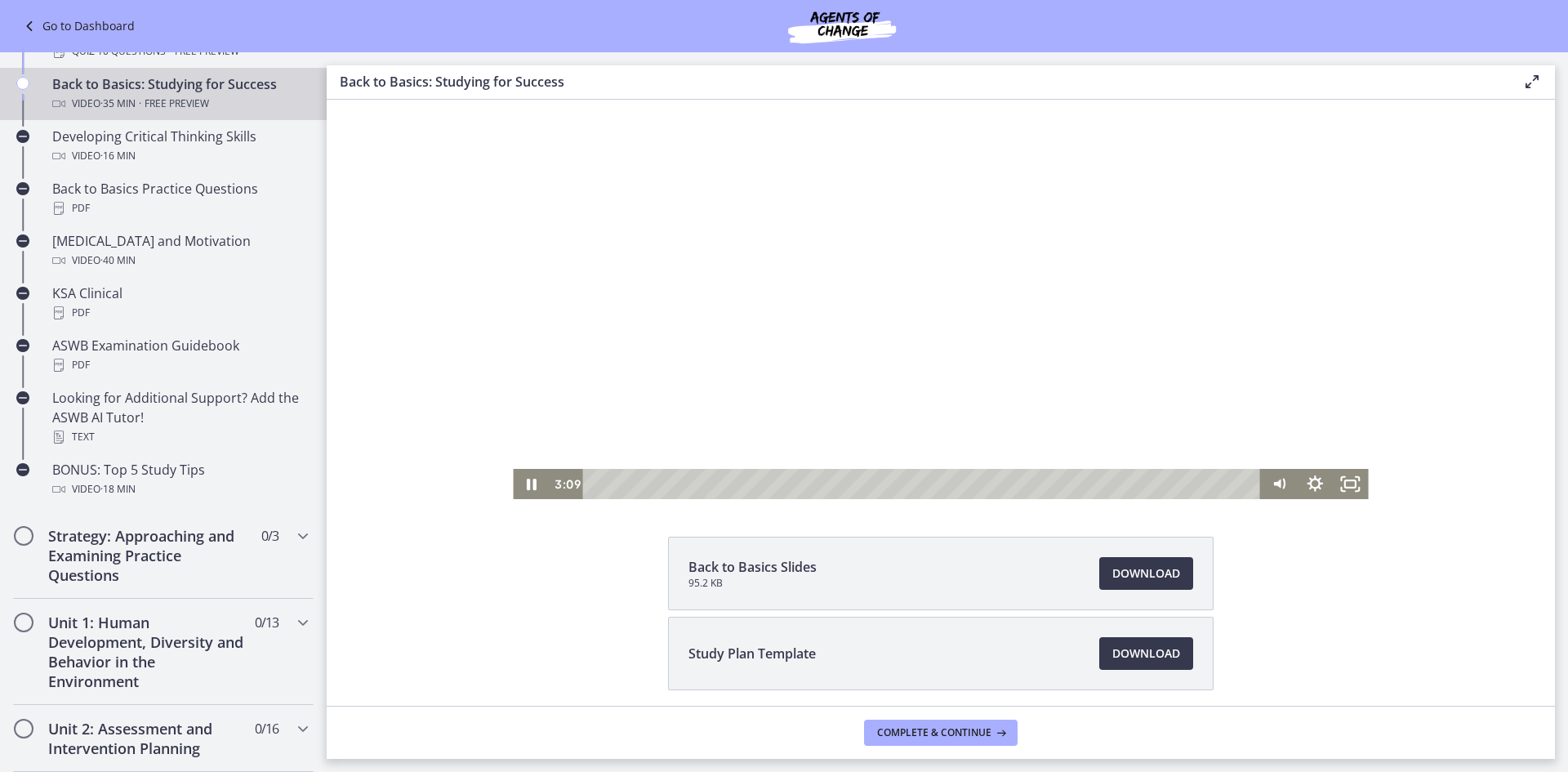
click at [792, 296] on div at bounding box center [941, 258] width 855 height 482
click at [627, 173] on div at bounding box center [941, 258] width 855 height 482
click at [1096, 634] on li "Study Plan Template Download Opens in a new window" at bounding box center [940, 654] width 545 height 74
click at [1121, 660] on span "Download Opens in a new window" at bounding box center [1146, 654] width 68 height 20
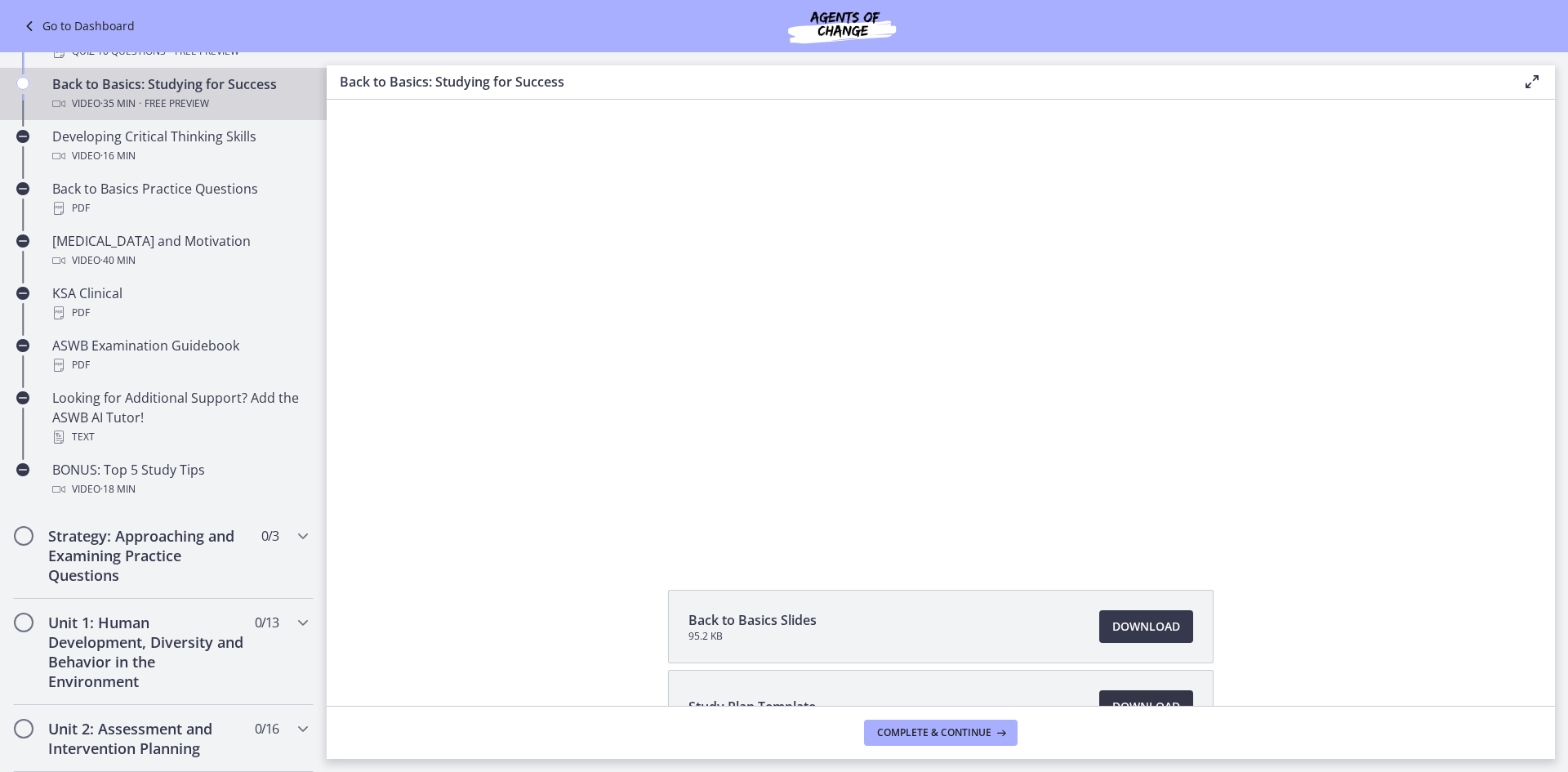
scroll to position [0, 0]
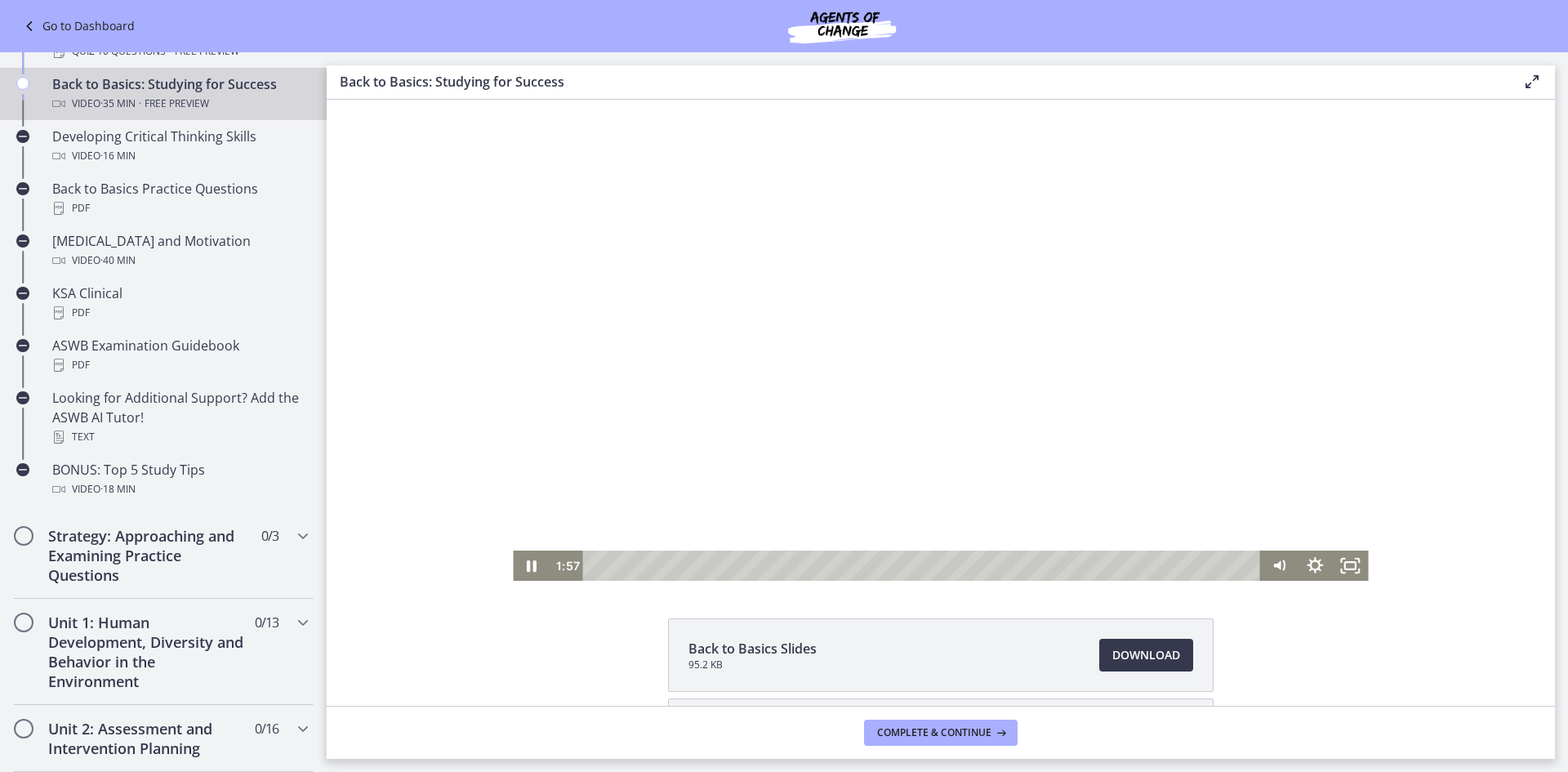
drag, startPoint x: 755, startPoint y: 566, endPoint x: 601, endPoint y: 591, distance: 156.0
click at [601, 581] on html "Click for sound @keyframes VOLUME_SMALL_WAVE_FLASH { 0% { opacity: 0; } 33% { o…" at bounding box center [941, 340] width 1228 height 482
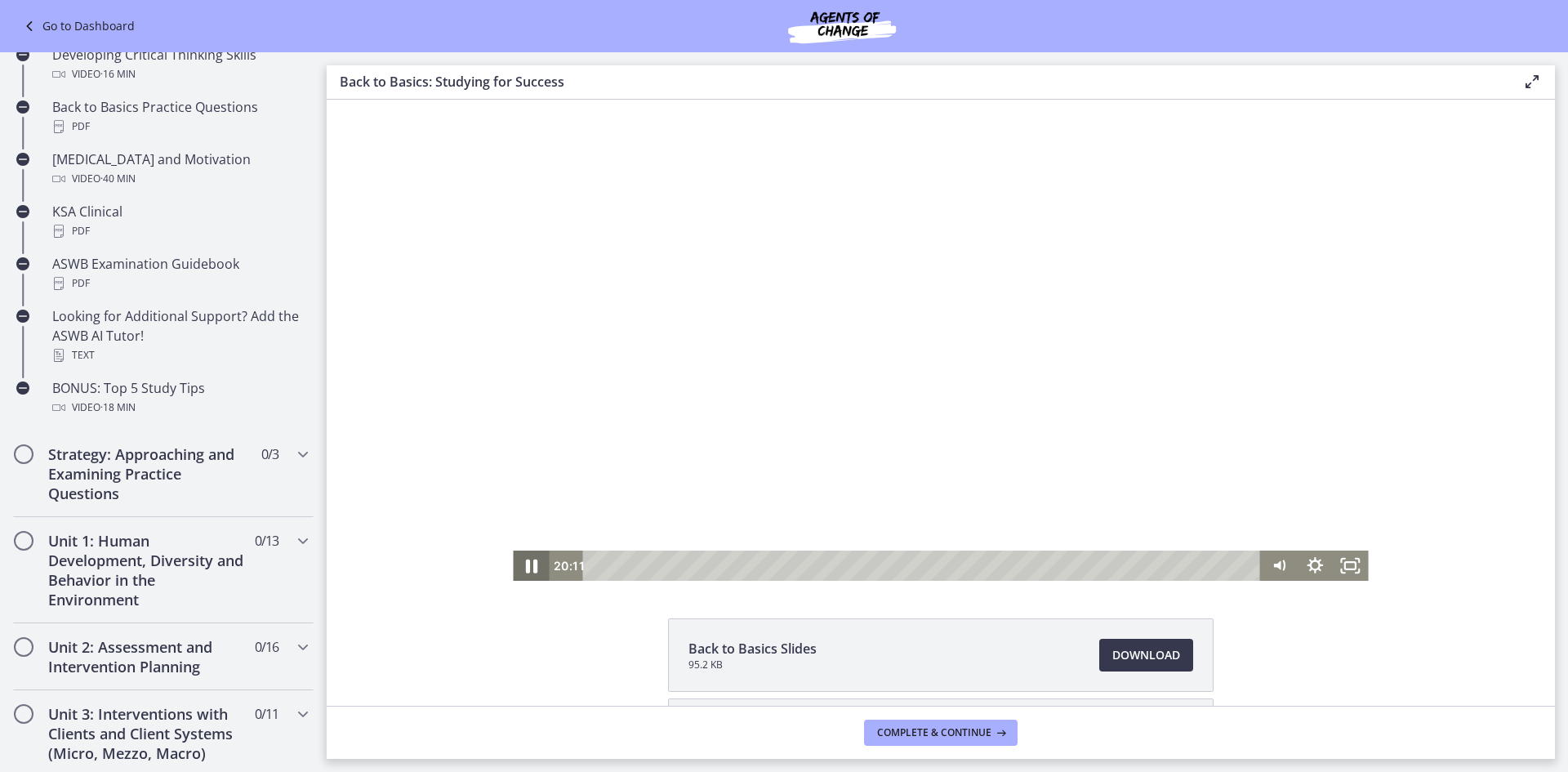
click at [515, 568] on icon "Pause" at bounding box center [530, 566] width 43 height 36
click at [985, 447] on div at bounding box center [941, 340] width 855 height 482
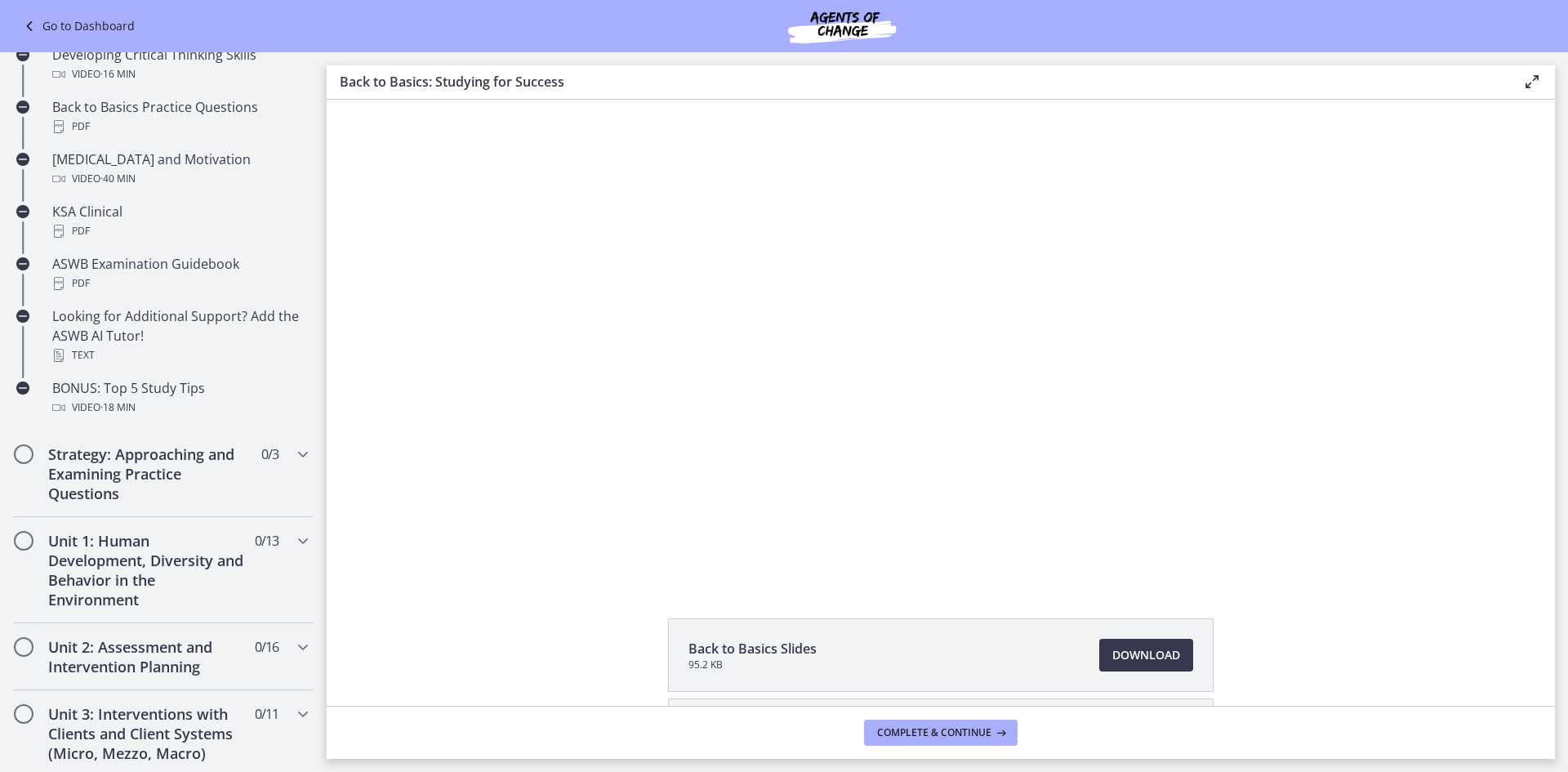
click at [913, 341] on div at bounding box center [941, 340] width 855 height 482
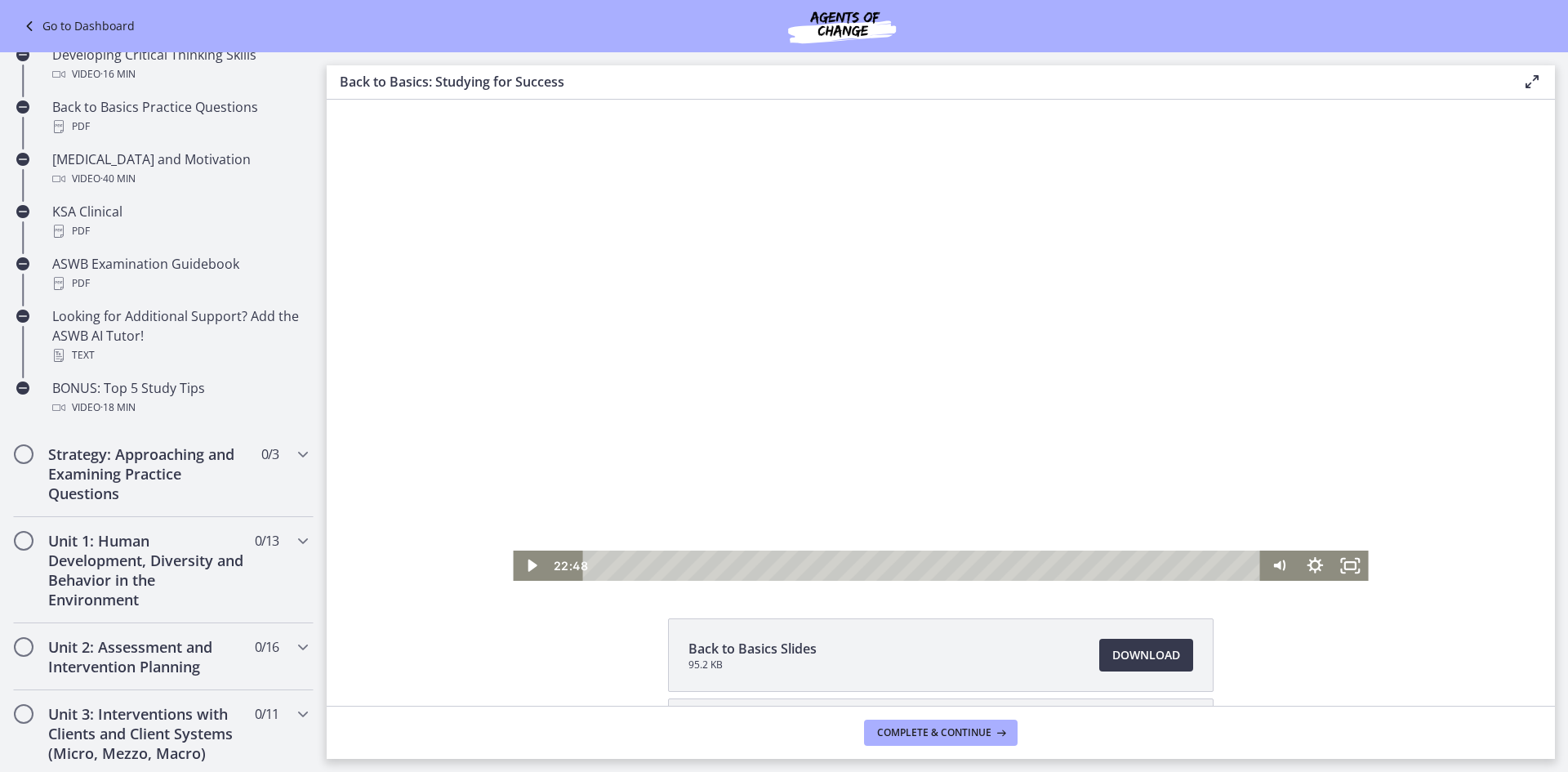
click at [1019, 373] on div at bounding box center [941, 340] width 855 height 482
click at [832, 353] on div at bounding box center [941, 340] width 855 height 482
click at [959, 458] on div at bounding box center [941, 340] width 855 height 482
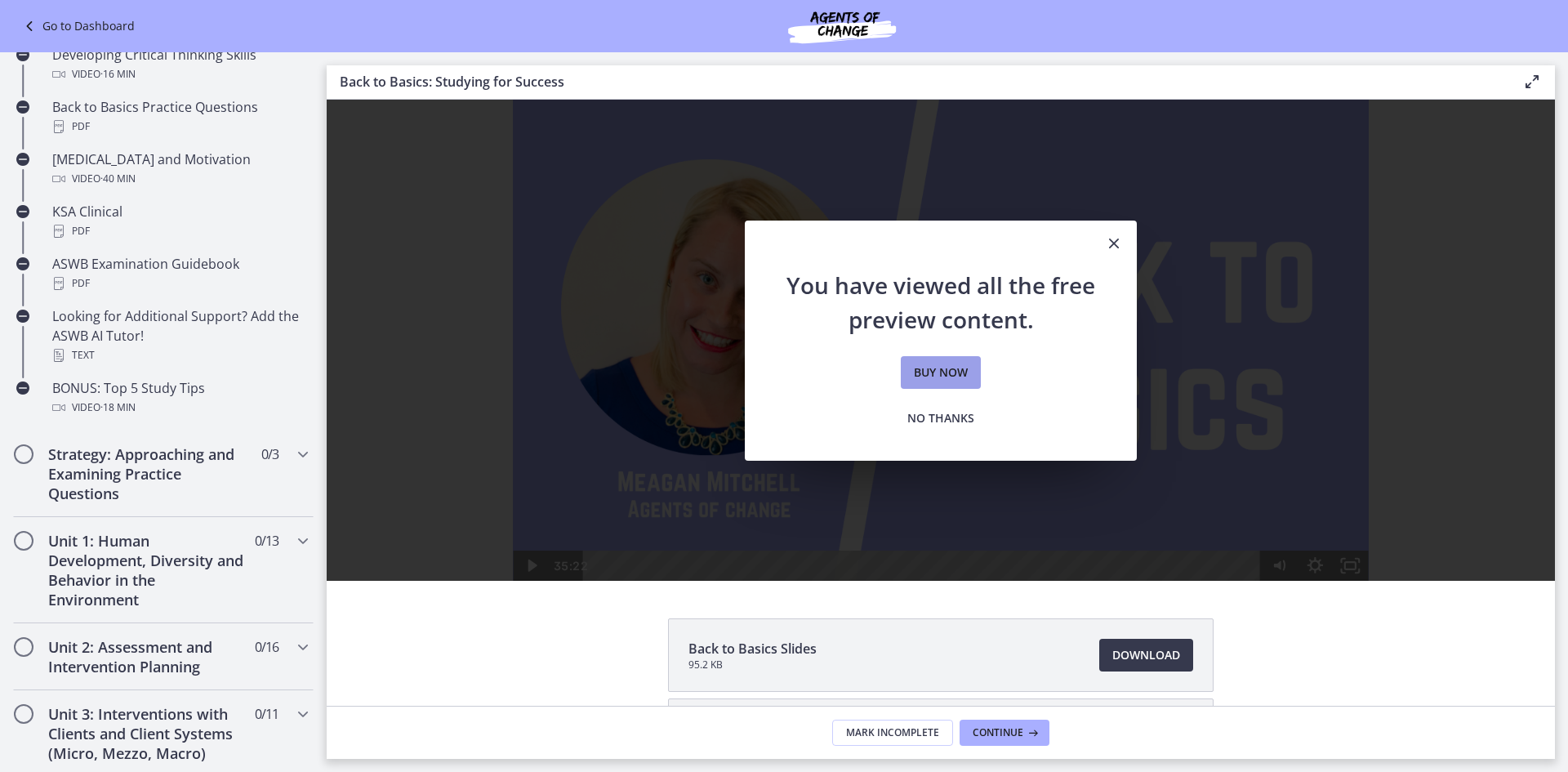
click at [924, 359] on link "Buy now" at bounding box center [941, 372] width 80 height 33
